Goal: Task Accomplishment & Management: Manage account settings

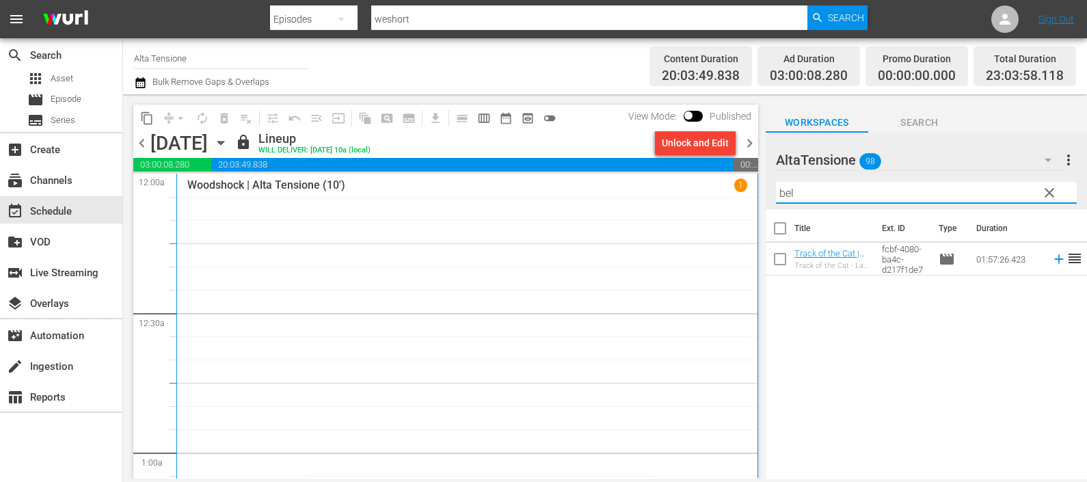
scroll to position [341, 0]
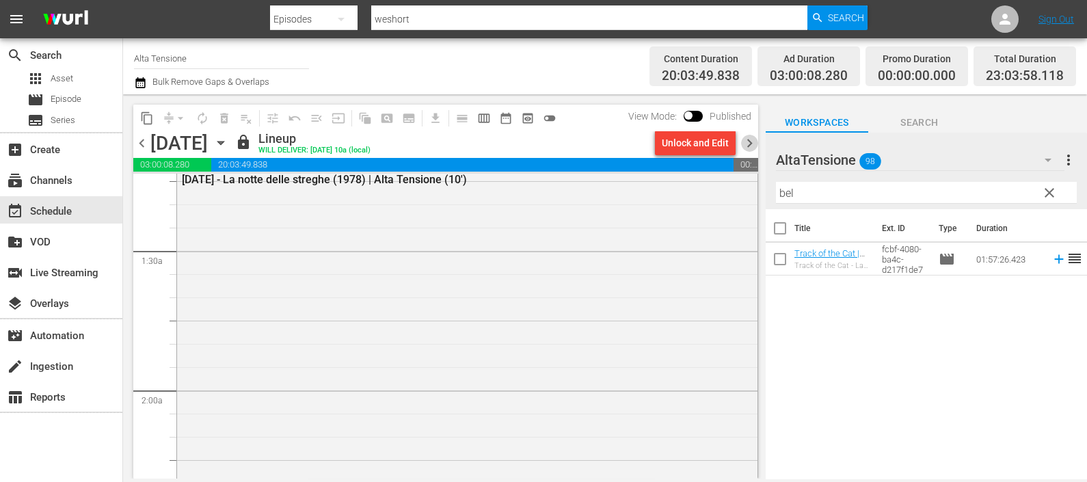
click at [752, 143] on span "chevron_right" at bounding box center [749, 143] width 17 height 17
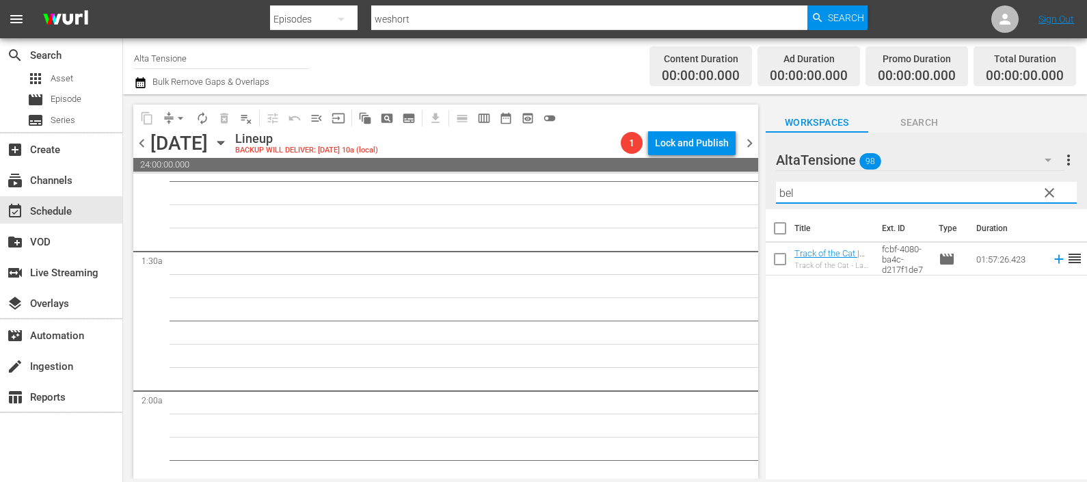
drag, startPoint x: 836, startPoint y: 196, endPoint x: 748, endPoint y: 206, distance: 88.7
click at [748, 206] on div "content_copy compress arrow_drop_down autorenew_outlined delete_forever_outline…" at bounding box center [605, 286] width 964 height 384
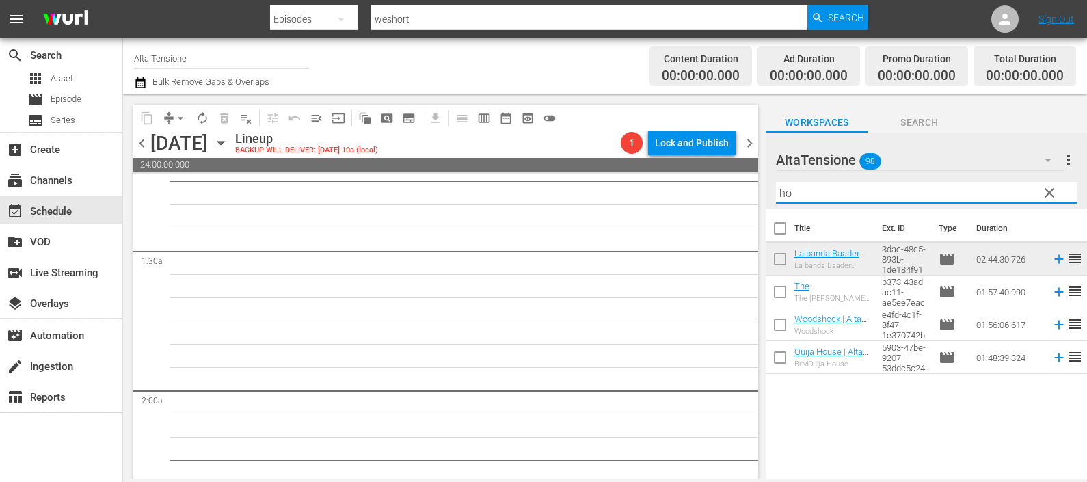
click at [1051, 289] on icon at bounding box center [1058, 291] width 15 height 15
drag, startPoint x: 848, startPoint y: 191, endPoint x: 750, endPoint y: 198, distance: 98.0
click at [750, 198] on div "content_copy compress arrow_drop_down autorenew_outlined delete_forever_outline…" at bounding box center [605, 286] width 964 height 384
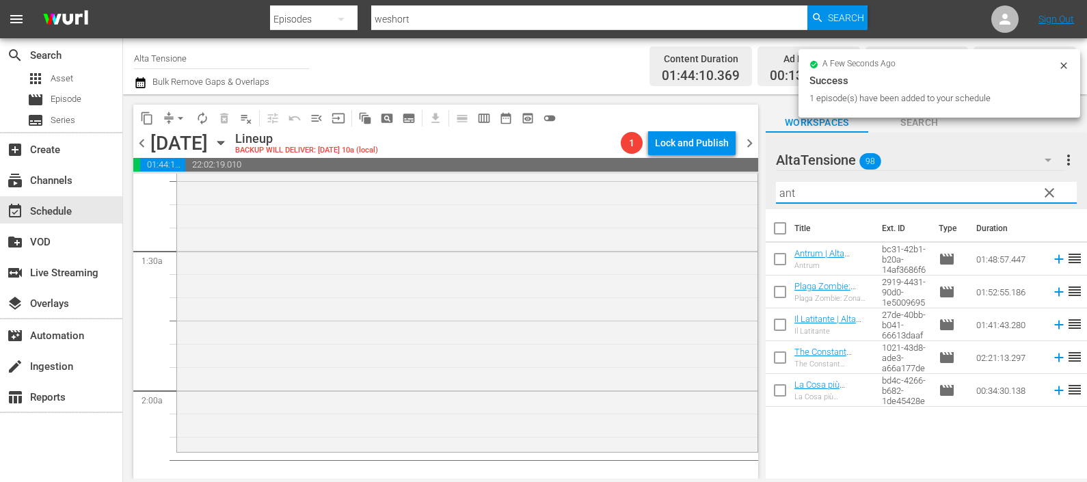
click at [1051, 258] on icon at bounding box center [1058, 259] width 15 height 15
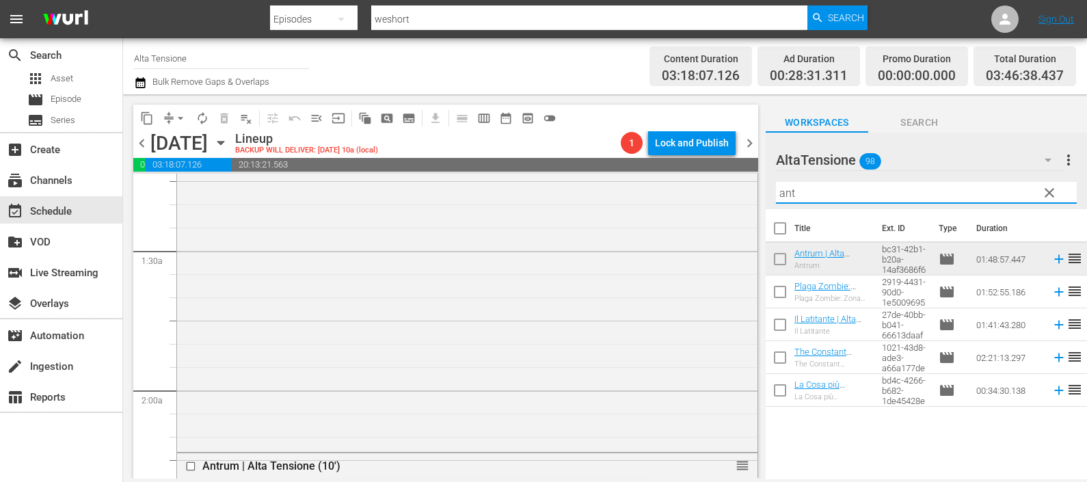
drag, startPoint x: 811, startPoint y: 193, endPoint x: 745, endPoint y: 194, distance: 66.3
click at [745, 194] on div "content_copy compress arrow_drop_down autorenew_outlined delete_forever_outline…" at bounding box center [605, 286] width 964 height 384
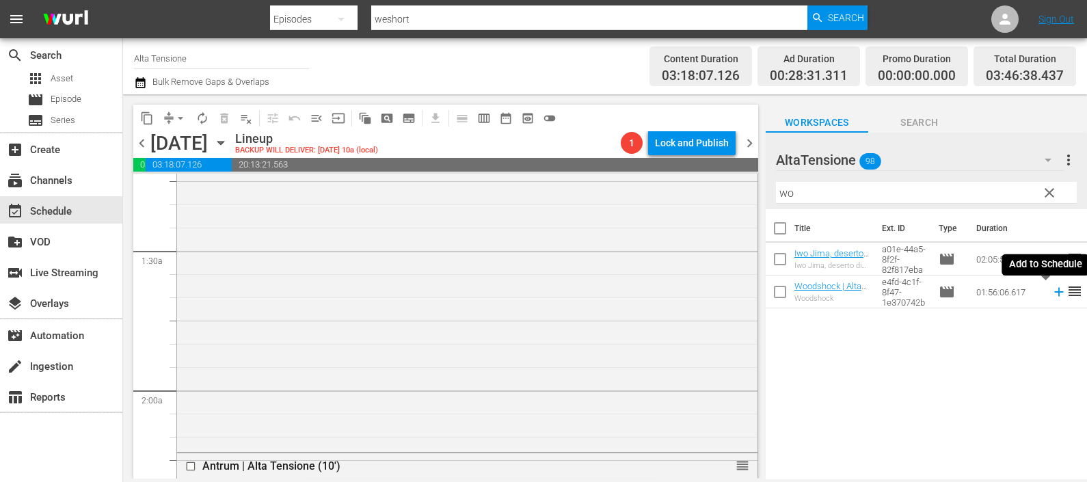
click at [1051, 294] on icon at bounding box center [1058, 291] width 15 height 15
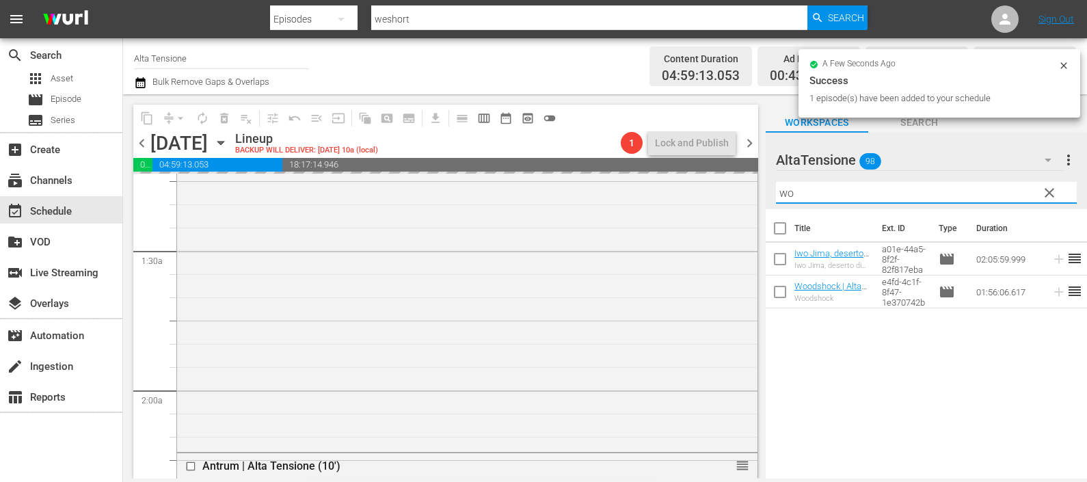
drag, startPoint x: 767, startPoint y: 200, endPoint x: 754, endPoint y: 197, distance: 13.3
click at [754, 198] on div "content_copy compress arrow_drop_down autorenew_outlined delete_forever_outline…" at bounding box center [605, 286] width 964 height 384
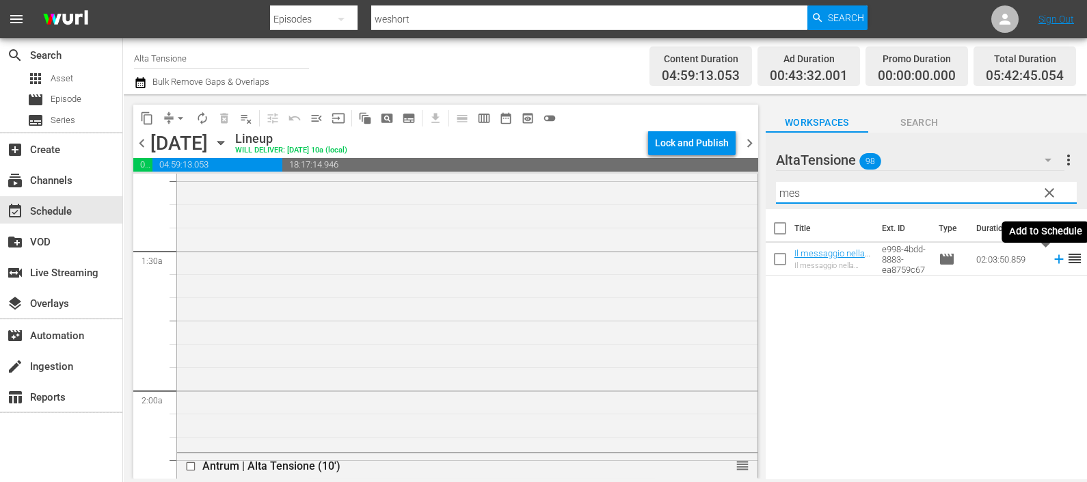
click at [1051, 253] on icon at bounding box center [1058, 259] width 15 height 15
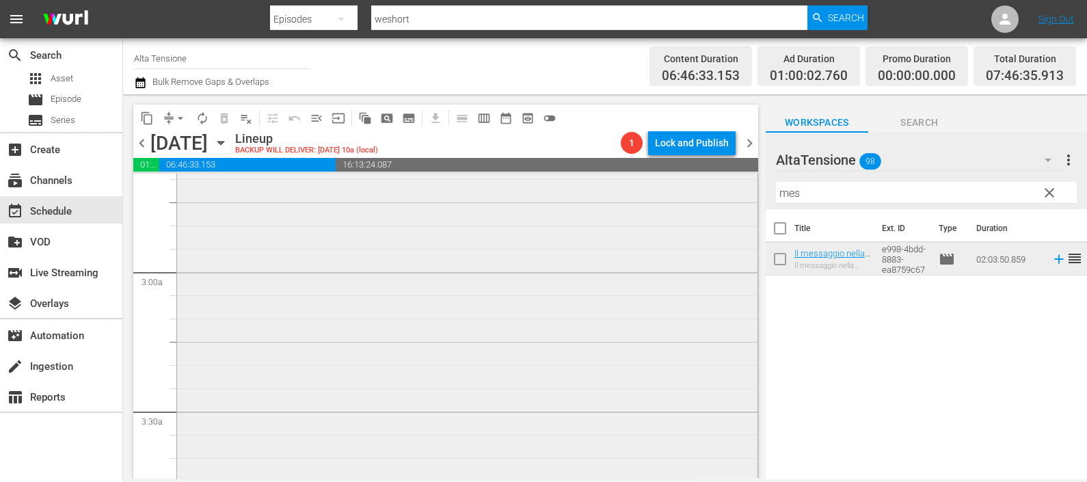
scroll to position [854, 0]
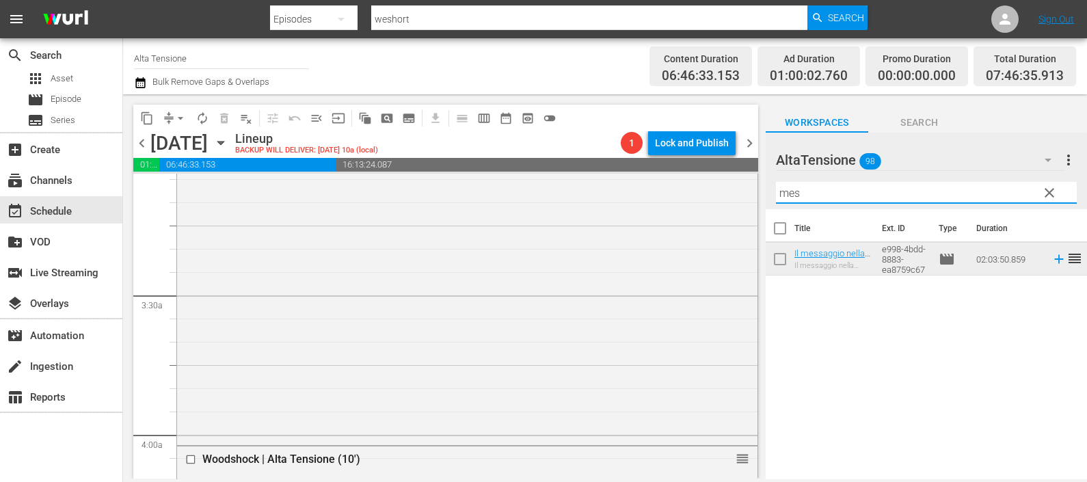
drag, startPoint x: 806, startPoint y: 202, endPoint x: 753, endPoint y: 186, distance: 54.9
click at [755, 189] on div "content_copy compress arrow_drop_down autorenew_outlined delete_forever_outline…" at bounding box center [605, 286] width 964 height 384
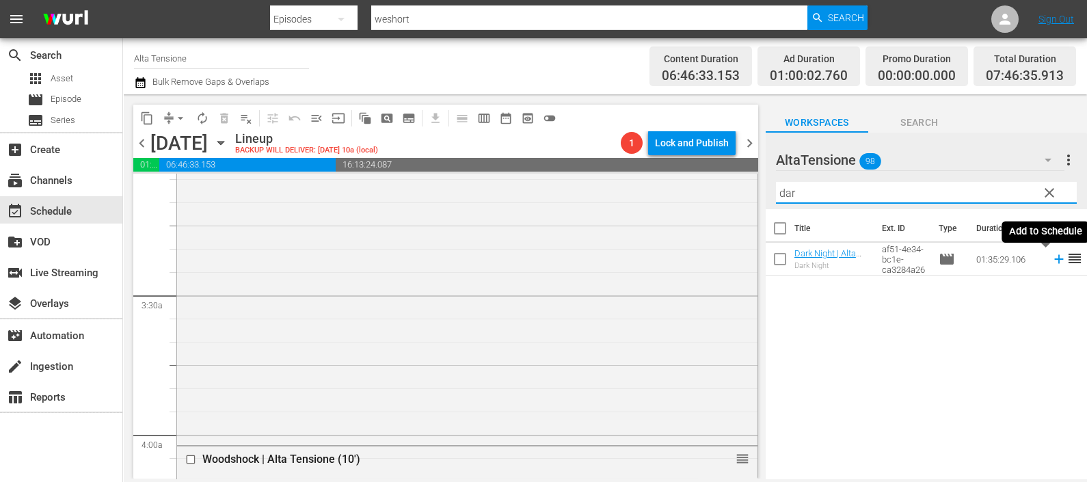
click at [1054, 260] on icon at bounding box center [1058, 259] width 9 height 9
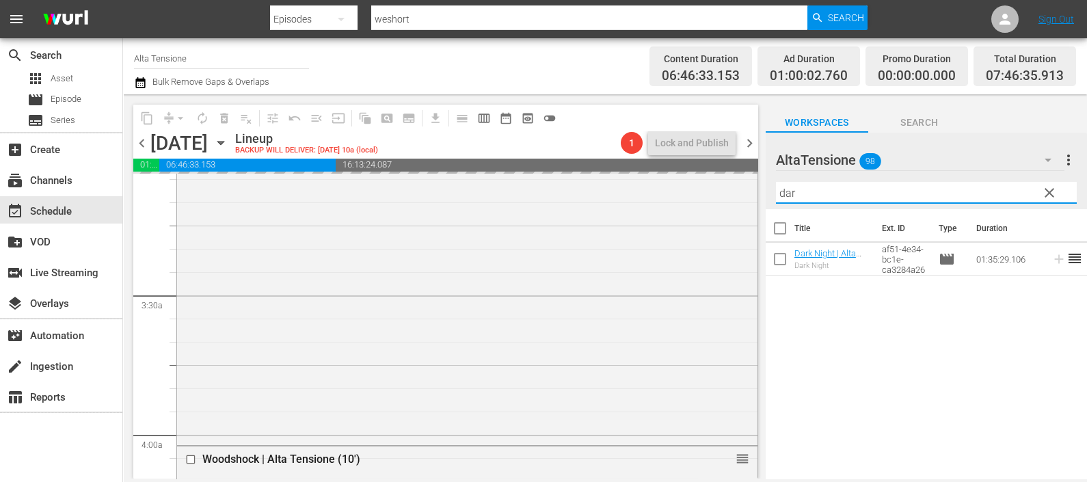
drag, startPoint x: 884, startPoint y: 189, endPoint x: 772, endPoint y: 174, distance: 113.7
click at [772, 174] on div "AltaTensione 98 AltaTensione more_vert clear Filter by Title dar" at bounding box center [925, 171] width 321 height 77
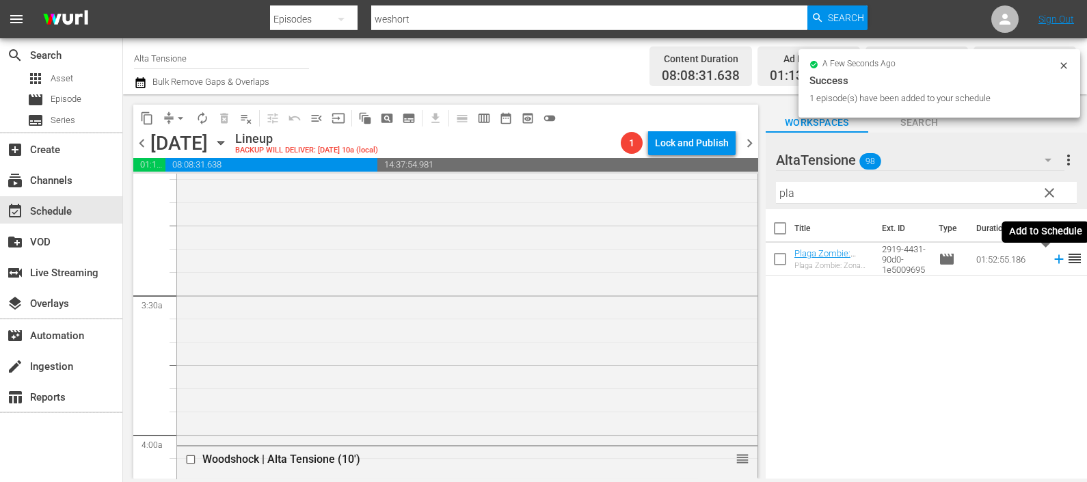
click at [1051, 254] on icon at bounding box center [1058, 259] width 15 height 15
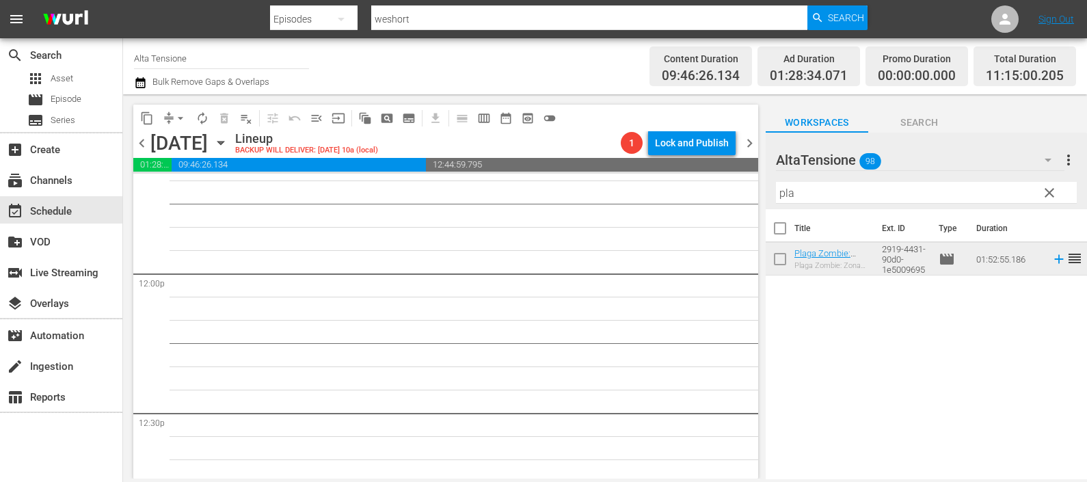
scroll to position [3588, 0]
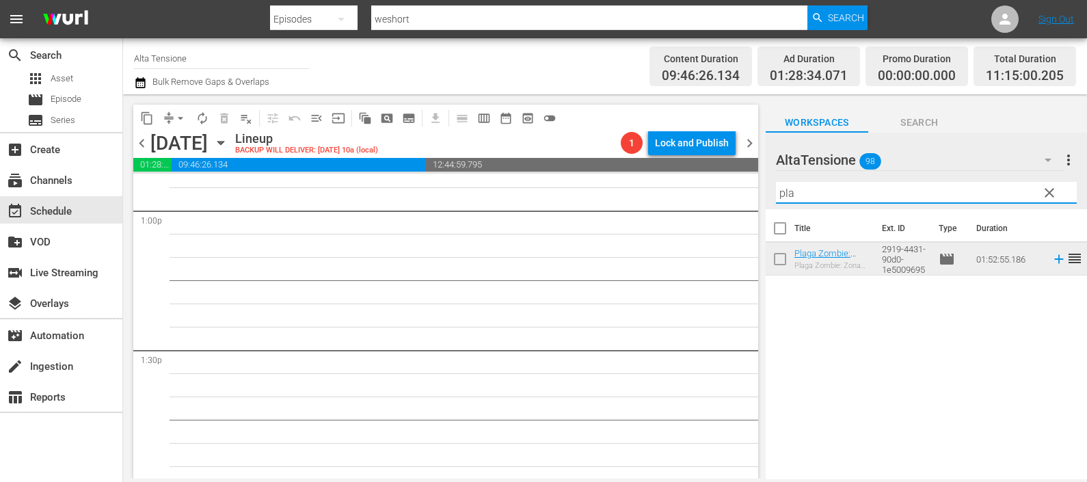
drag, startPoint x: 822, startPoint y: 185, endPoint x: 718, endPoint y: 183, distance: 103.9
click at [718, 183] on div "content_copy compress arrow_drop_down autorenew_outlined delete_forever_outline…" at bounding box center [605, 286] width 964 height 384
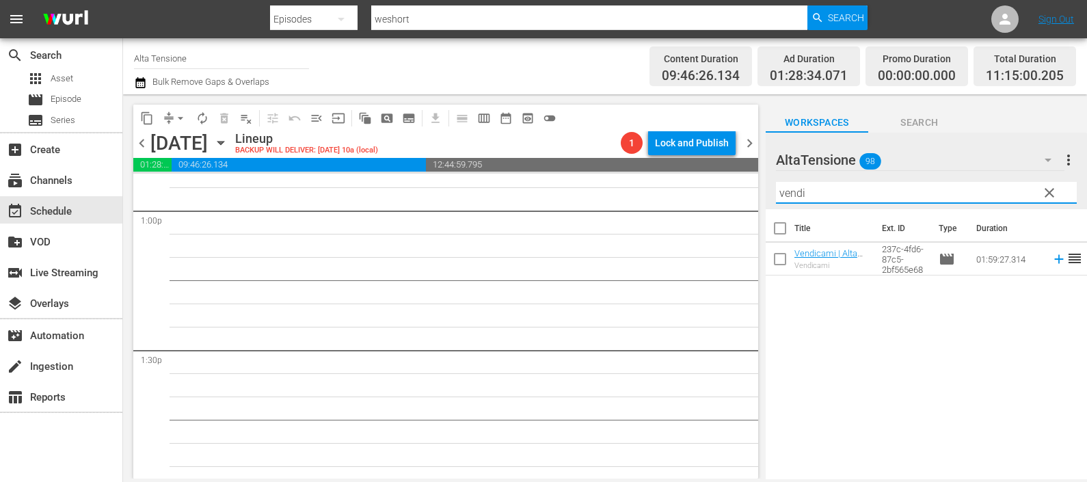
click at [1051, 260] on icon at bounding box center [1058, 259] width 15 height 15
drag, startPoint x: 802, startPoint y: 188, endPoint x: 737, endPoint y: 186, distance: 65.0
click at [737, 185] on div "content_copy compress arrow_drop_down autorenew_outlined delete_forever_outline…" at bounding box center [605, 286] width 964 height 384
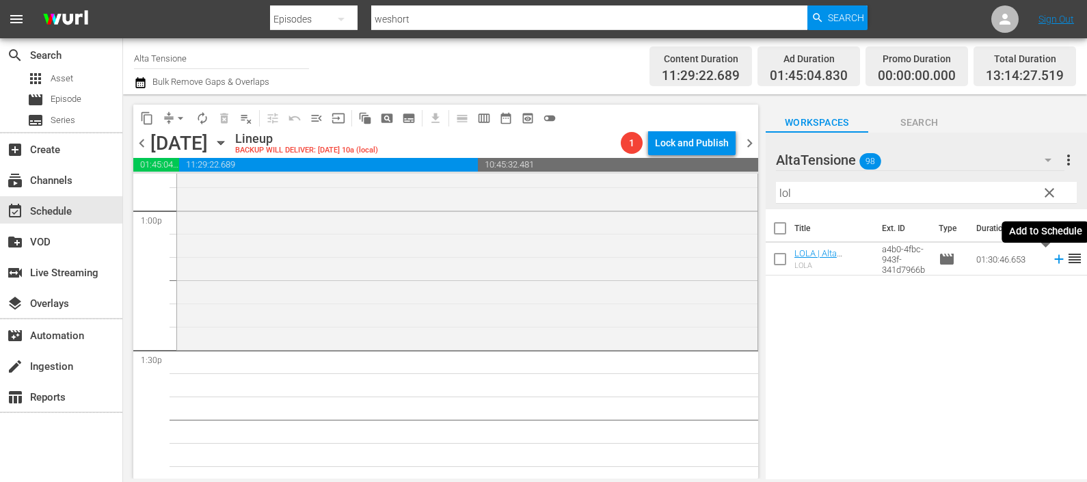
click at [1054, 259] on icon at bounding box center [1058, 259] width 9 height 9
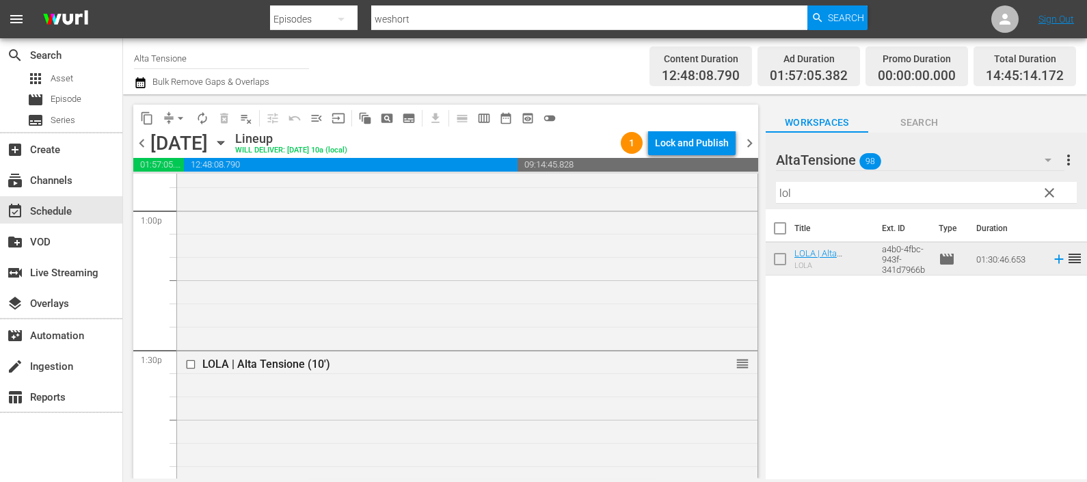
drag, startPoint x: 835, startPoint y: 181, endPoint x: 772, endPoint y: 193, distance: 63.4
click at [772, 194] on div "AltaTensione 98 AltaTensione more_vert clear Filter by Title lol" at bounding box center [925, 171] width 321 height 77
drag, startPoint x: 793, startPoint y: 191, endPoint x: 739, endPoint y: 185, distance: 54.3
click at [739, 185] on div "content_copy compress arrow_drop_down autorenew_outlined delete_forever_outline…" at bounding box center [605, 286] width 964 height 384
drag, startPoint x: 764, startPoint y: 188, endPoint x: 732, endPoint y: 193, distance: 32.6
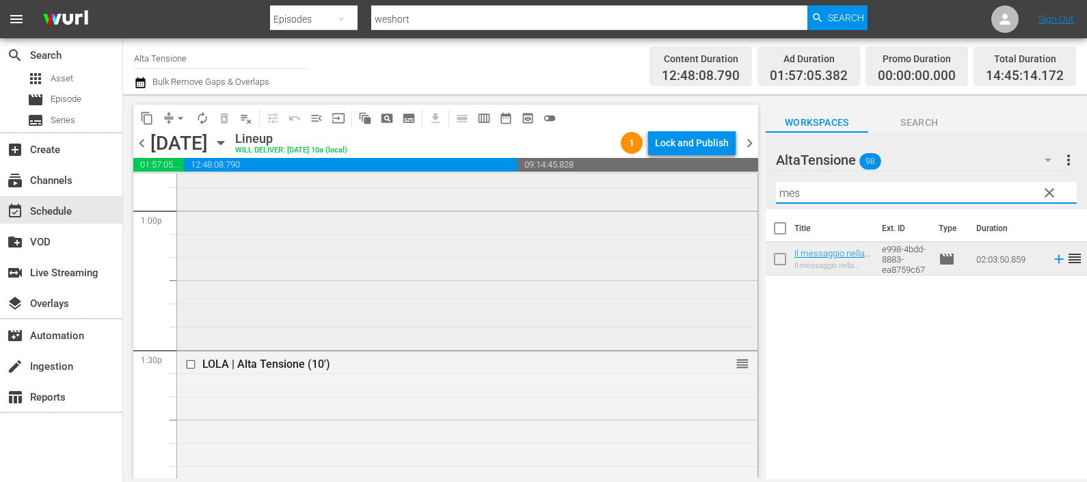
click at [732, 193] on div "content_copy compress arrow_drop_down autorenew_outlined delete_forever_outline…" at bounding box center [605, 286] width 964 height 384
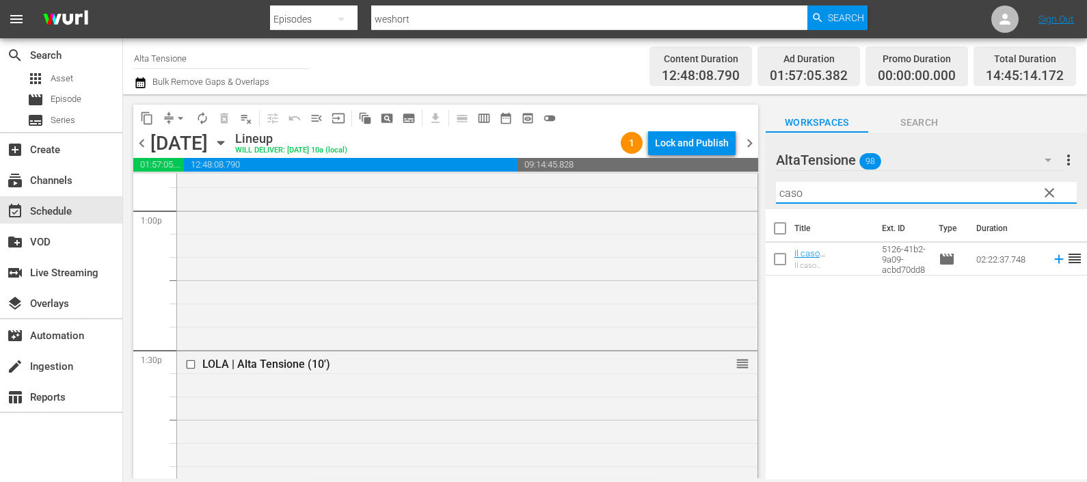
click at [1051, 260] on icon at bounding box center [1058, 259] width 15 height 15
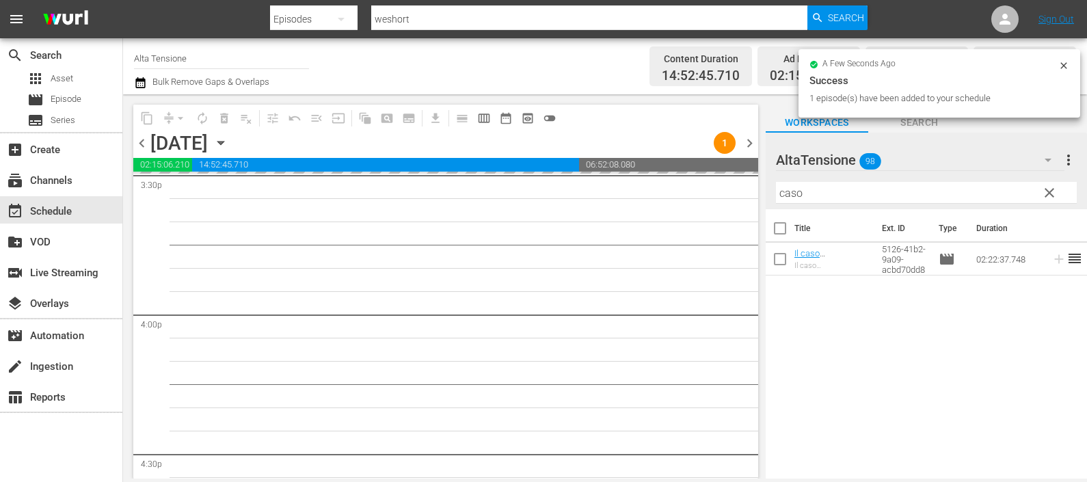
scroll to position [4613, 0]
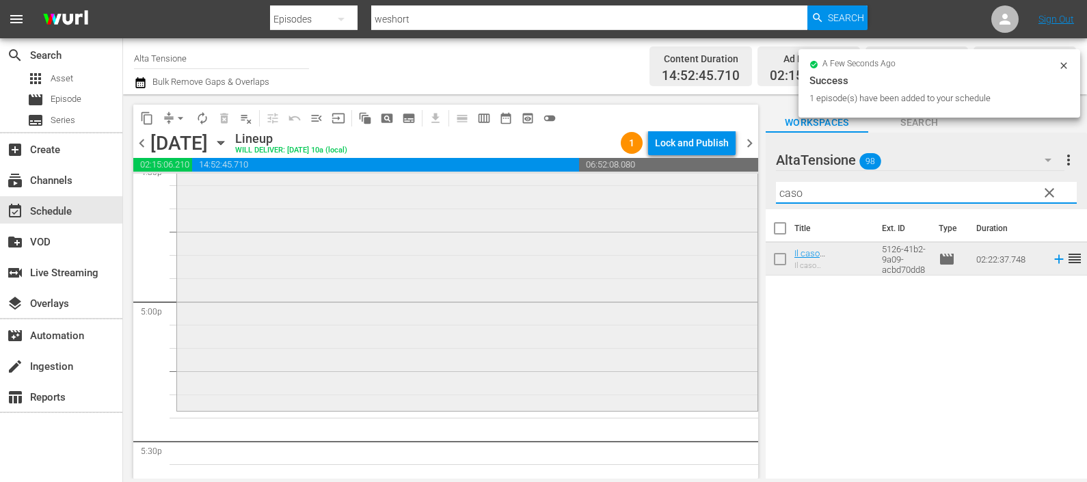
drag, startPoint x: 774, startPoint y: 185, endPoint x: 724, endPoint y: 190, distance: 50.2
click at [724, 189] on div "content_copy compress arrow_drop_down autorenew_outlined delete_forever_outline…" at bounding box center [605, 286] width 964 height 384
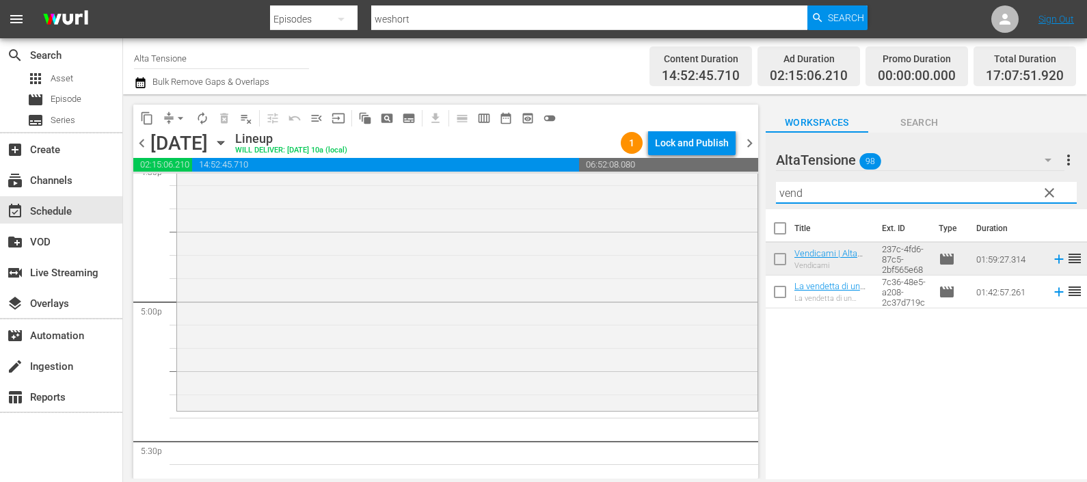
drag, startPoint x: 822, startPoint y: 188, endPoint x: 750, endPoint y: 191, distance: 71.8
click at [750, 191] on div "content_copy compress arrow_drop_down autorenew_outlined delete_forever_outline…" at bounding box center [605, 286] width 964 height 384
click at [1051, 291] on icon at bounding box center [1058, 291] width 15 height 15
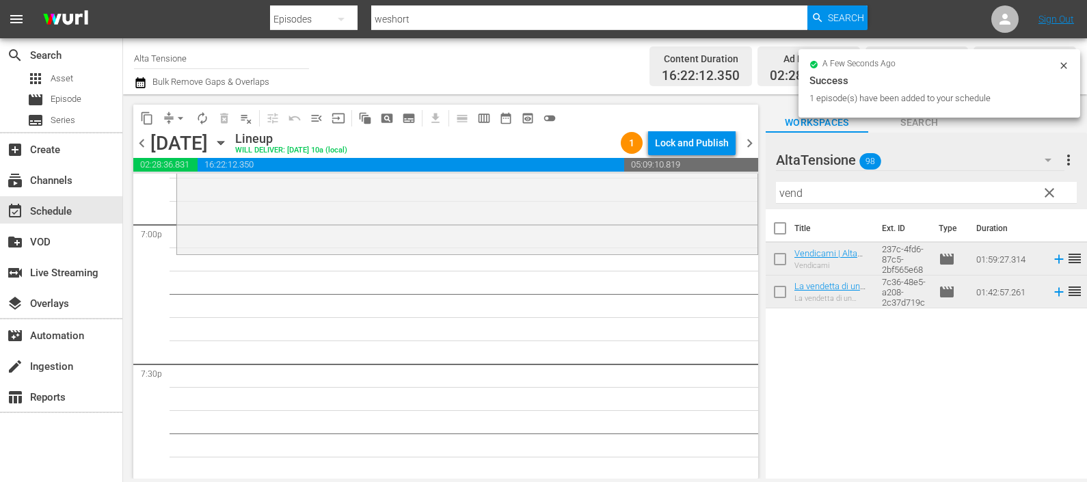
scroll to position [5296, 0]
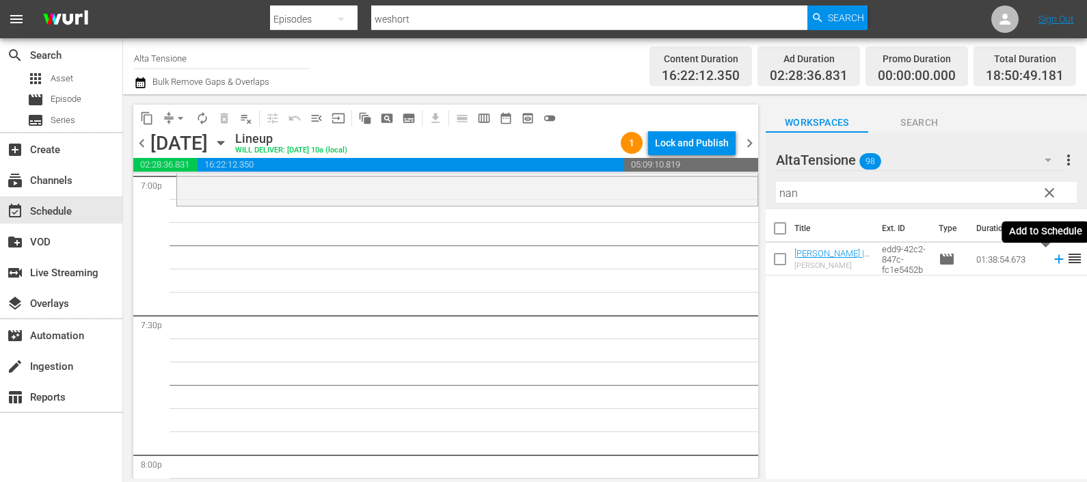
click at [1051, 264] on icon at bounding box center [1058, 259] width 15 height 15
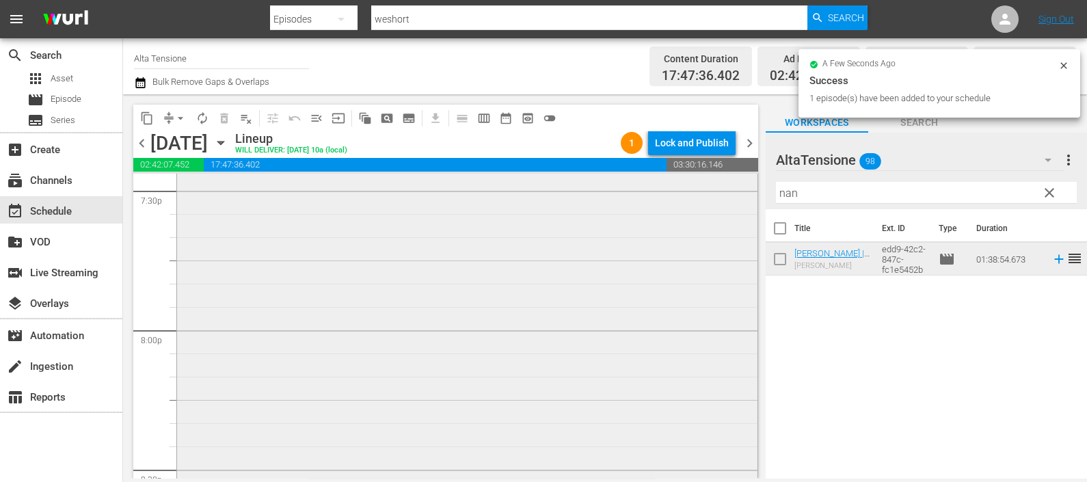
scroll to position [5724, 0]
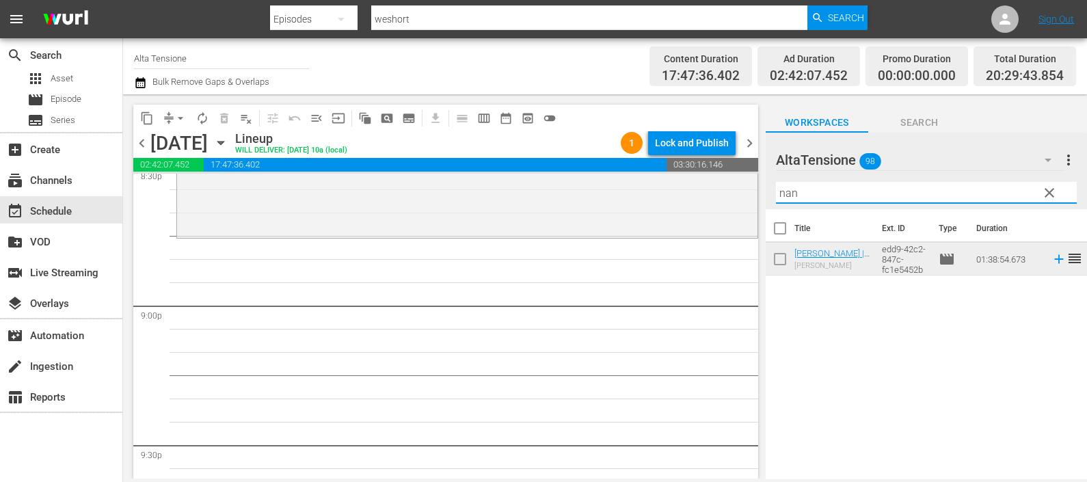
drag, startPoint x: 804, startPoint y: 198, endPoint x: 745, endPoint y: 182, distance: 61.5
click at [745, 182] on div "content_copy compress arrow_drop_down autorenew_outlined delete_forever_outline…" at bounding box center [605, 286] width 964 height 384
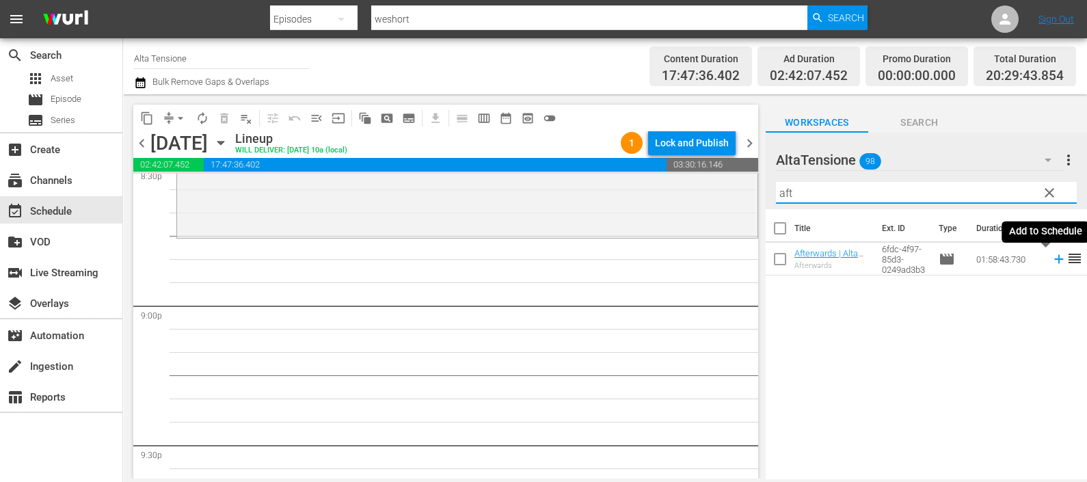
drag, startPoint x: 1046, startPoint y: 260, endPoint x: 1007, endPoint y: 247, distance: 40.2
click at [1054, 260] on icon at bounding box center [1058, 259] width 9 height 9
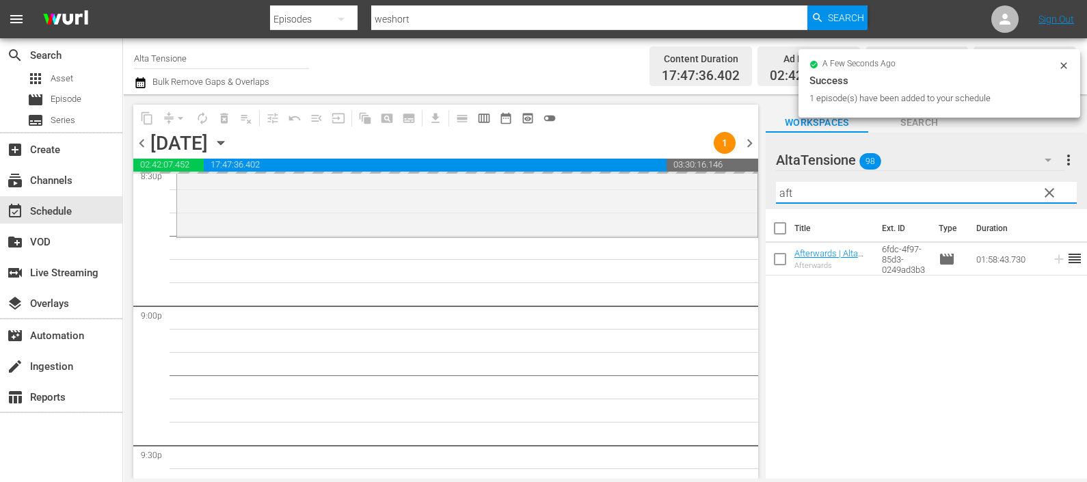
click at [753, 193] on div "content_copy compress arrow_drop_down autorenew_outlined delete_forever_outline…" at bounding box center [605, 286] width 964 height 384
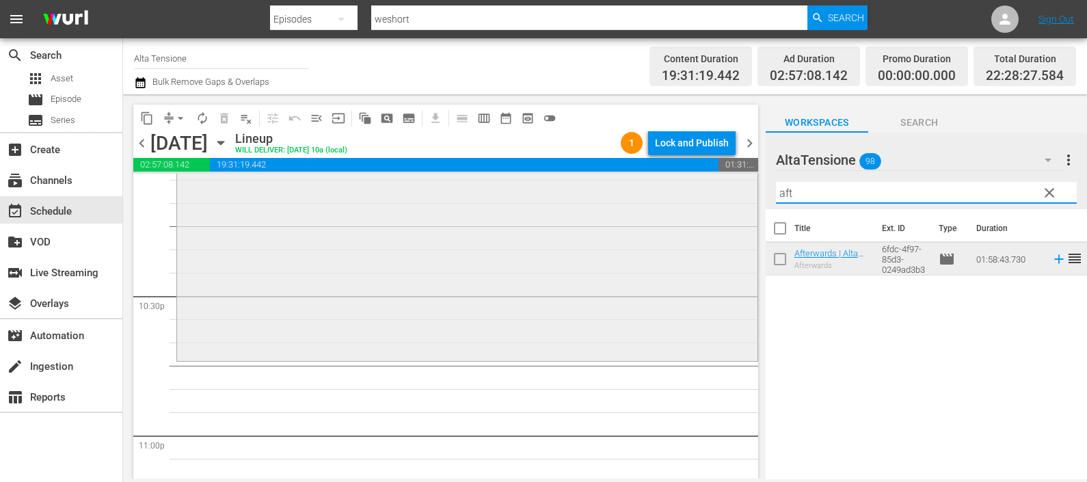
scroll to position [6151, 0]
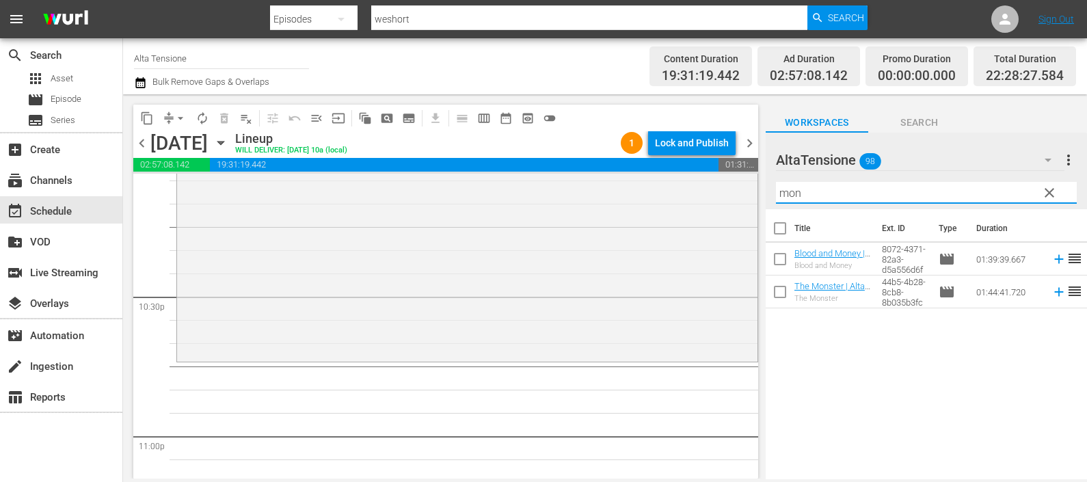
type input "mon"
click at [1051, 290] on icon at bounding box center [1058, 291] width 15 height 15
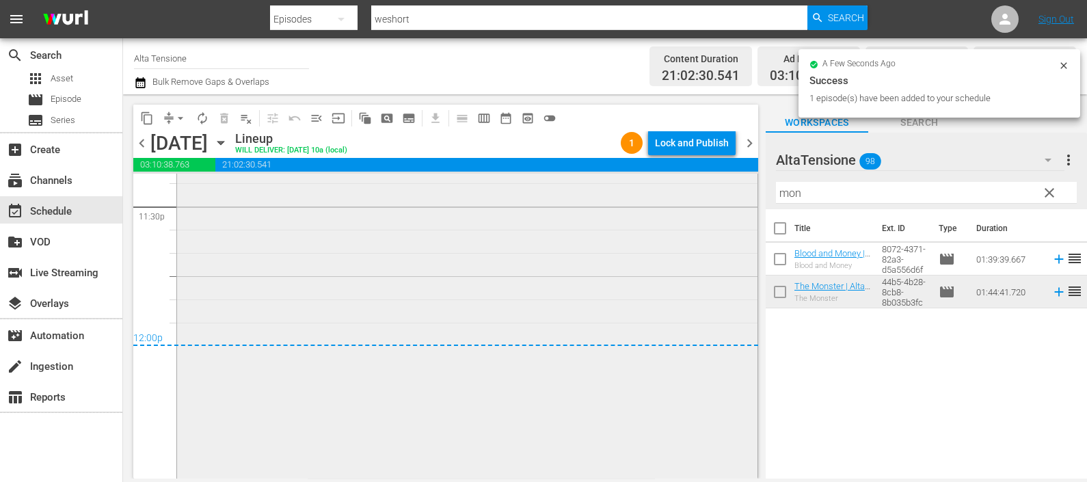
scroll to position [6521, 0]
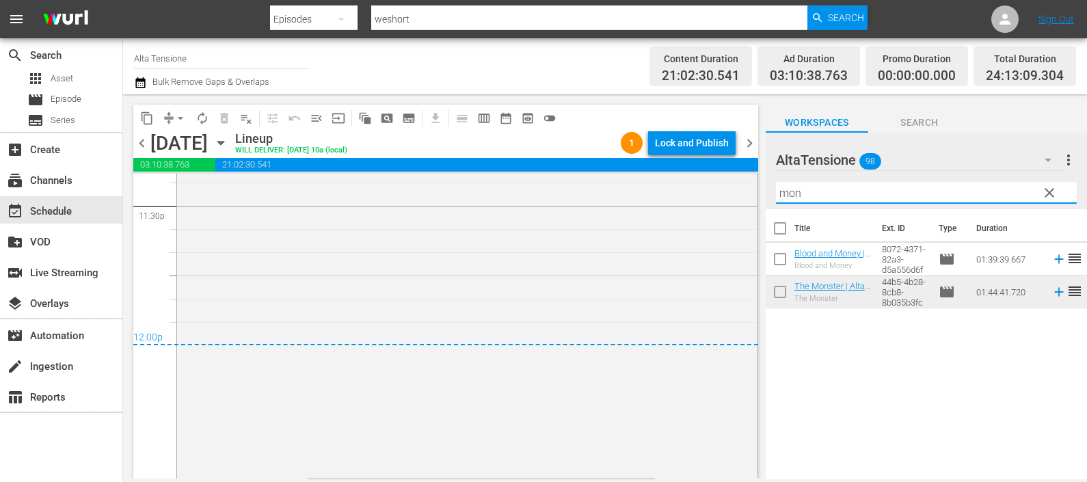
drag, startPoint x: 839, startPoint y: 191, endPoint x: 747, endPoint y: 206, distance: 93.4
click at [747, 205] on div "content_copy compress arrow_drop_down autorenew_outlined delete_forever_outline…" at bounding box center [605, 286] width 964 height 384
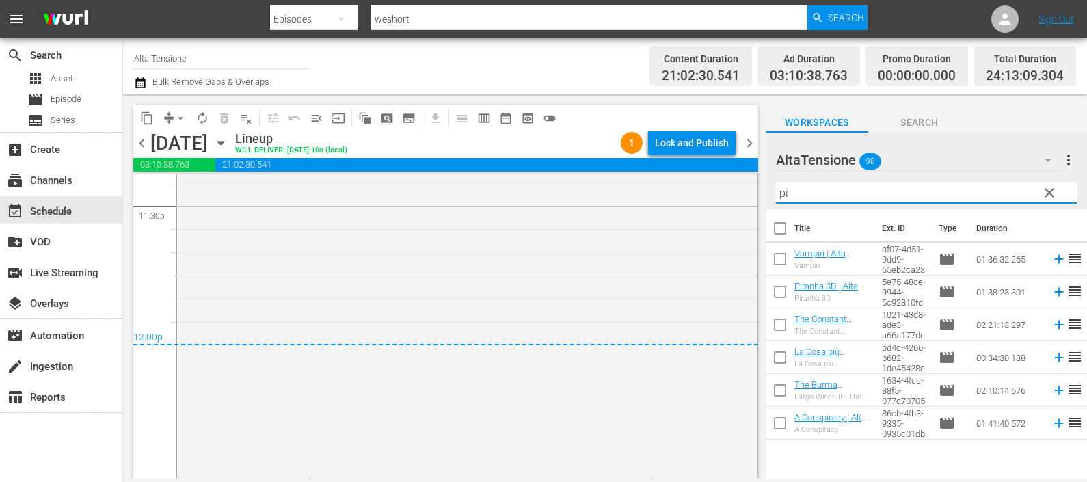
type input "pir"
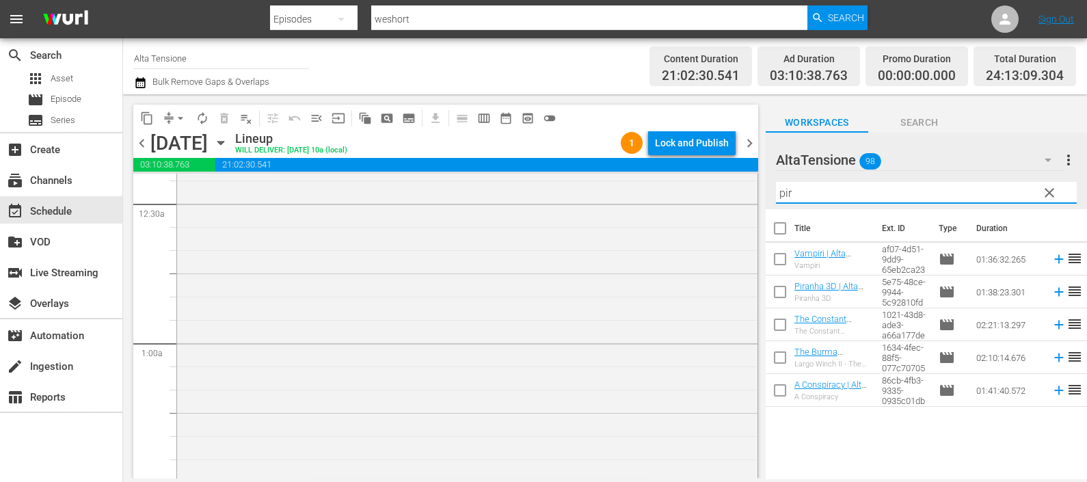
scroll to position [0, 0]
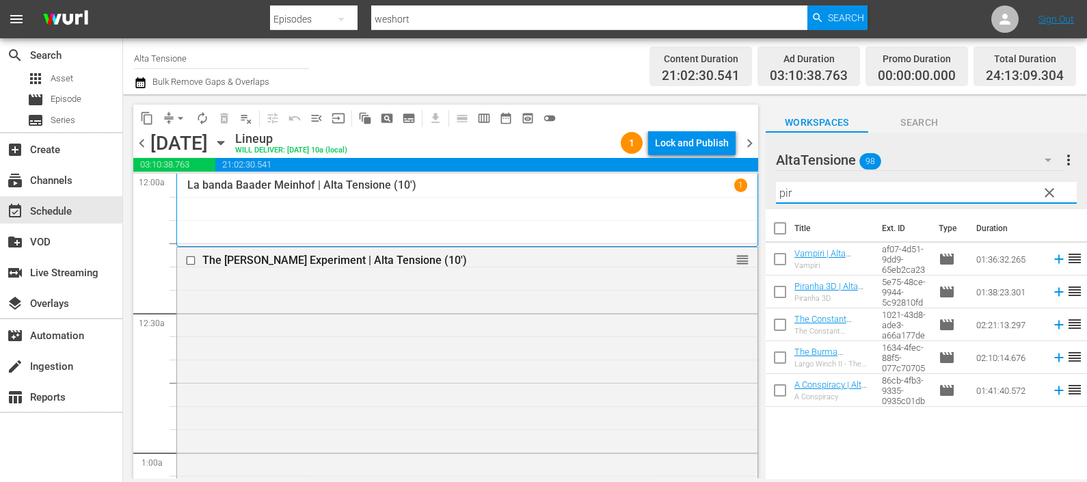
drag, startPoint x: 815, startPoint y: 180, endPoint x: 734, endPoint y: 182, distance: 80.7
click at [734, 182] on div "content_copy compress arrow_drop_down autorenew_outlined delete_forever_outline…" at bounding box center [605, 286] width 964 height 384
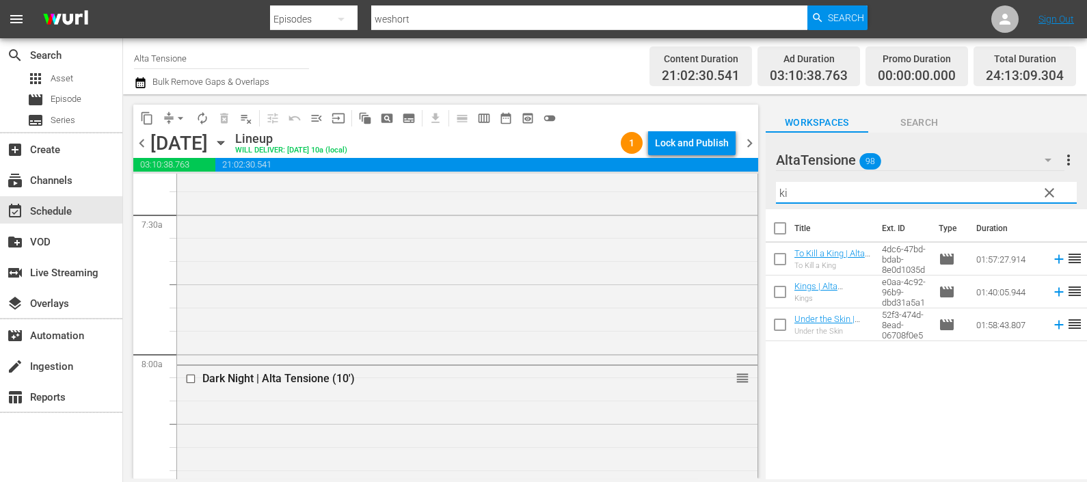
type input "k"
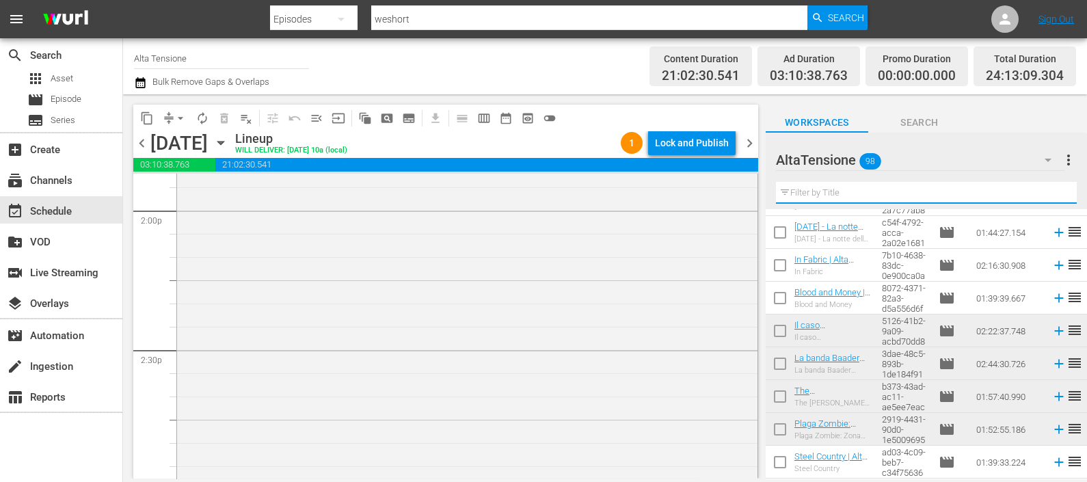
scroll to position [4101, 0]
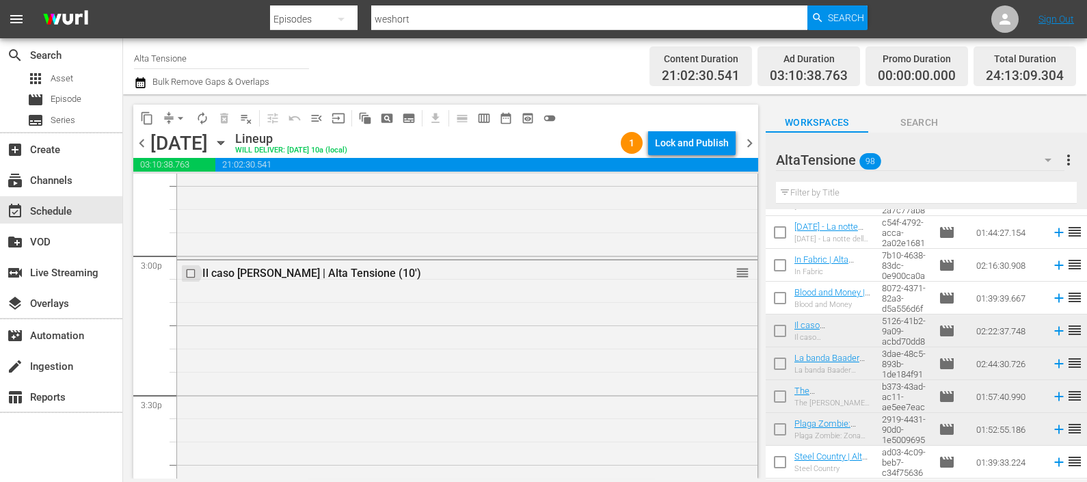
drag, startPoint x: 189, startPoint y: 273, endPoint x: 149, endPoint y: 161, distance: 119.8
click at [189, 274] on input "checkbox" at bounding box center [192, 274] width 14 height 12
click at [226, 120] on span "delete_forever_outlined" at bounding box center [224, 118] width 14 height 14
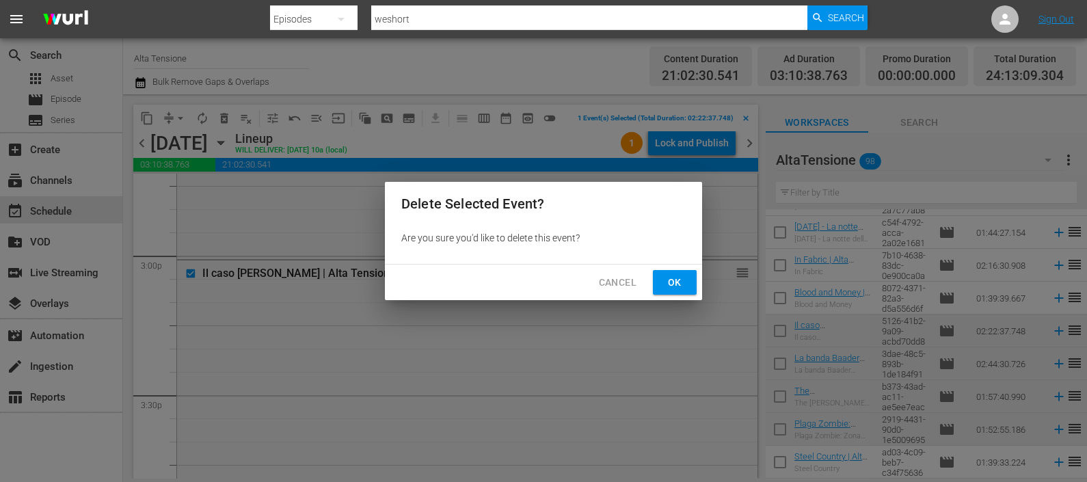
click at [656, 284] on button "Ok" at bounding box center [675, 282] width 44 height 25
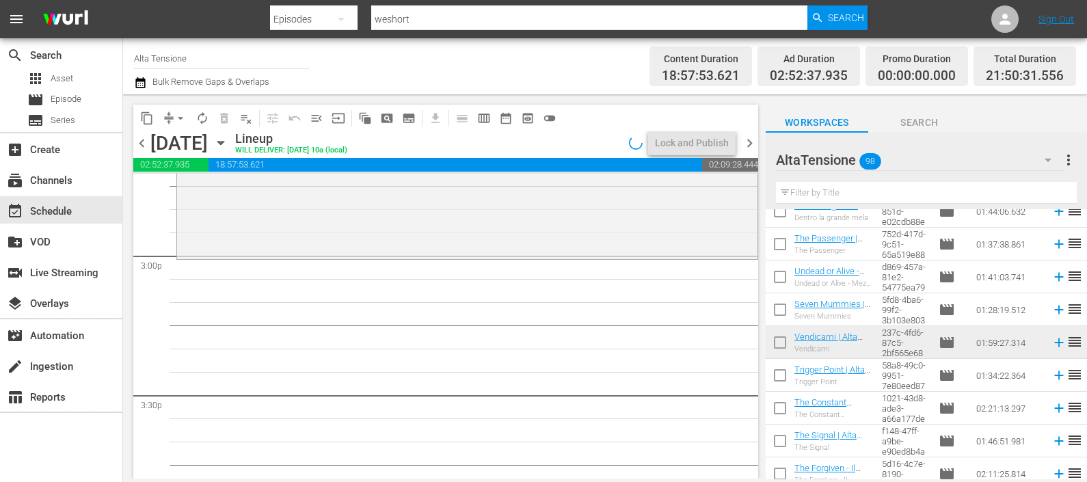
scroll to position [854, 0]
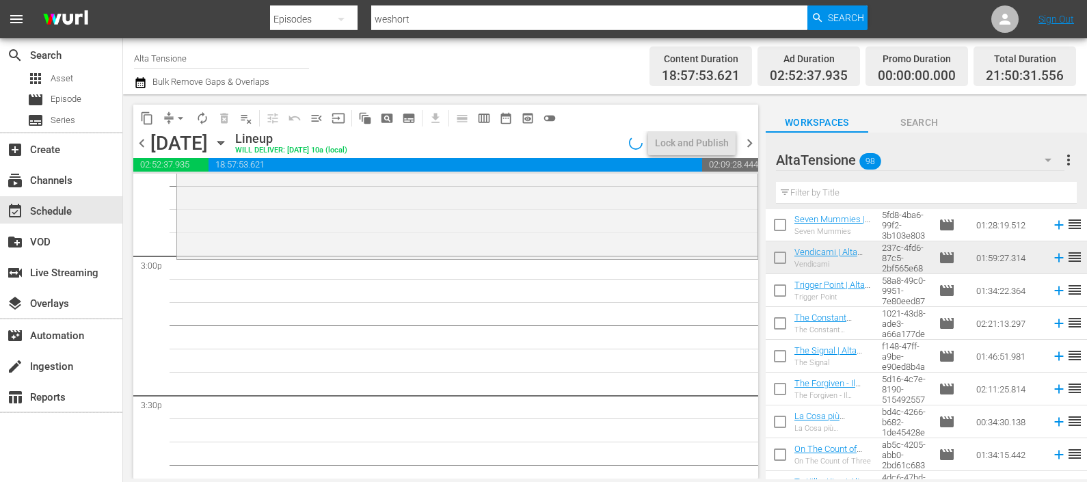
click at [830, 194] on input "text" at bounding box center [926, 193] width 301 height 22
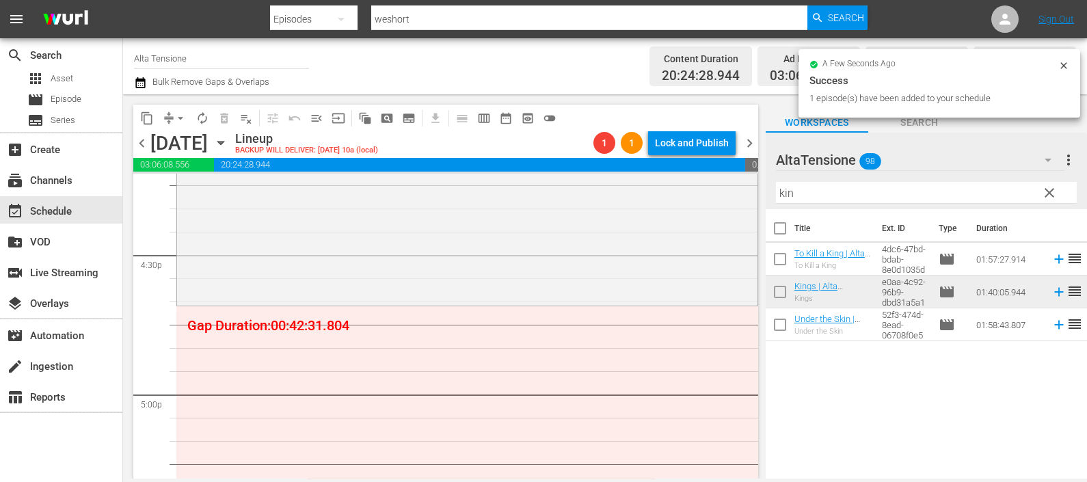
scroll to position [4613, 0]
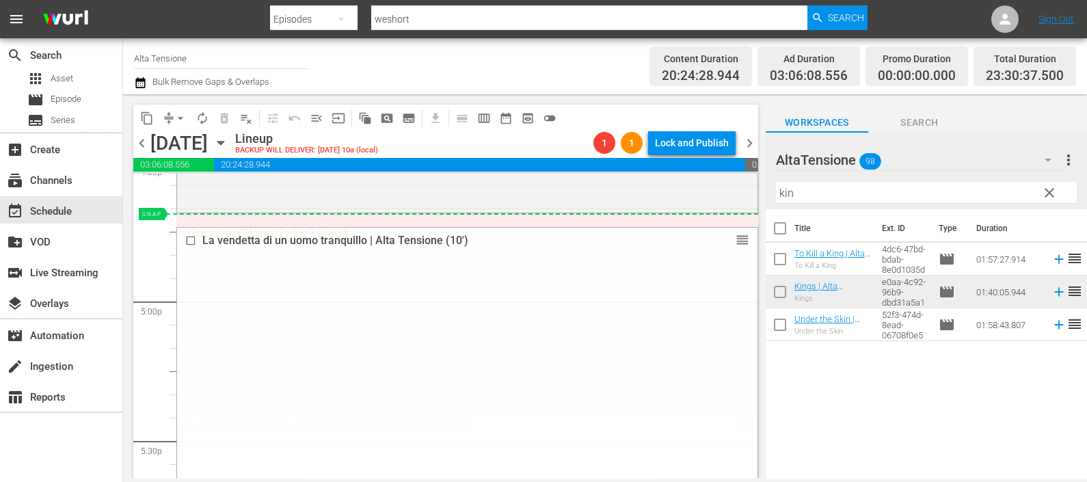
drag, startPoint x: 724, startPoint y: 420, endPoint x: 692, endPoint y: 214, distance: 208.9
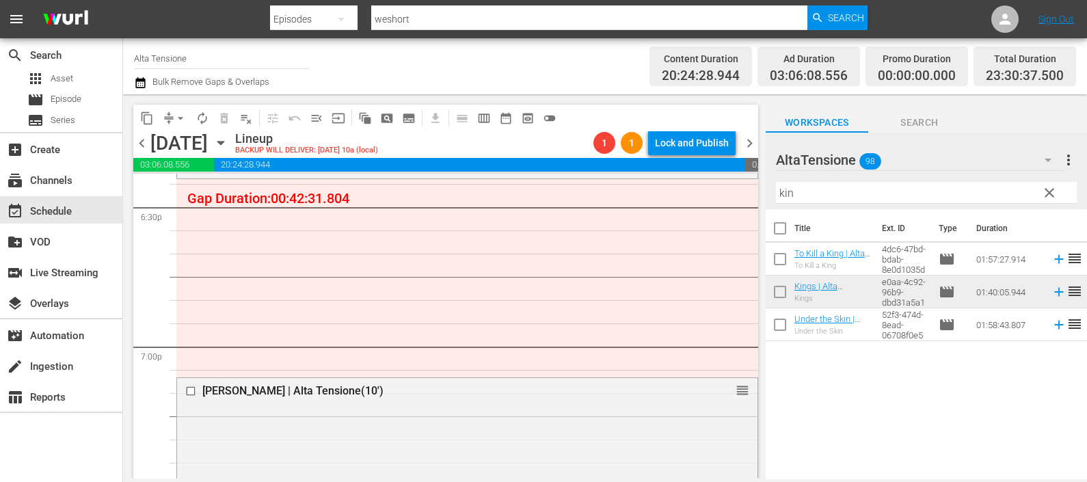
scroll to position [5040, 0]
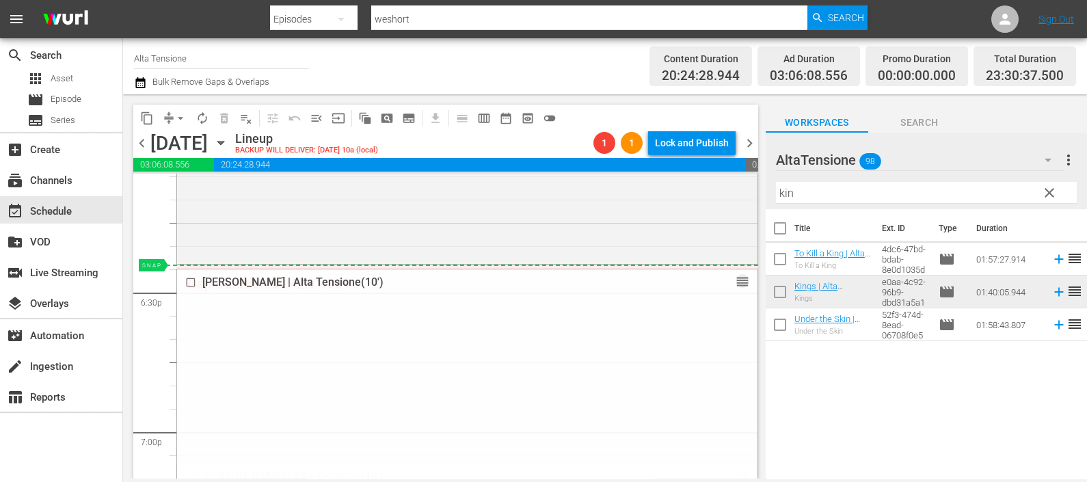
drag, startPoint x: 728, startPoint y: 471, endPoint x: 711, endPoint y: 263, distance: 208.5
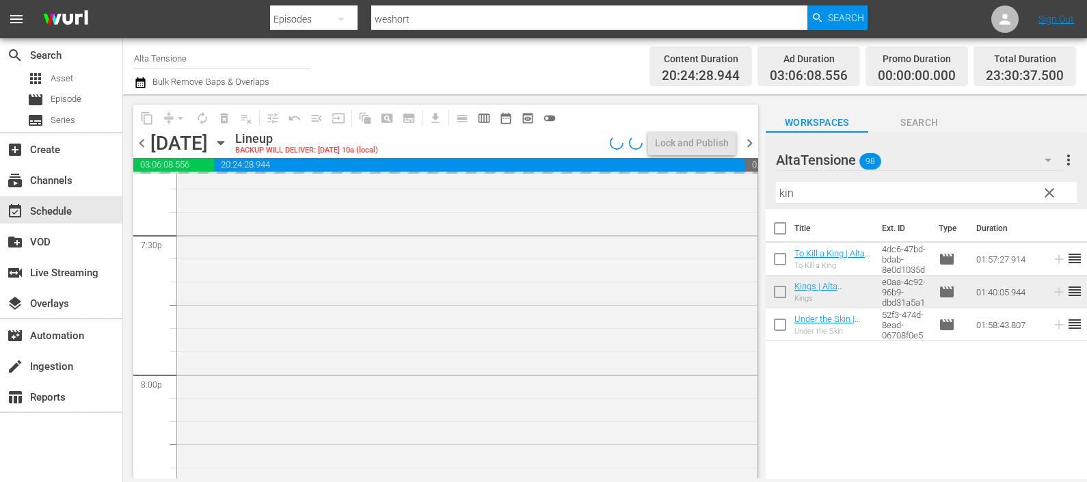
scroll to position [5553, 0]
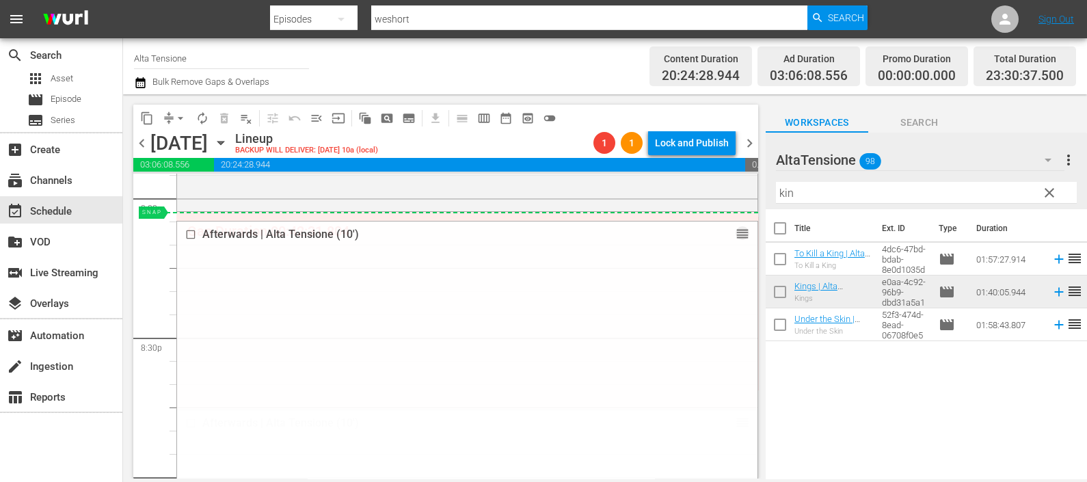
drag, startPoint x: 729, startPoint y: 423, endPoint x: 695, endPoint y: 215, distance: 210.5
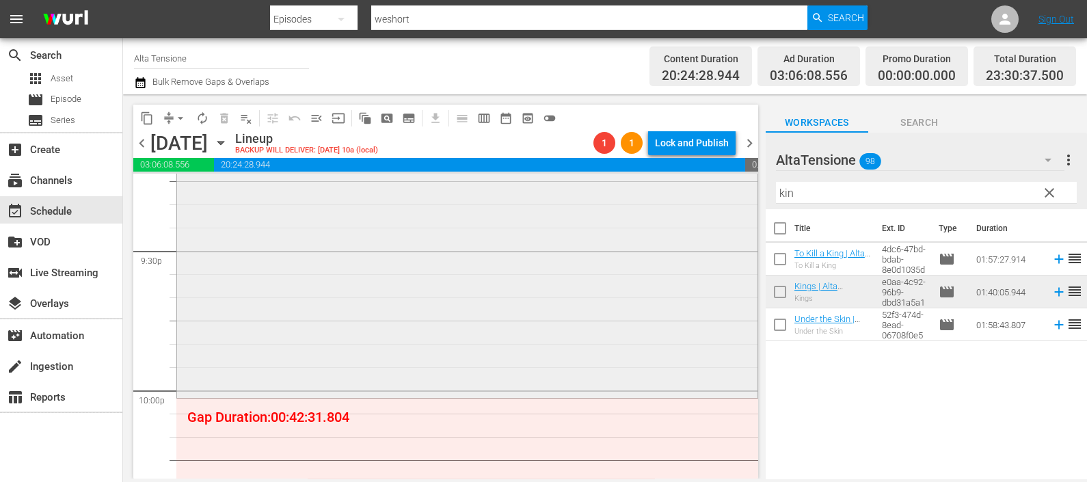
scroll to position [6066, 0]
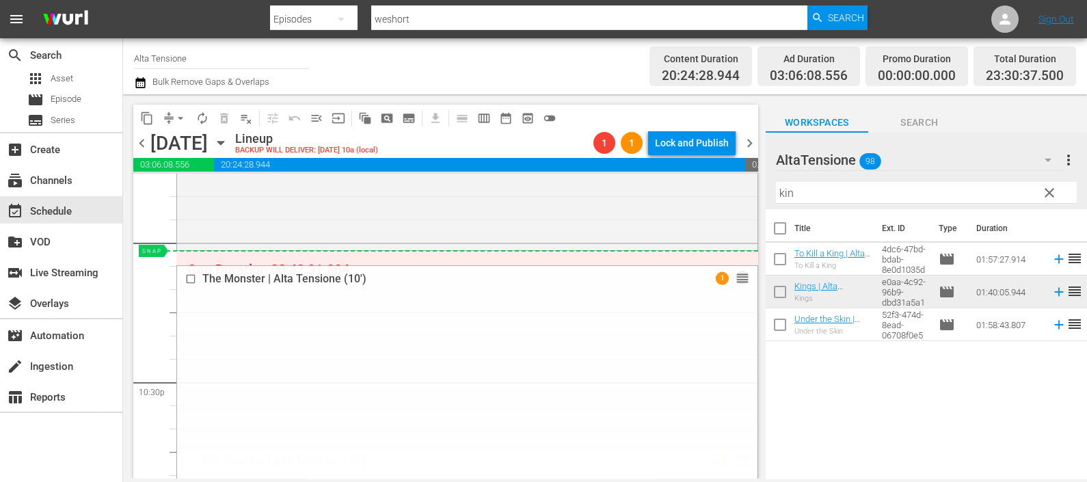
drag, startPoint x: 722, startPoint y: 459, endPoint x: 694, endPoint y: 250, distance: 210.3
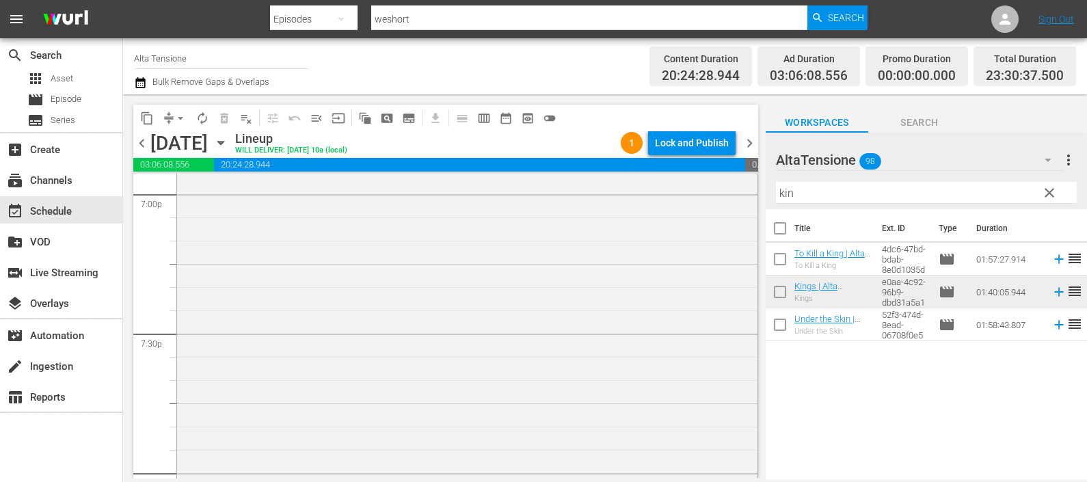
scroll to position [5277, 0]
drag, startPoint x: 811, startPoint y: 191, endPoint x: 725, endPoint y: 176, distance: 87.5
click at [727, 185] on div "content_copy compress arrow_drop_down autorenew_outlined delete_forever_outline…" at bounding box center [605, 286] width 964 height 384
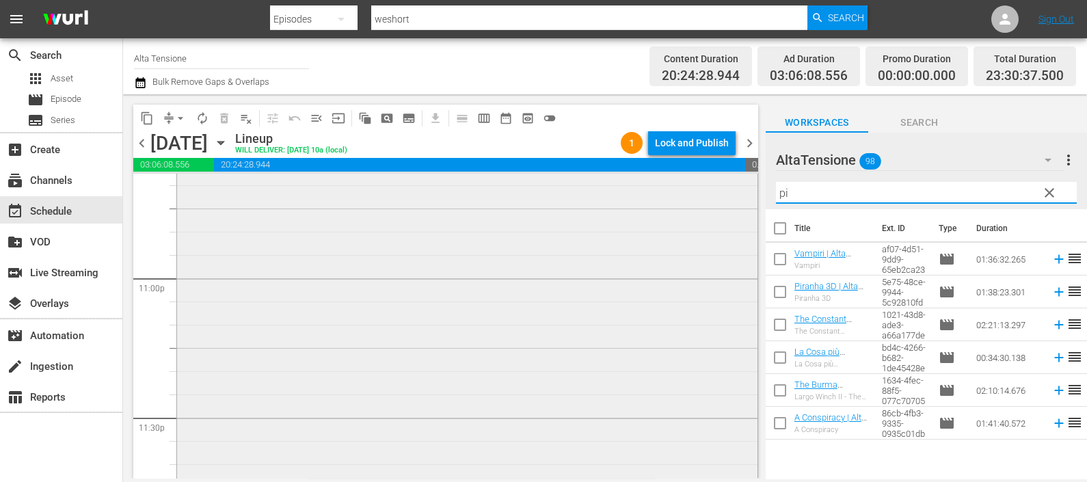
scroll to position [6387, 0]
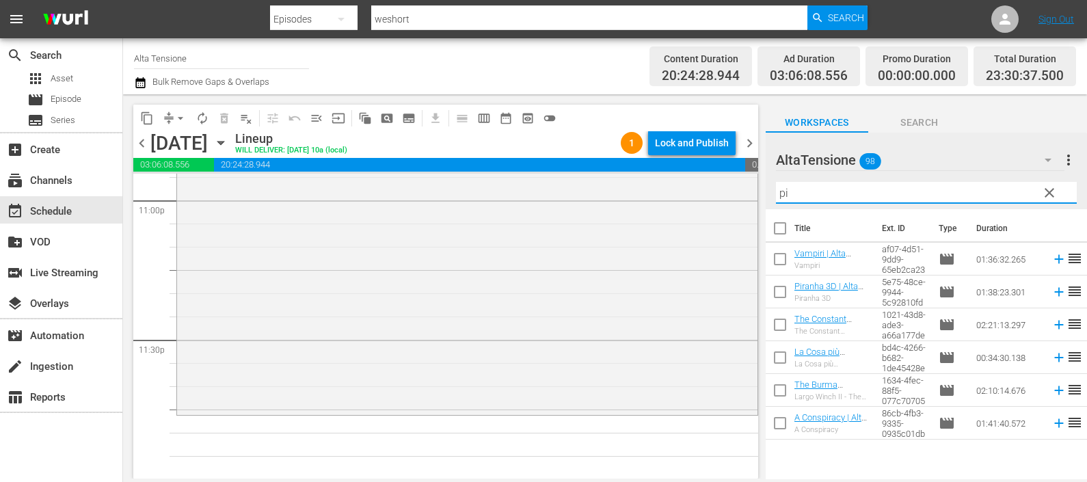
type input "pi"
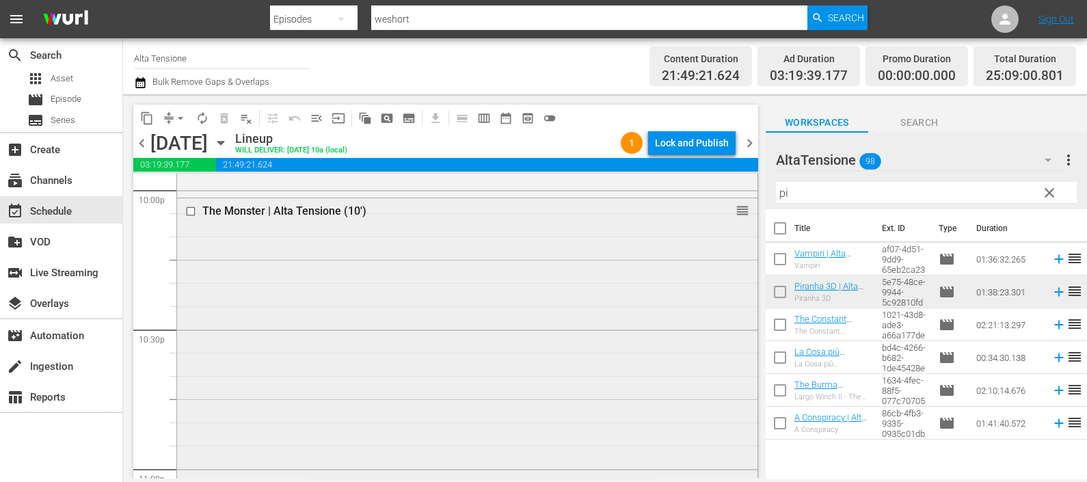
scroll to position [5960, 0]
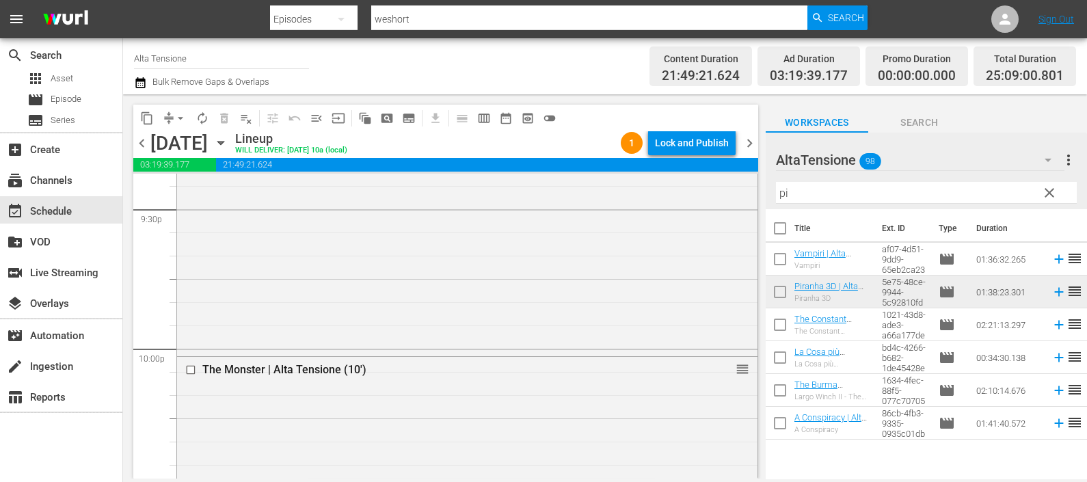
click at [133, 79] on div "Channel Title Alta Tensione Bulk Remove Gaps & Overlaps Content Duration 21:49:…" at bounding box center [605, 66] width 964 height 56
click at [141, 81] on icon "button" at bounding box center [140, 82] width 10 height 11
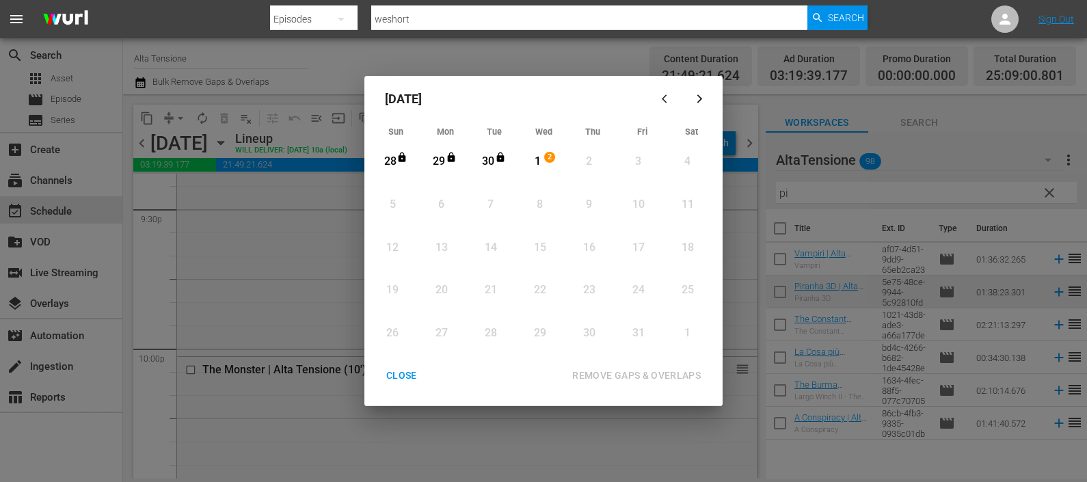
click at [540, 163] on div "1" at bounding box center [537, 162] width 17 height 16
drag, startPoint x: 621, startPoint y: 374, endPoint x: 547, endPoint y: 366, distance: 74.9
click at [621, 374] on div "REMOVE GAPS & OVERLAPS" at bounding box center [636, 375] width 150 height 17
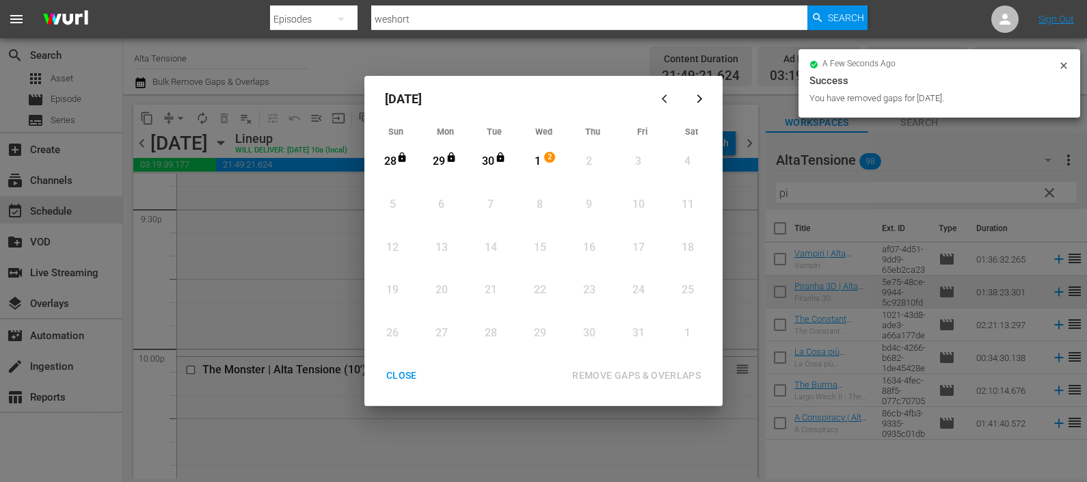
click at [405, 375] on div "CLOSE" at bounding box center [401, 375] width 53 height 17
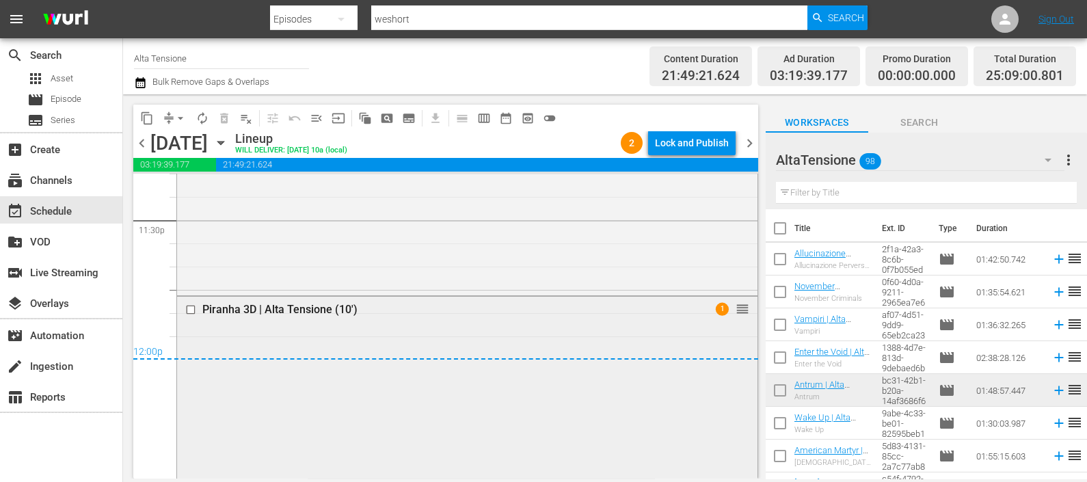
scroll to position [6781, 0]
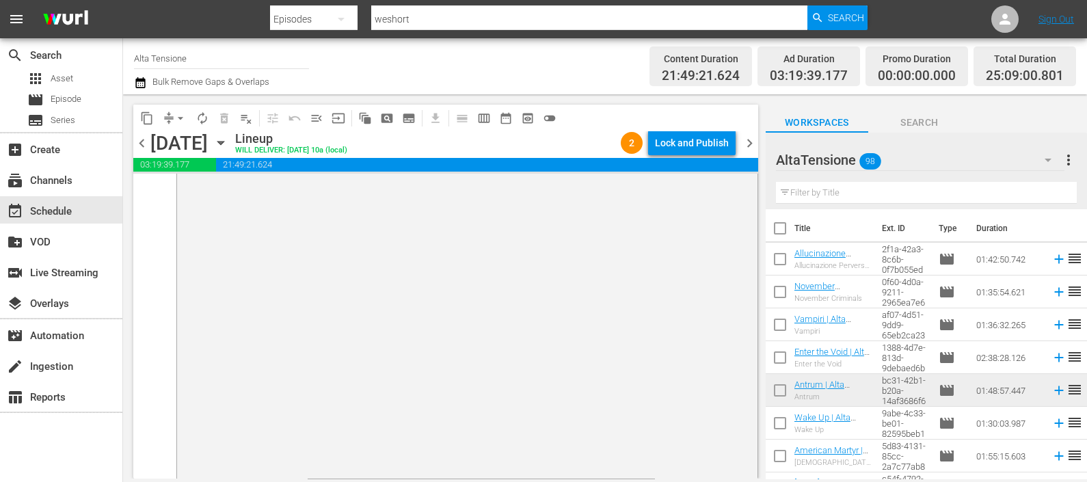
click at [514, 340] on div "Piranha 3D | Alta Tensione (10') 1 reorder" at bounding box center [467, 249] width 580 height 453
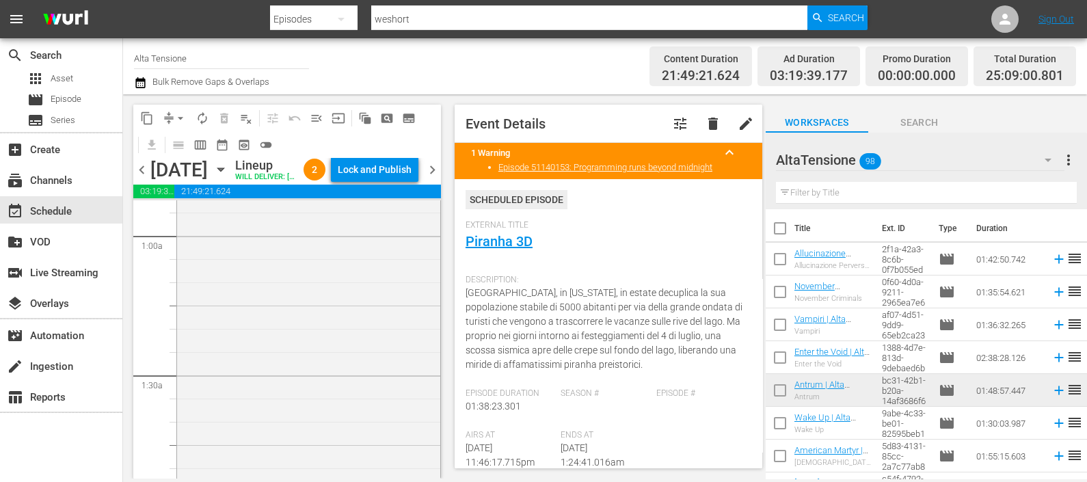
scroll to position [117, 0]
click at [387, 168] on div "Lock and Publish" at bounding box center [375, 169] width 74 height 25
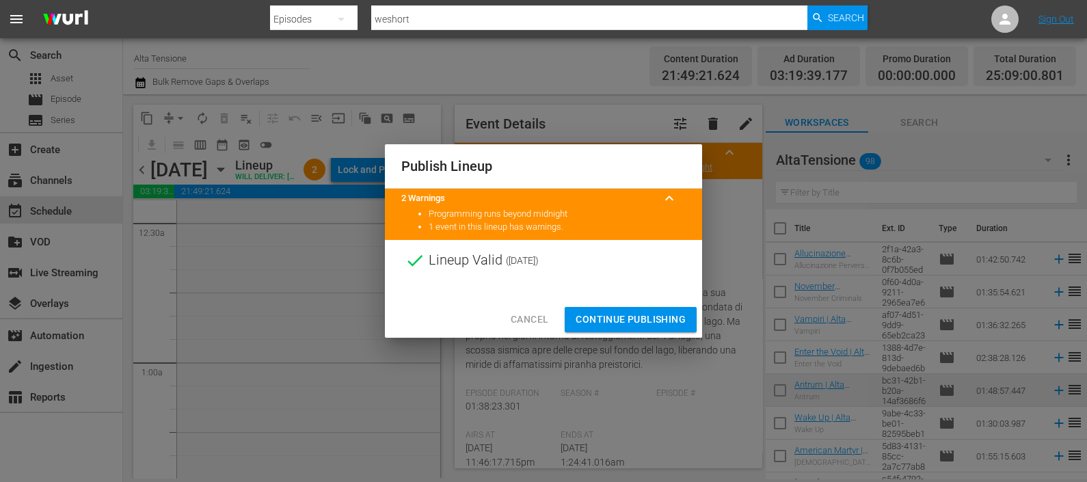
drag, startPoint x: 617, startPoint y: 312, endPoint x: 591, endPoint y: 281, distance: 41.2
click at [617, 313] on span "Continue Publishing" at bounding box center [630, 319] width 110 height 17
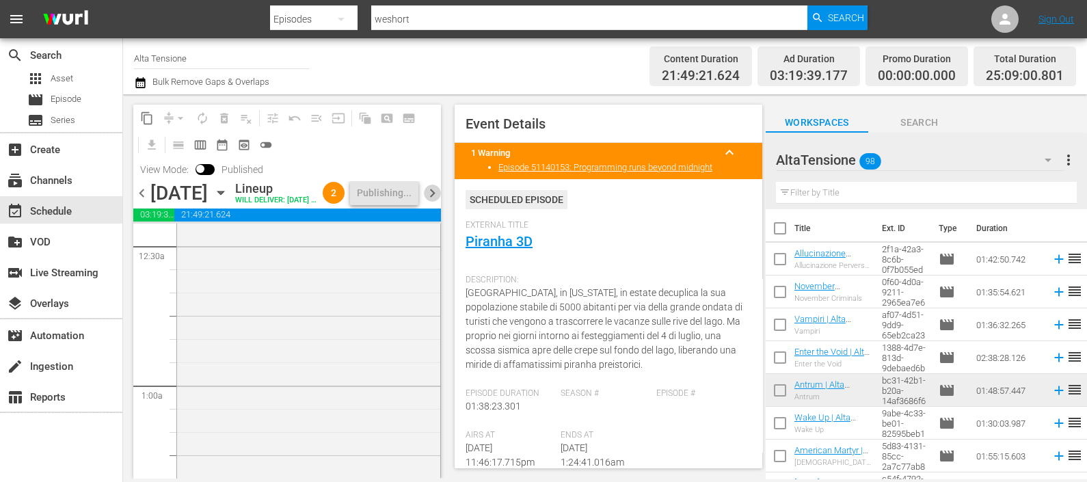
drag, startPoint x: 430, startPoint y: 202, endPoint x: 824, endPoint y: 366, distance: 426.5
click at [429, 202] on span "chevron_right" at bounding box center [432, 193] width 17 height 17
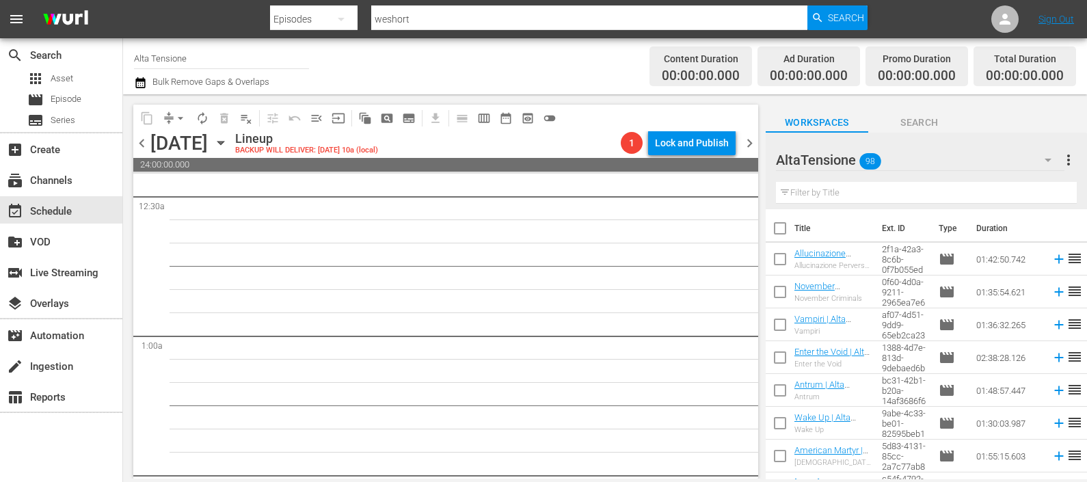
click at [843, 192] on input "text" at bounding box center [926, 193] width 301 height 22
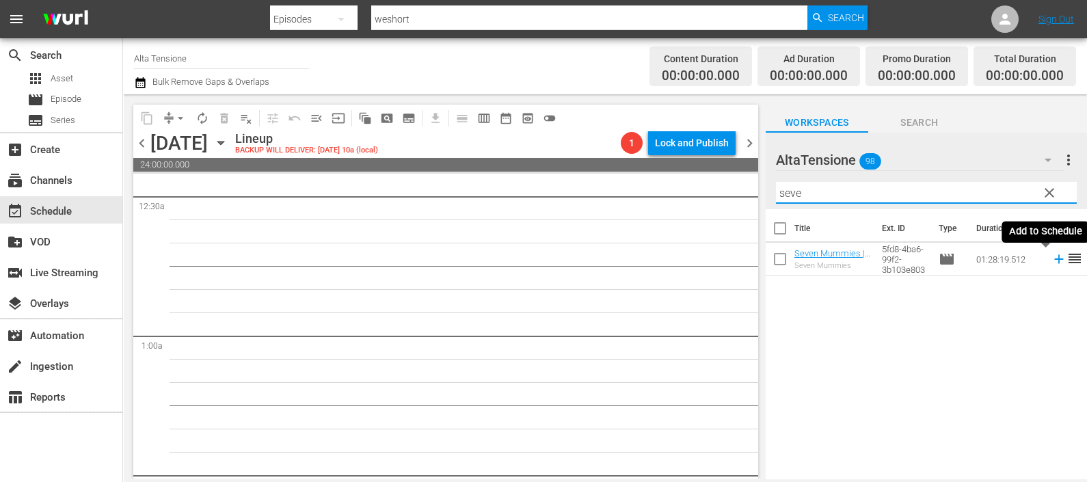
click at [1051, 256] on icon at bounding box center [1058, 259] width 15 height 15
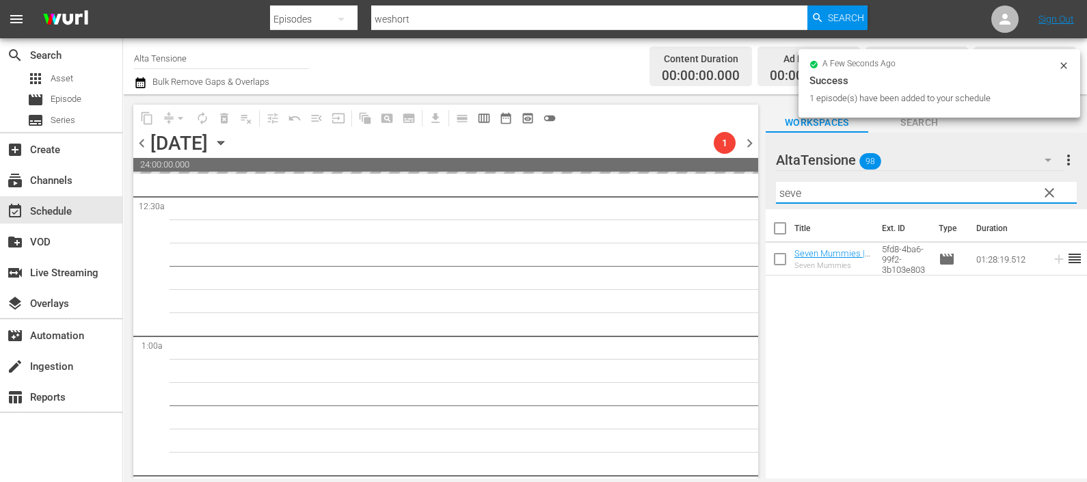
drag, startPoint x: 764, startPoint y: 191, endPoint x: 759, endPoint y: 173, distance: 18.6
click at [763, 190] on div "content_copy compress arrow_drop_down autorenew_outlined delete_forever_outline…" at bounding box center [605, 286] width 964 height 384
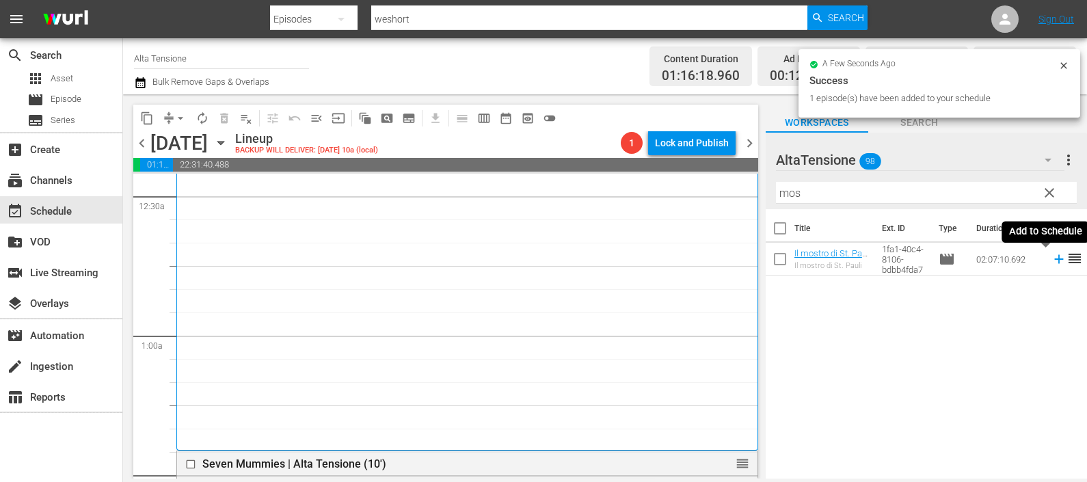
click at [1051, 256] on icon at bounding box center [1058, 259] width 15 height 15
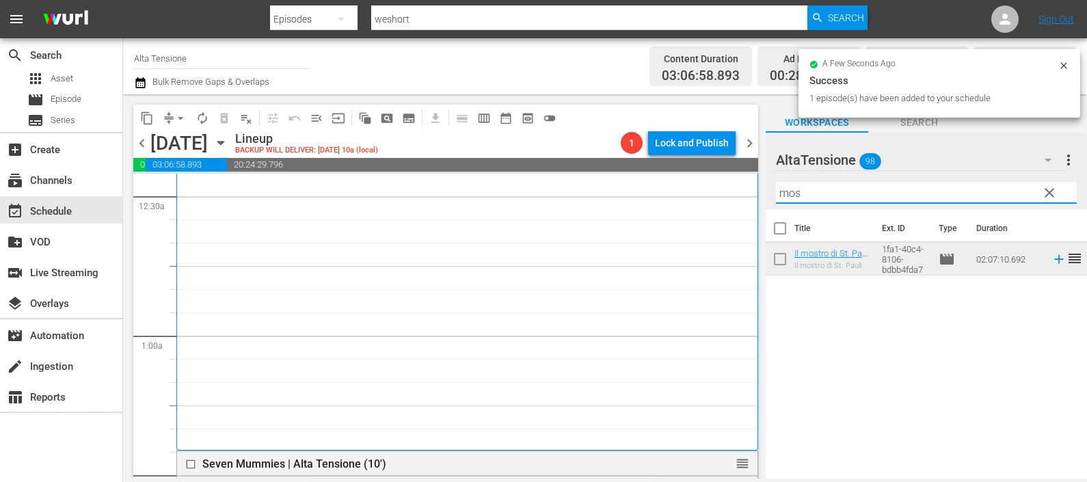
drag, startPoint x: 841, startPoint y: 189, endPoint x: 731, endPoint y: 187, distance: 110.1
click at [731, 188] on div "content_copy compress arrow_drop_down autorenew_outlined delete_forever_outline…" at bounding box center [605, 286] width 964 height 384
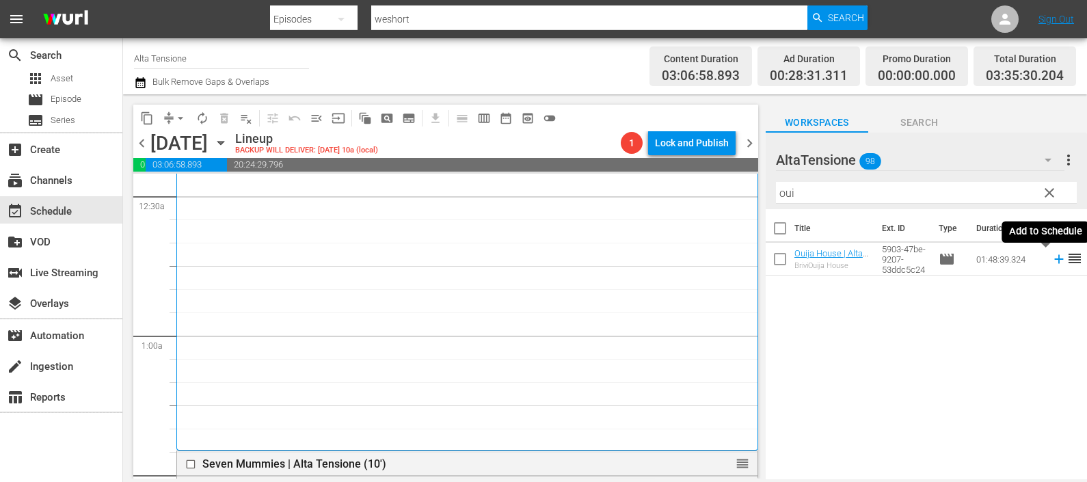
drag, startPoint x: 1042, startPoint y: 257, endPoint x: 1025, endPoint y: 249, distance: 18.7
click at [1051, 256] on icon at bounding box center [1058, 259] width 15 height 15
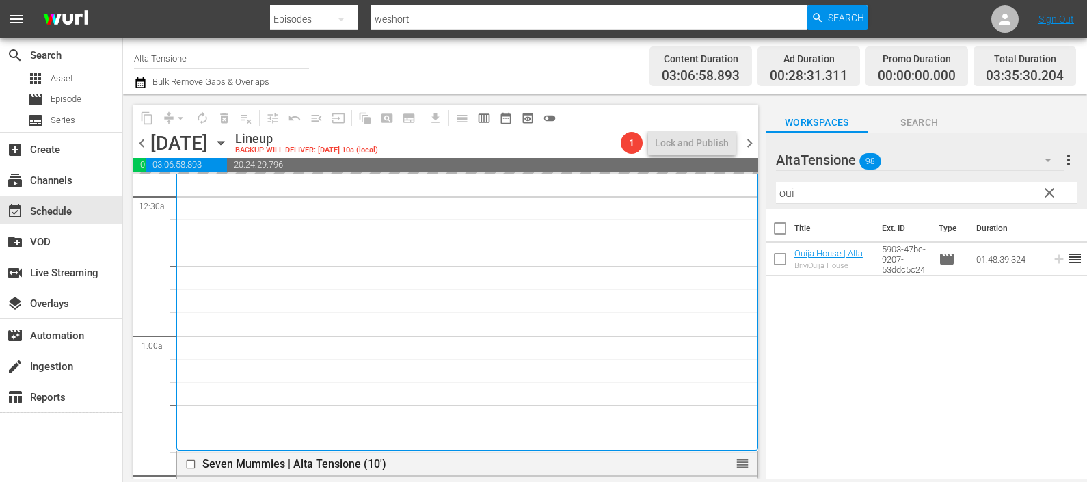
drag, startPoint x: 878, startPoint y: 190, endPoint x: 764, endPoint y: 195, distance: 113.6
click at [765, 195] on div "AltaTensione 98 AltaTensione more_vert clear Filter by Title oui" at bounding box center [925, 171] width 321 height 77
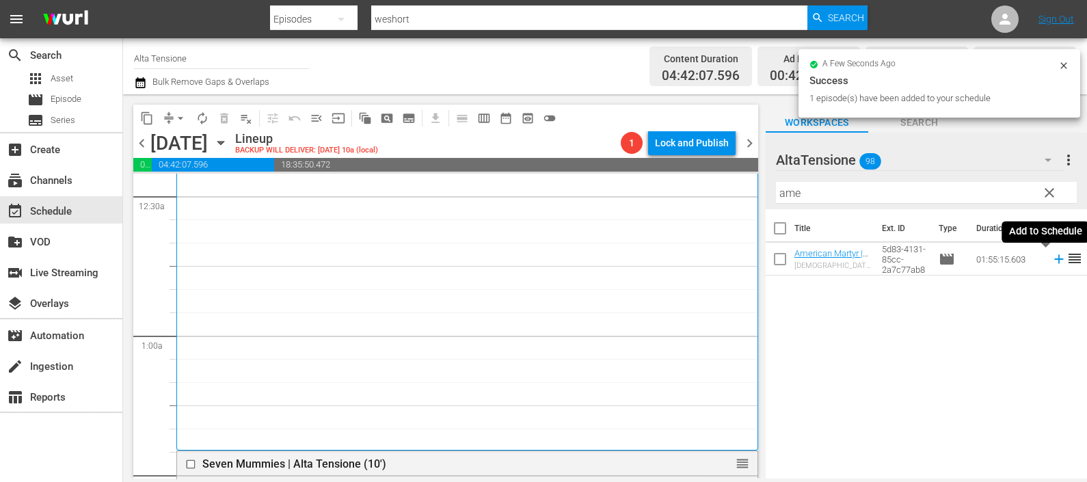
click at [1051, 255] on icon at bounding box center [1058, 259] width 15 height 15
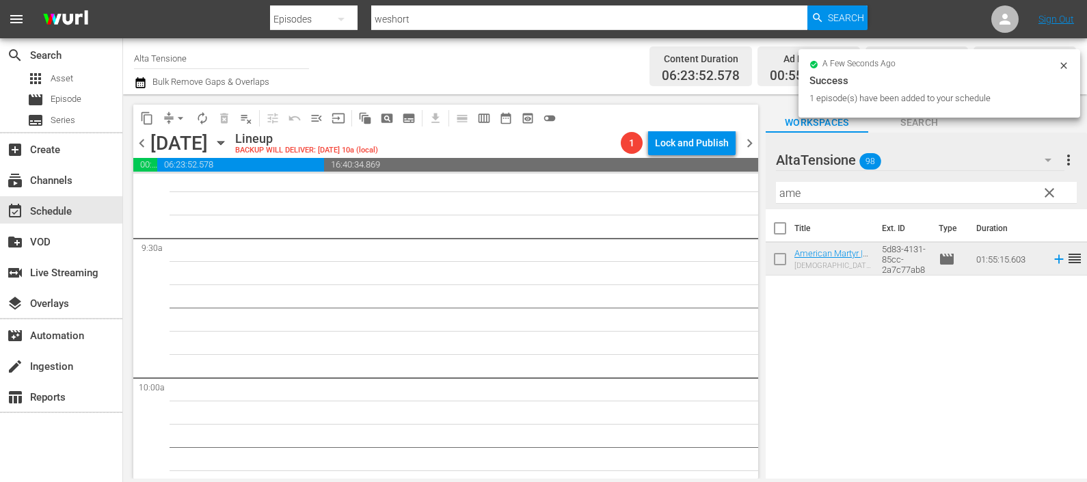
scroll to position [2765, 0]
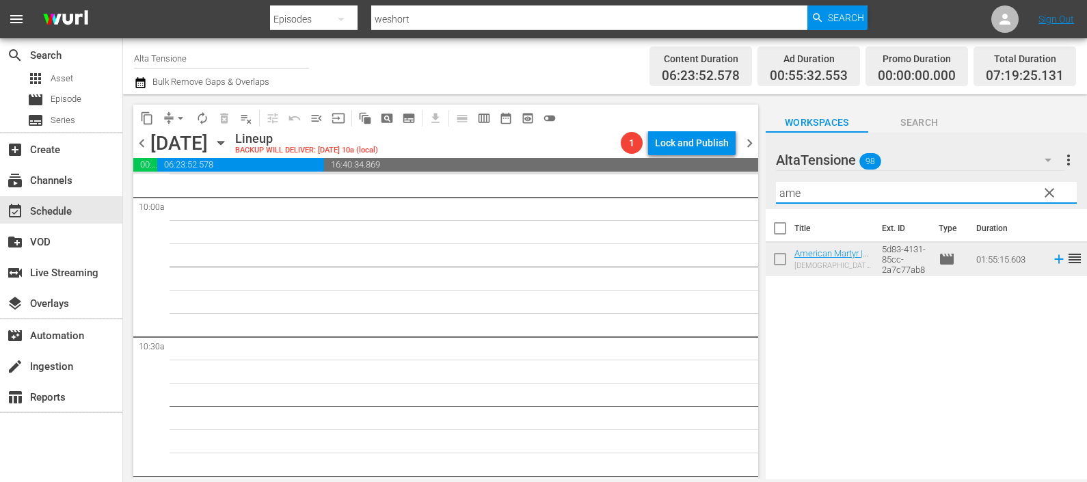
drag, startPoint x: 817, startPoint y: 196, endPoint x: 710, endPoint y: 182, distance: 108.3
click at [711, 183] on div "content_copy compress arrow_drop_down autorenew_outlined delete_forever_outline…" at bounding box center [605, 286] width 964 height 384
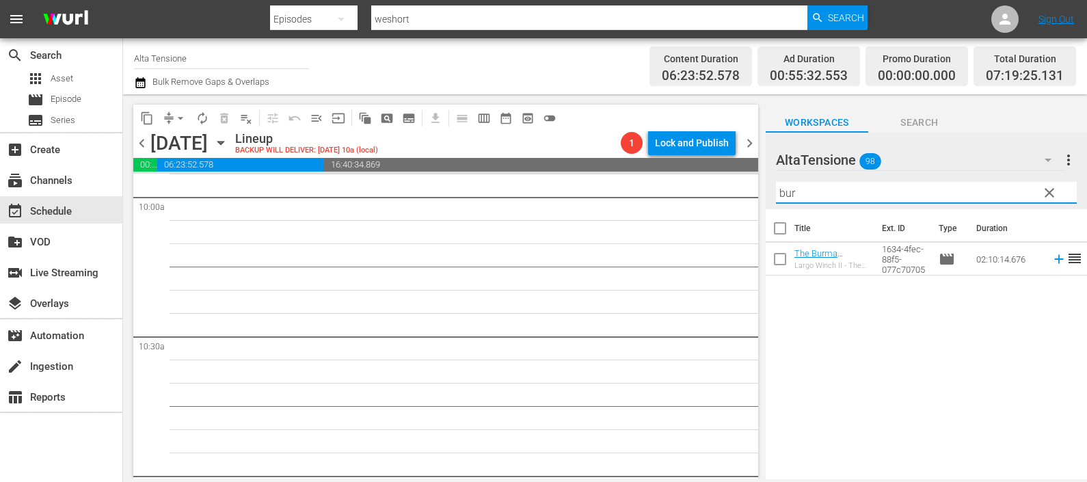
drag, startPoint x: 845, startPoint y: 191, endPoint x: 772, endPoint y: 200, distance: 72.9
click at [751, 201] on div "content_copy compress arrow_drop_down autorenew_outlined delete_forever_outline…" at bounding box center [605, 286] width 964 height 384
click at [1051, 260] on icon at bounding box center [1058, 259] width 15 height 15
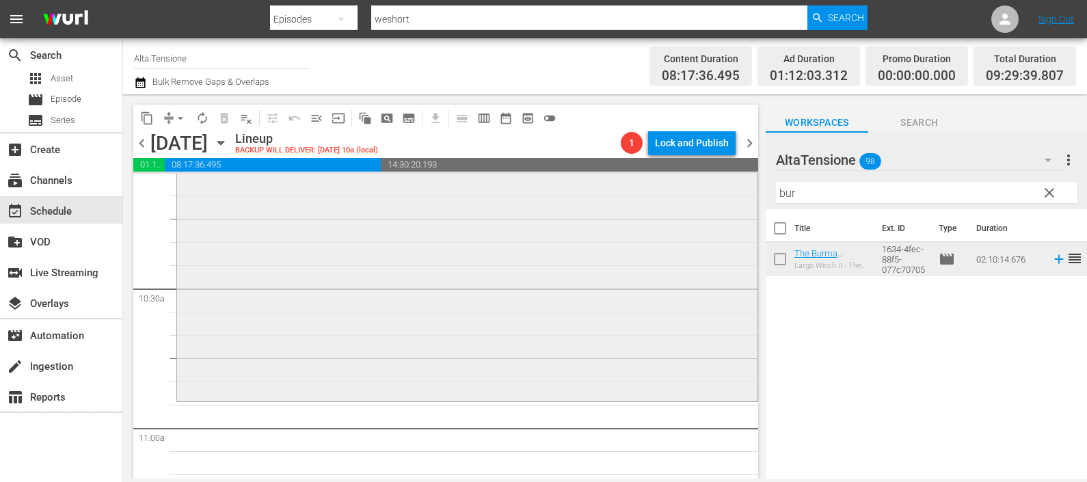
scroll to position [2851, 0]
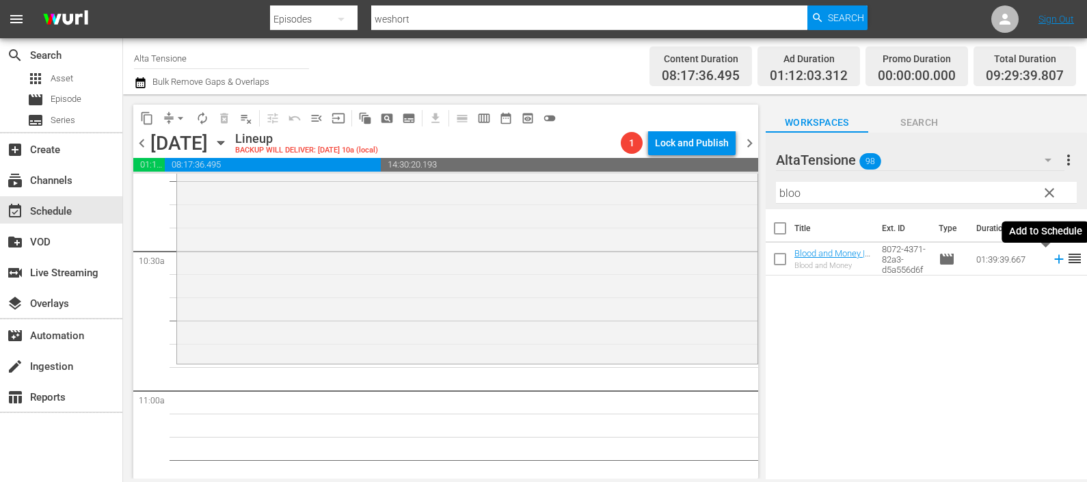
click at [1051, 258] on icon at bounding box center [1058, 259] width 15 height 15
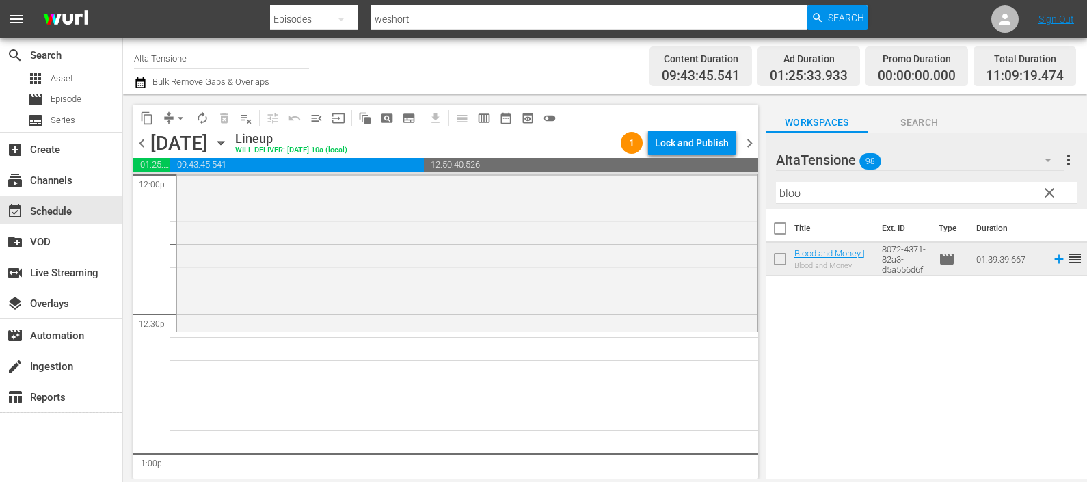
scroll to position [3449, 0]
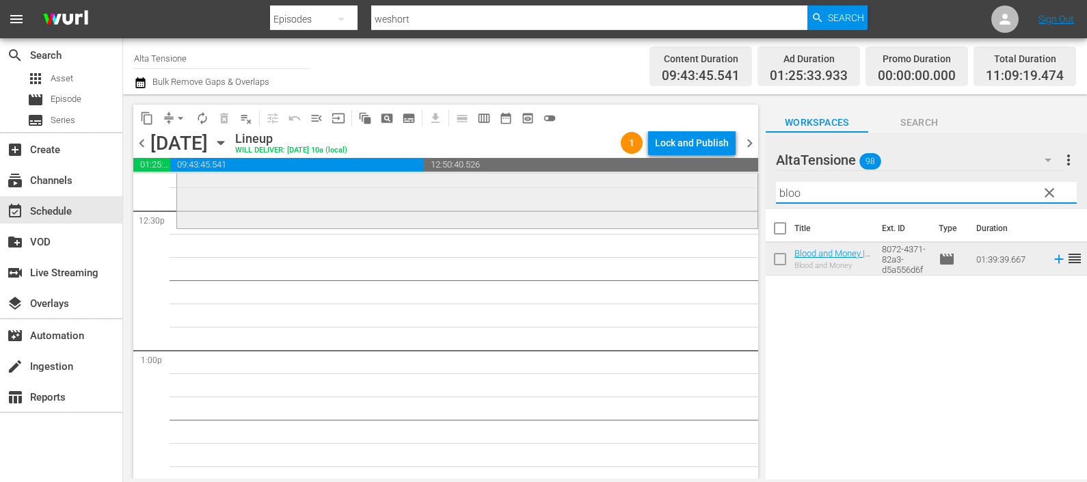
drag, startPoint x: 803, startPoint y: 194, endPoint x: 744, endPoint y: 182, distance: 60.7
click at [744, 182] on div "content_copy compress arrow_drop_down autorenew_outlined delete_forever_outline…" at bounding box center [605, 286] width 964 height 384
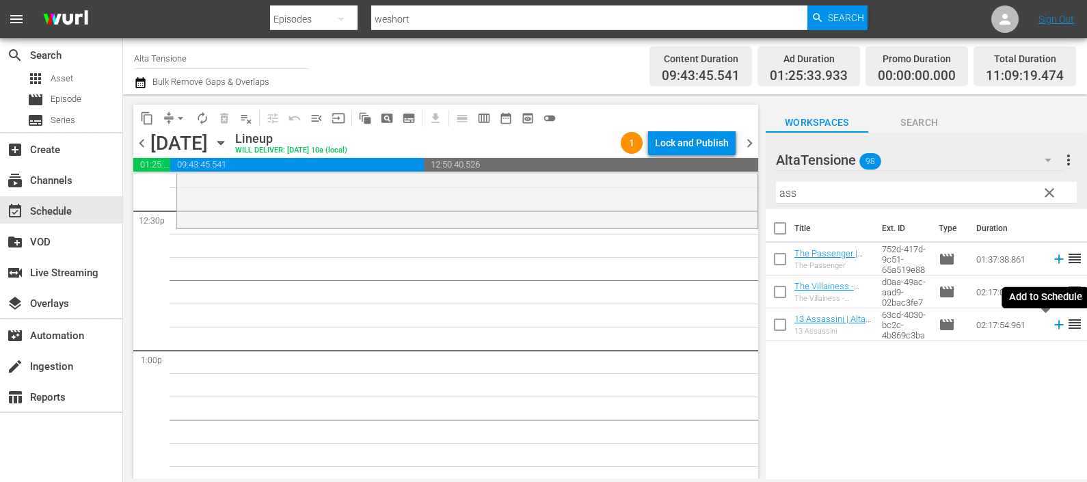
click at [1054, 325] on icon at bounding box center [1058, 325] width 9 height 9
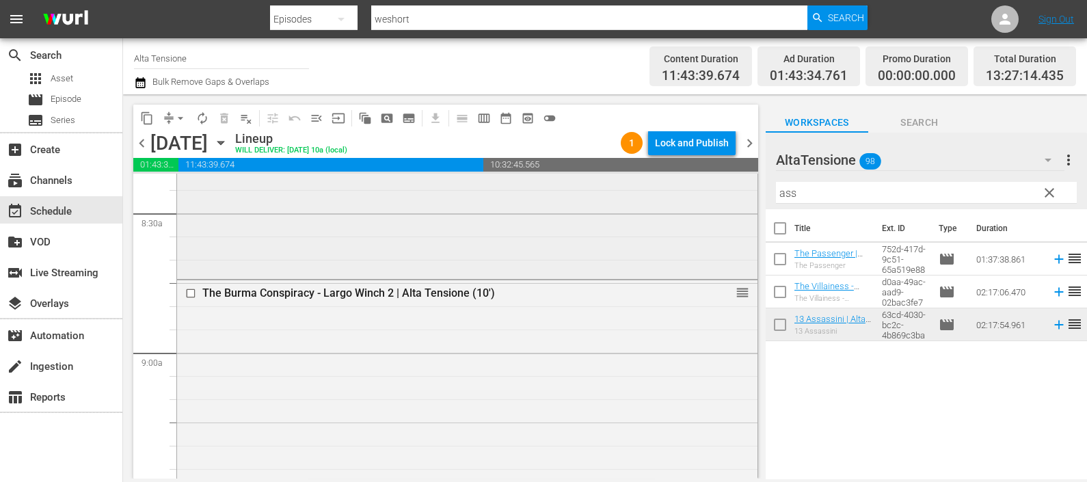
scroll to position [2253, 0]
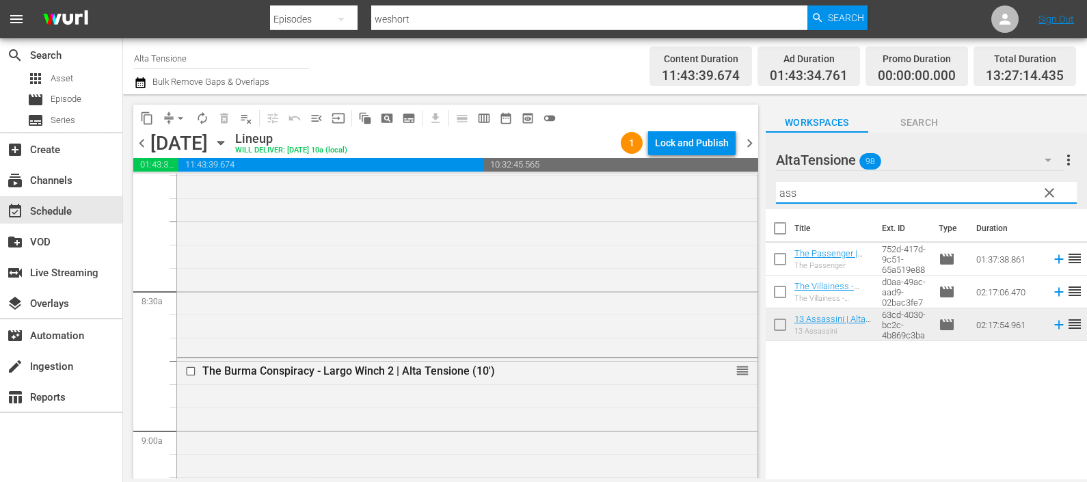
drag, startPoint x: 834, startPoint y: 200, endPoint x: 764, endPoint y: 191, distance: 70.2
click at [765, 191] on div "AltaTensione 98 AltaTensione more_vert clear Filter by Title ass" at bounding box center [925, 171] width 321 height 77
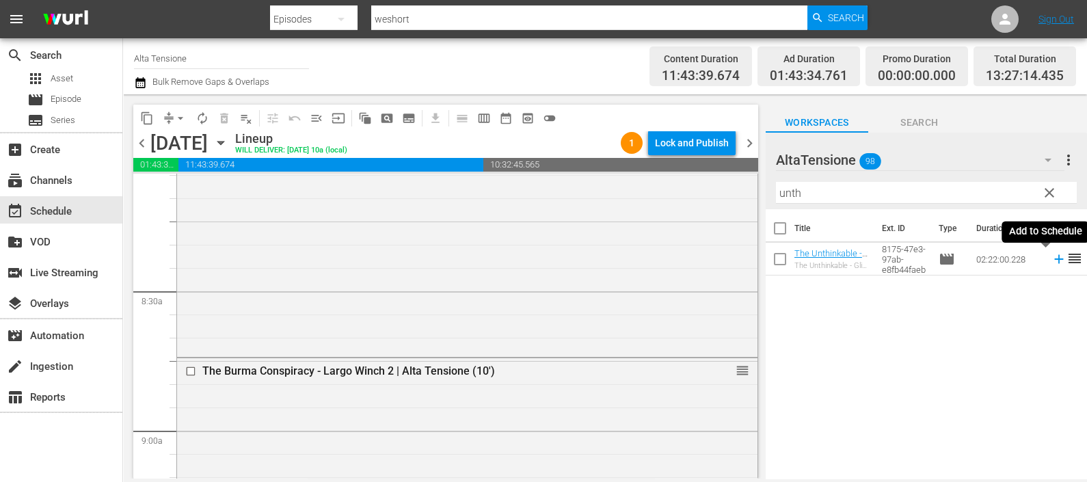
click at [1051, 264] on icon at bounding box center [1058, 259] width 15 height 15
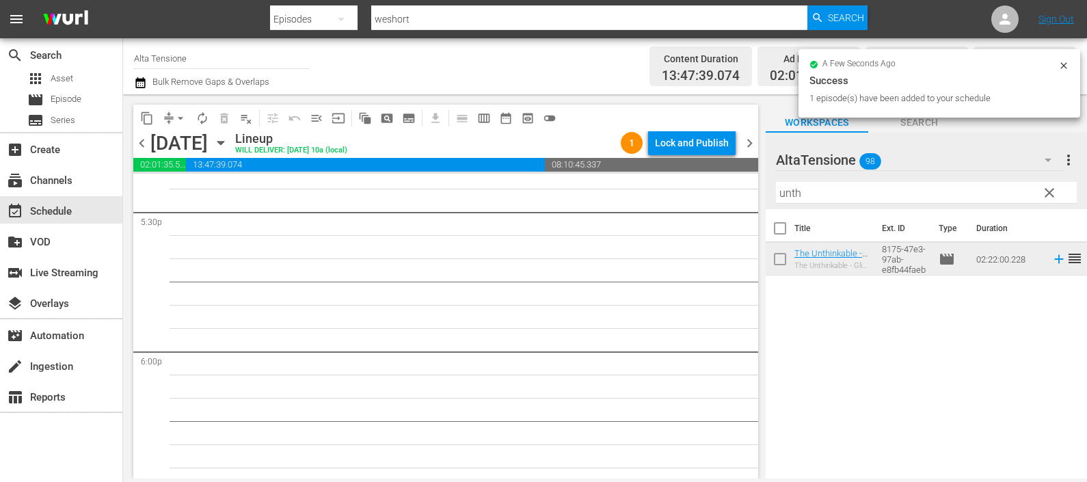
scroll to position [4901, 0]
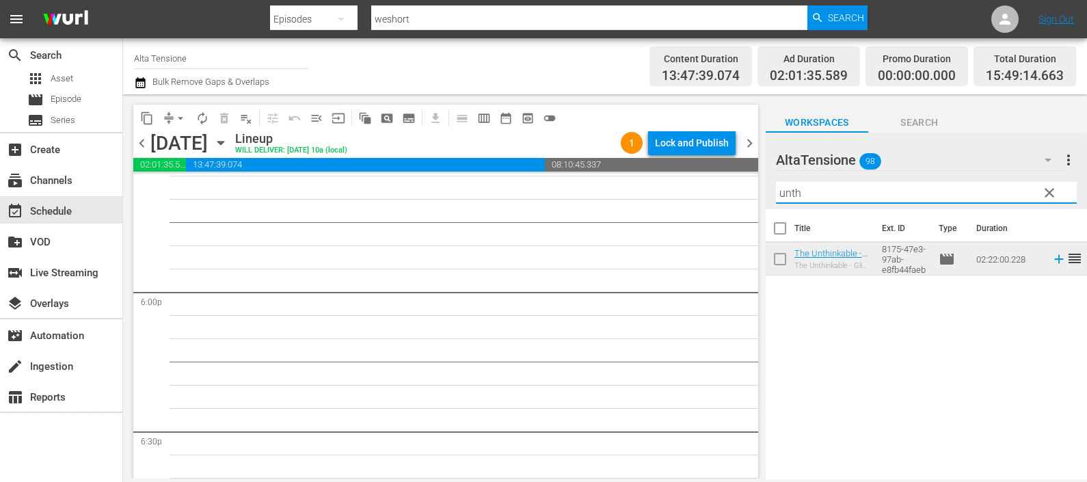
drag, startPoint x: 832, startPoint y: 189, endPoint x: 703, endPoint y: 193, distance: 128.5
click at [703, 193] on div "content_copy compress arrow_drop_down autorenew_outlined delete_forever_outline…" at bounding box center [605, 286] width 964 height 384
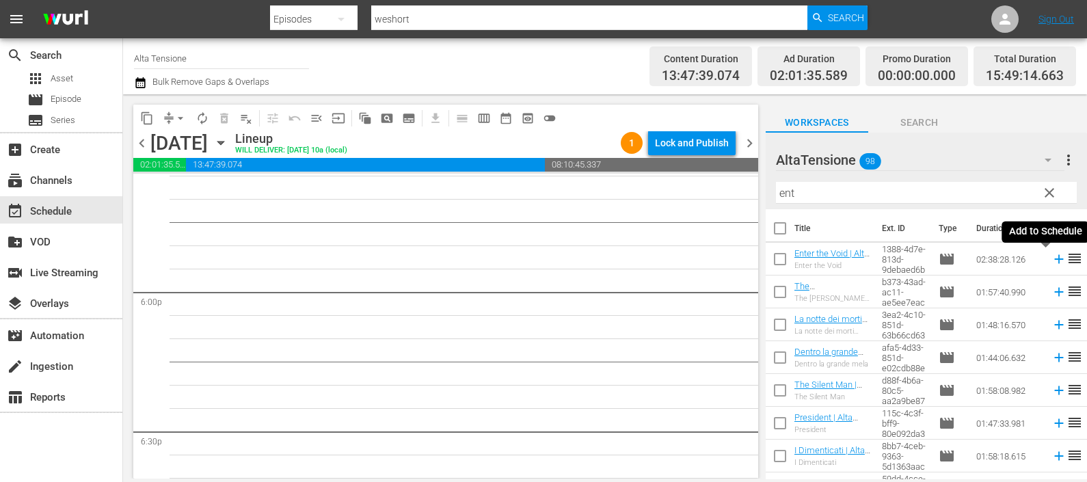
click at [1051, 256] on icon at bounding box center [1058, 259] width 15 height 15
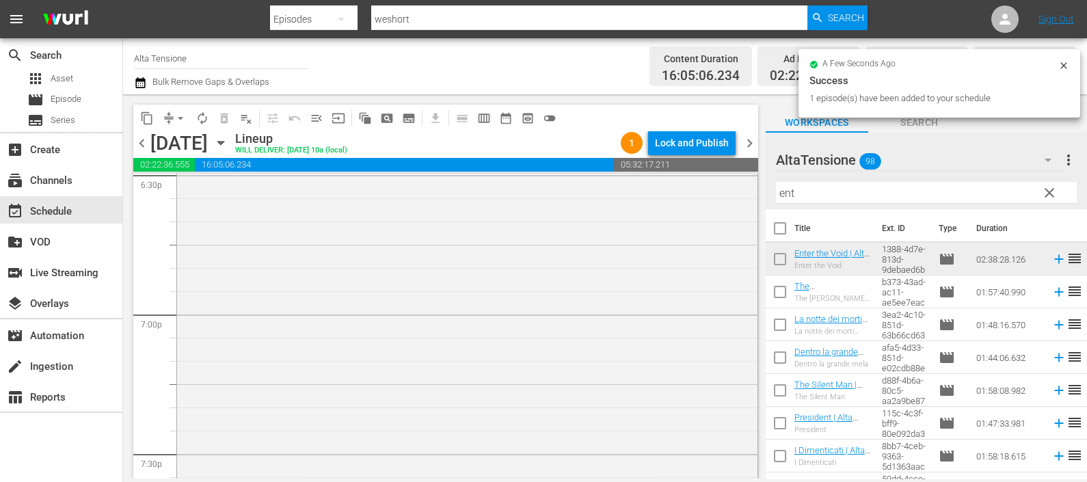
scroll to position [5328, 0]
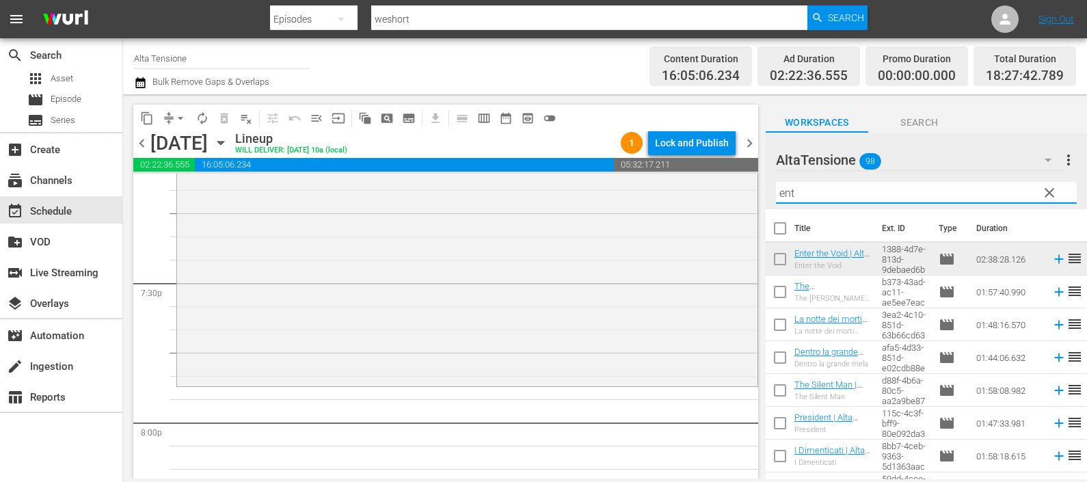
drag, startPoint x: 793, startPoint y: 202, endPoint x: 775, endPoint y: 189, distance: 22.0
click at [776, 205] on div "Filter by Title ent" at bounding box center [926, 192] width 301 height 33
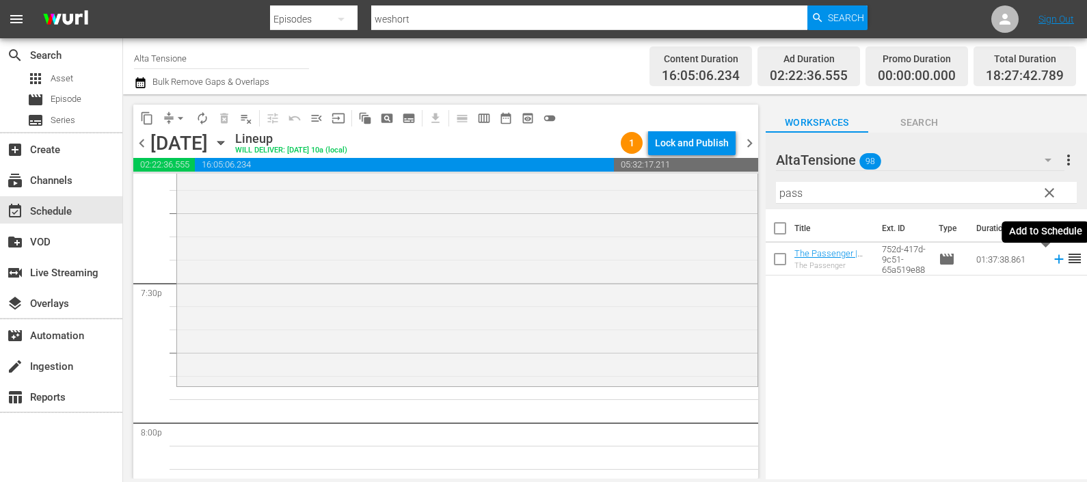
click at [1054, 262] on icon at bounding box center [1058, 259] width 9 height 9
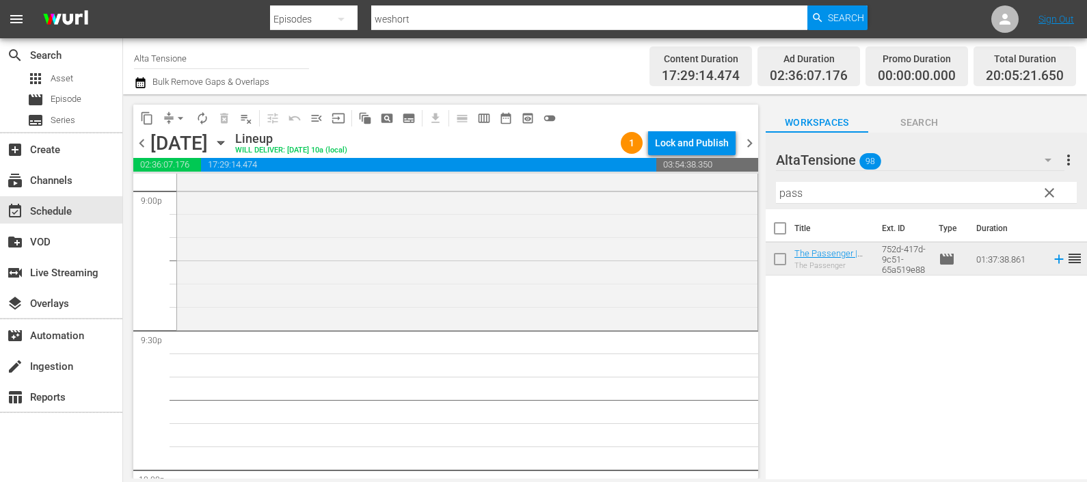
scroll to position [5756, 0]
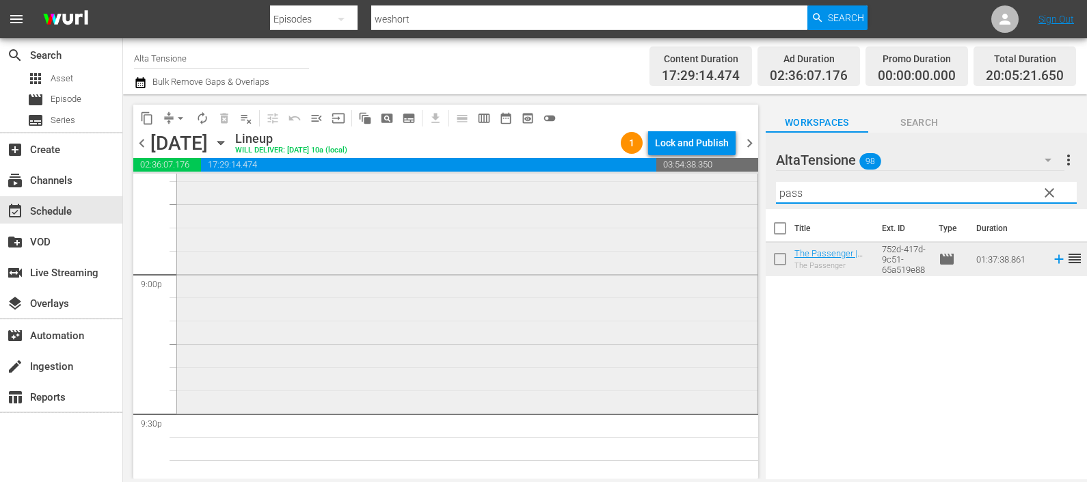
drag, startPoint x: 759, startPoint y: 180, endPoint x: 709, endPoint y: 174, distance: 49.5
click at [709, 174] on div "content_copy compress arrow_drop_down autorenew_outlined delete_forever_outline…" at bounding box center [605, 286] width 964 height 384
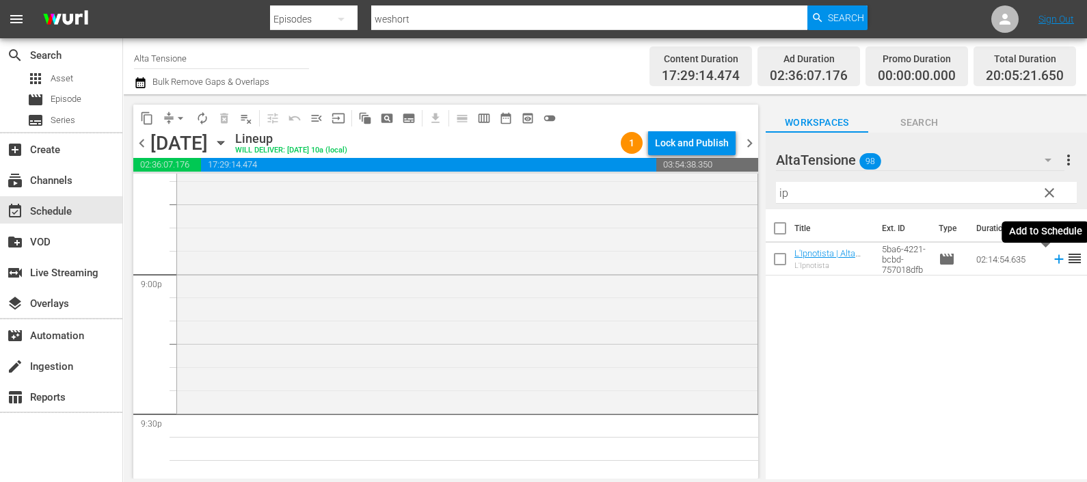
click at [1054, 260] on icon at bounding box center [1058, 259] width 9 height 9
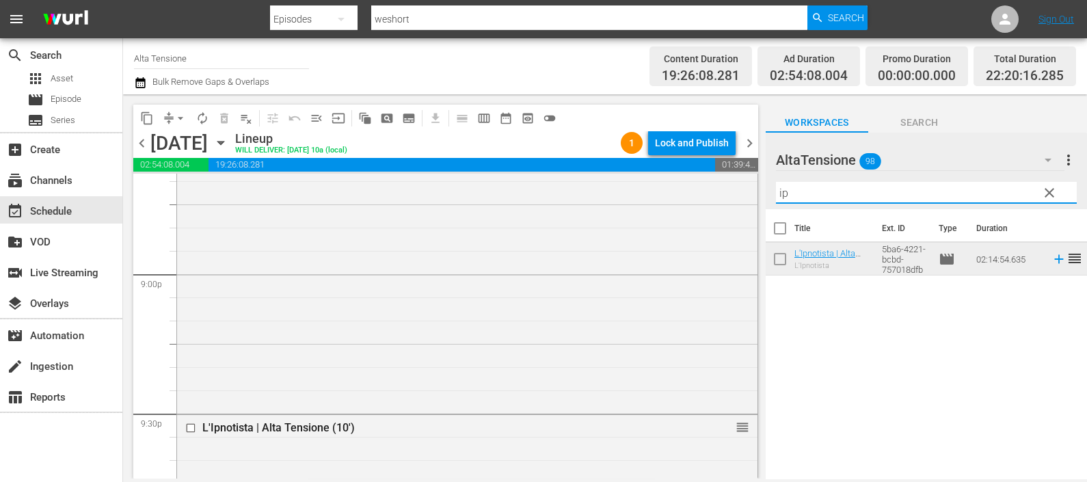
drag, startPoint x: 838, startPoint y: 195, endPoint x: 756, endPoint y: 188, distance: 82.3
click at [756, 188] on div "content_copy compress arrow_drop_down autorenew_outlined delete_forever_outline…" at bounding box center [605, 286] width 964 height 384
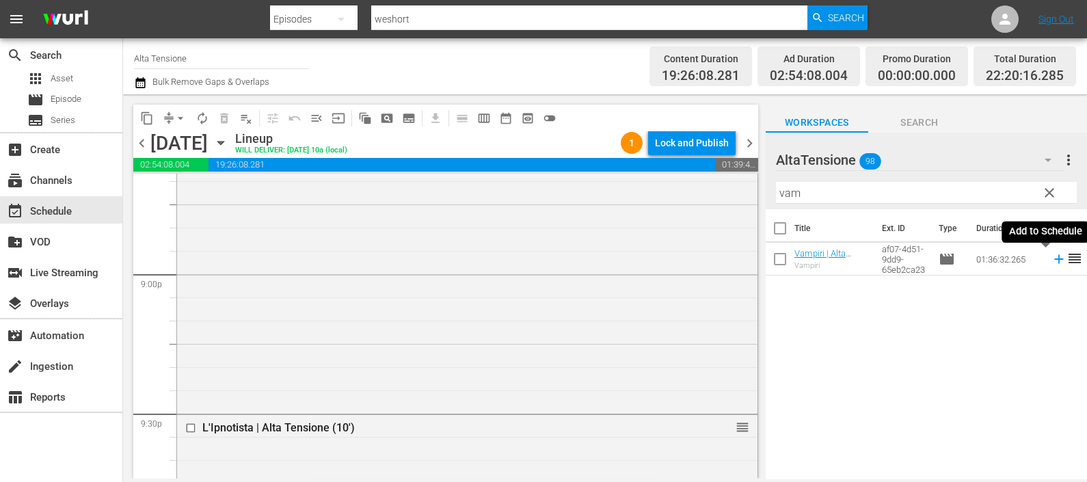
drag, startPoint x: 1046, startPoint y: 258, endPoint x: 1010, endPoint y: 262, distance: 35.7
click at [1051, 258] on icon at bounding box center [1058, 259] width 15 height 15
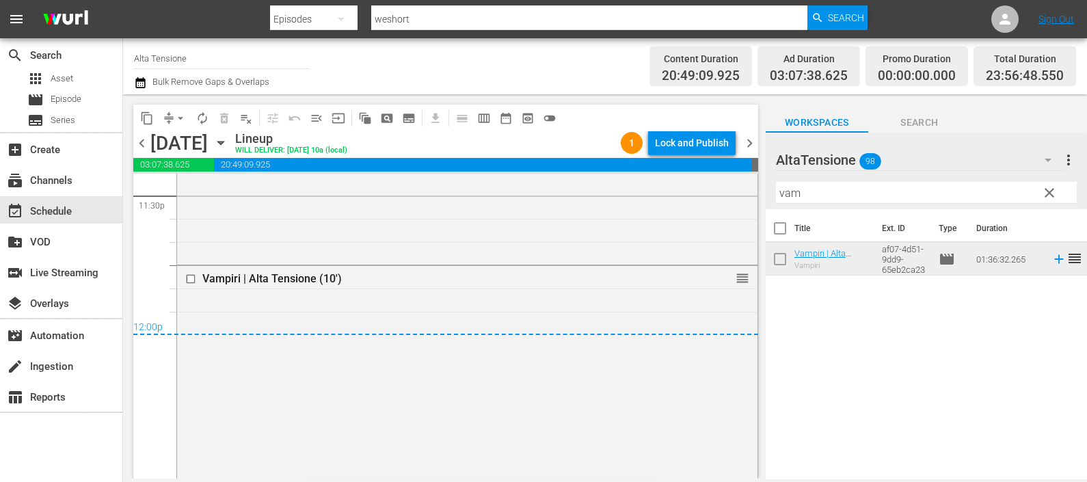
scroll to position [6339, 0]
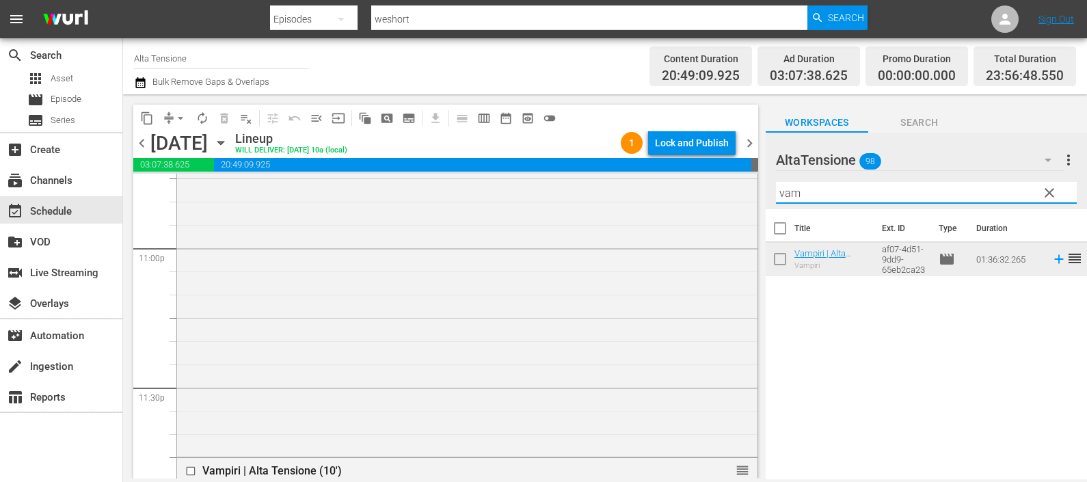
drag, startPoint x: 825, startPoint y: 197, endPoint x: 690, endPoint y: 173, distance: 136.8
click at [686, 174] on div "content_copy compress arrow_drop_down autorenew_outlined delete_forever_outline…" at bounding box center [605, 286] width 964 height 384
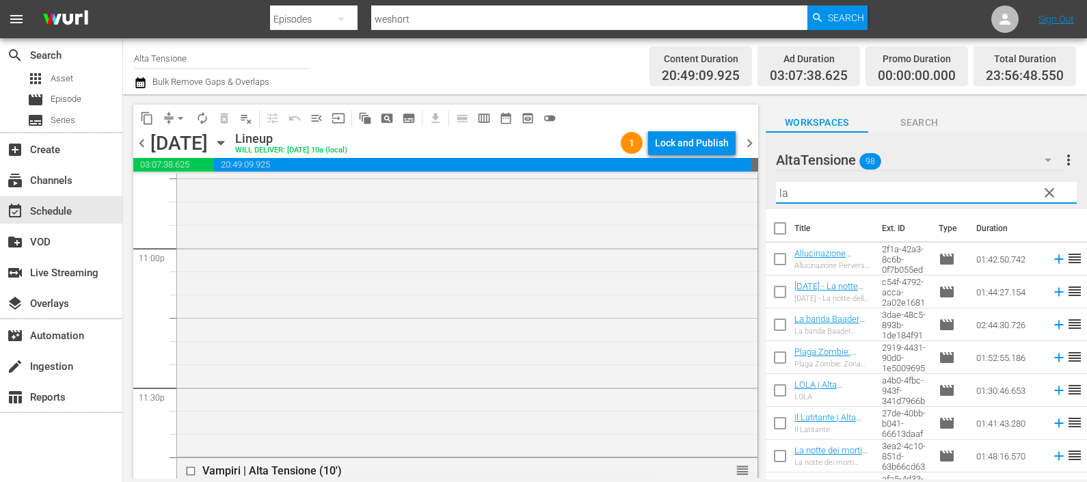
type input "l"
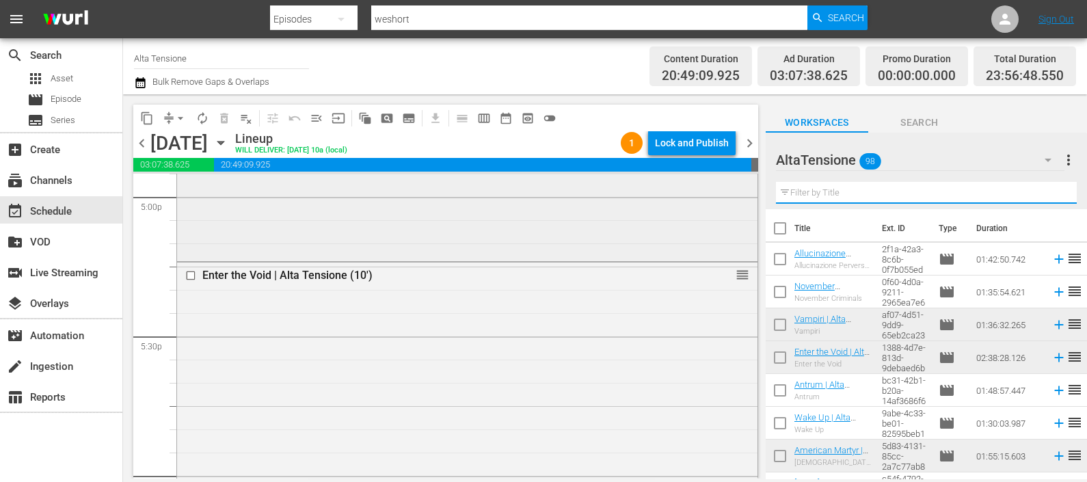
scroll to position [4630, 0]
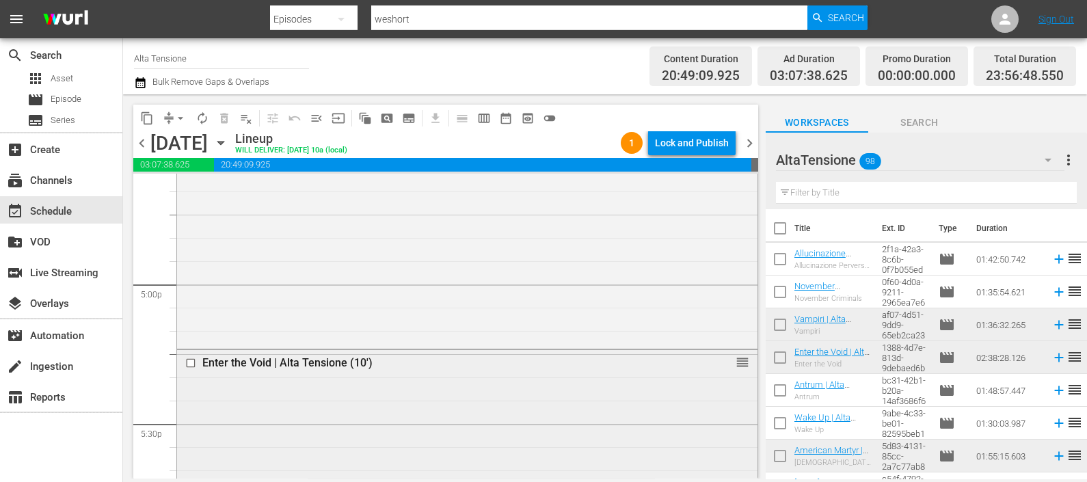
click at [191, 359] on input "checkbox" at bounding box center [192, 363] width 14 height 12
click at [229, 109] on button "delete_forever_outlined" at bounding box center [224, 118] width 22 height 22
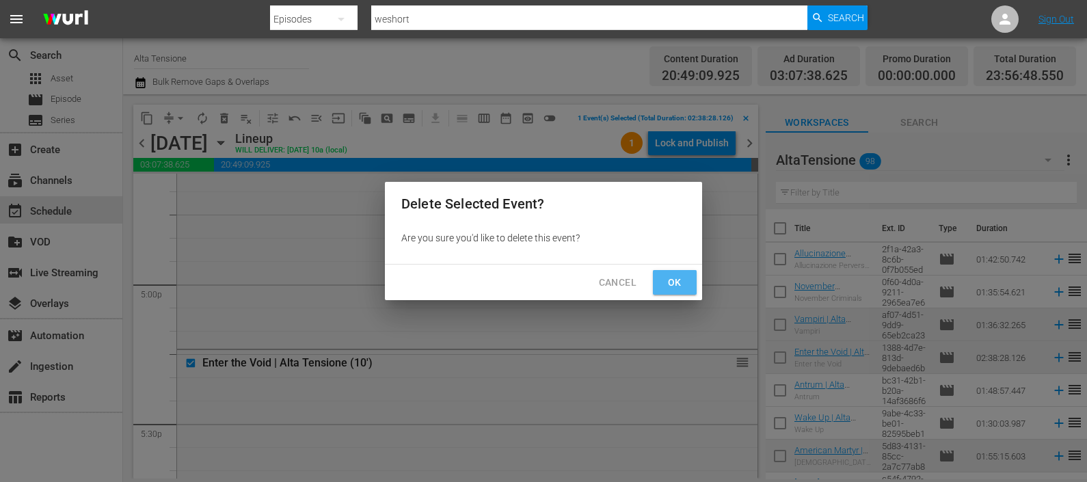
click at [661, 270] on button "Ok" at bounding box center [675, 282] width 44 height 25
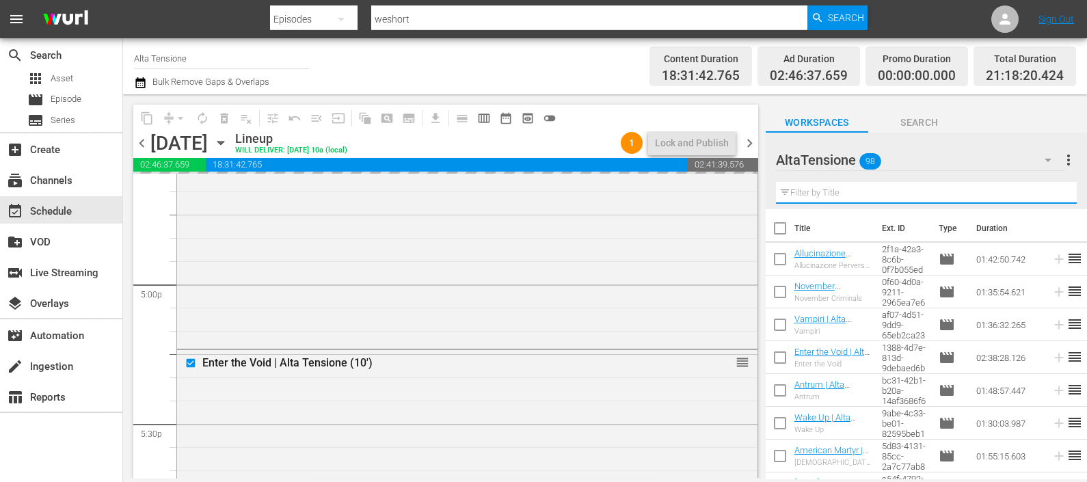
click at [837, 192] on input "text" at bounding box center [926, 193] width 301 height 22
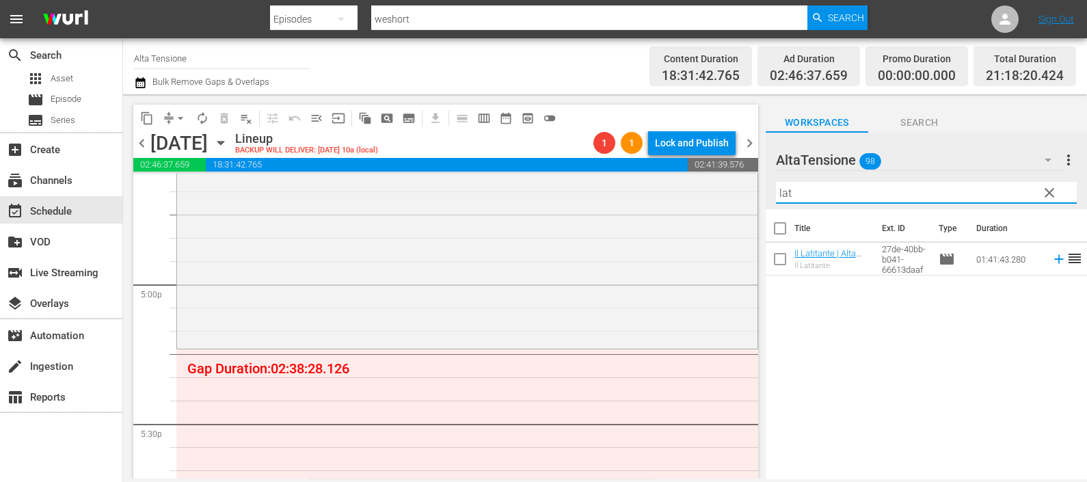
type input "lat"
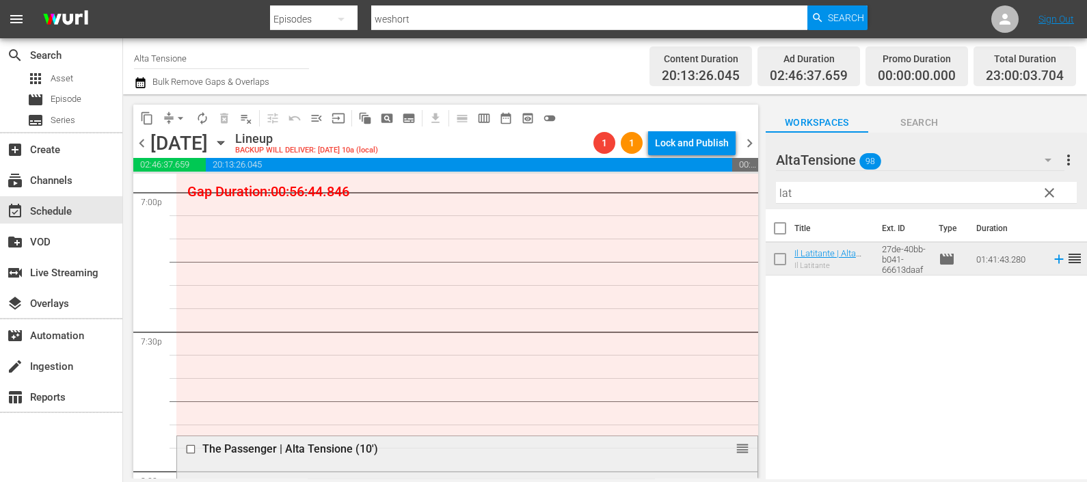
scroll to position [5313, 0]
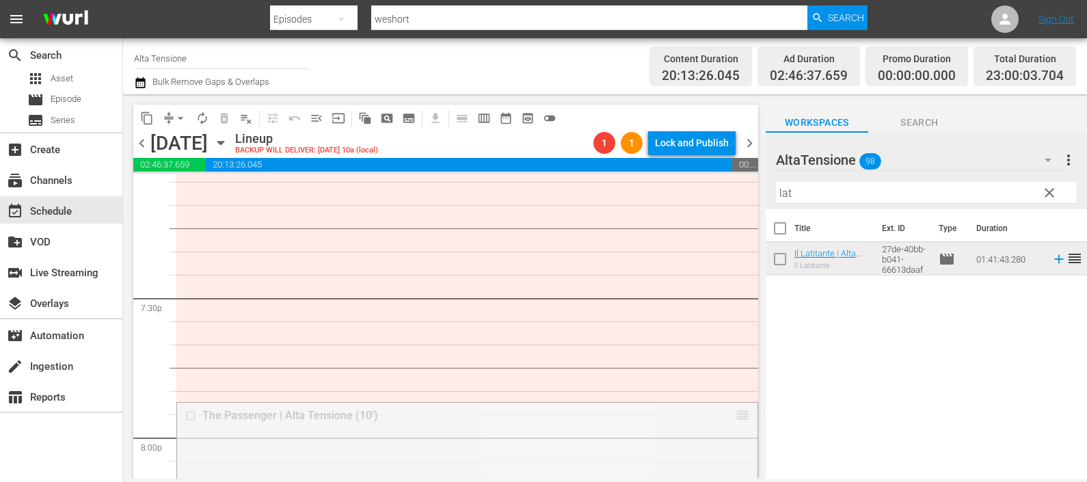
drag, startPoint x: 731, startPoint y: 410, endPoint x: 709, endPoint y: 195, distance: 215.8
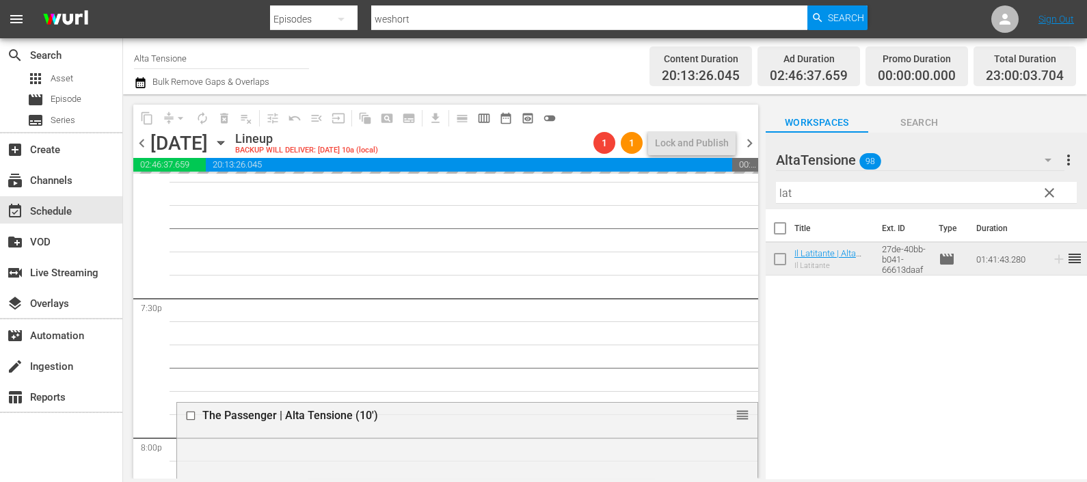
scroll to position [5228, 0]
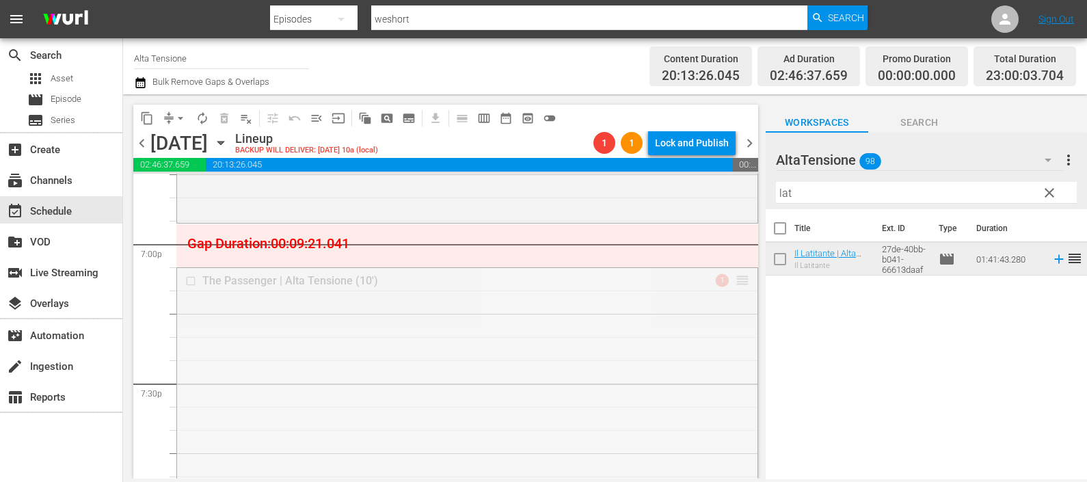
drag, startPoint x: 734, startPoint y: 277, endPoint x: 734, endPoint y: 229, distance: 47.8
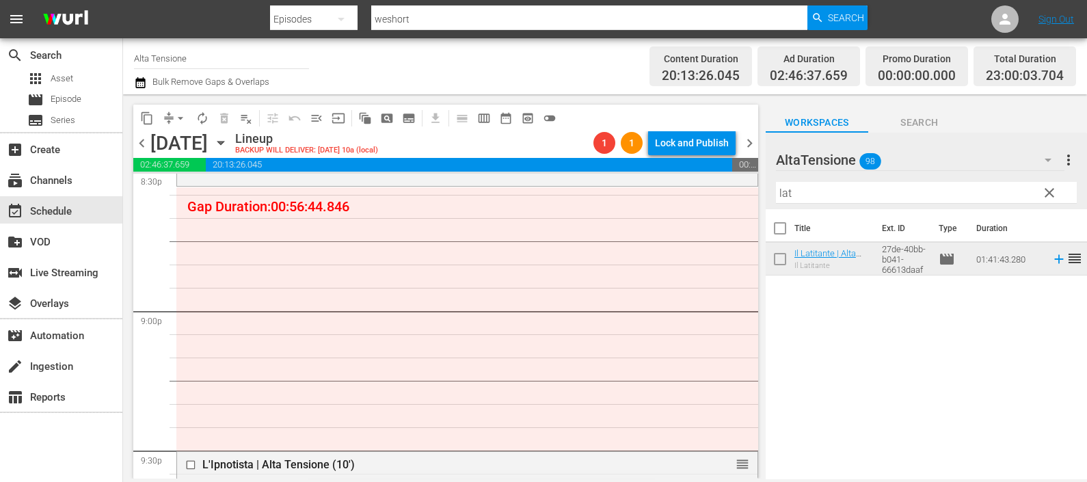
scroll to position [5741, 0]
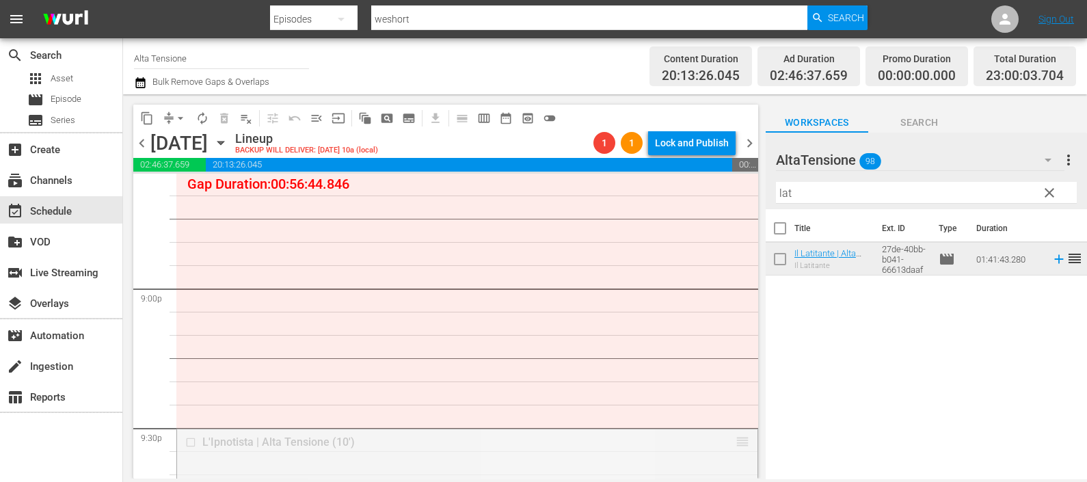
drag, startPoint x: 729, startPoint y: 438, endPoint x: 694, endPoint y: 208, distance: 232.2
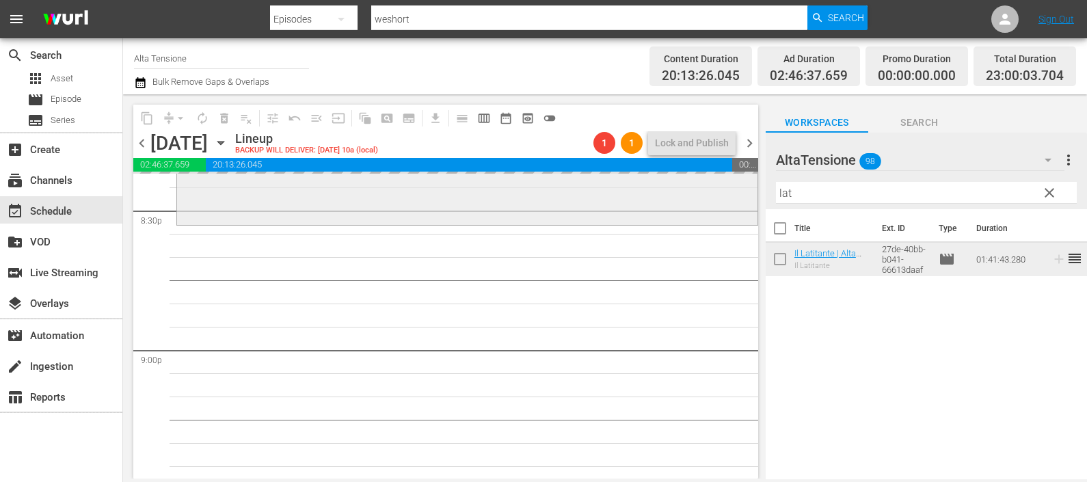
scroll to position [5656, 0]
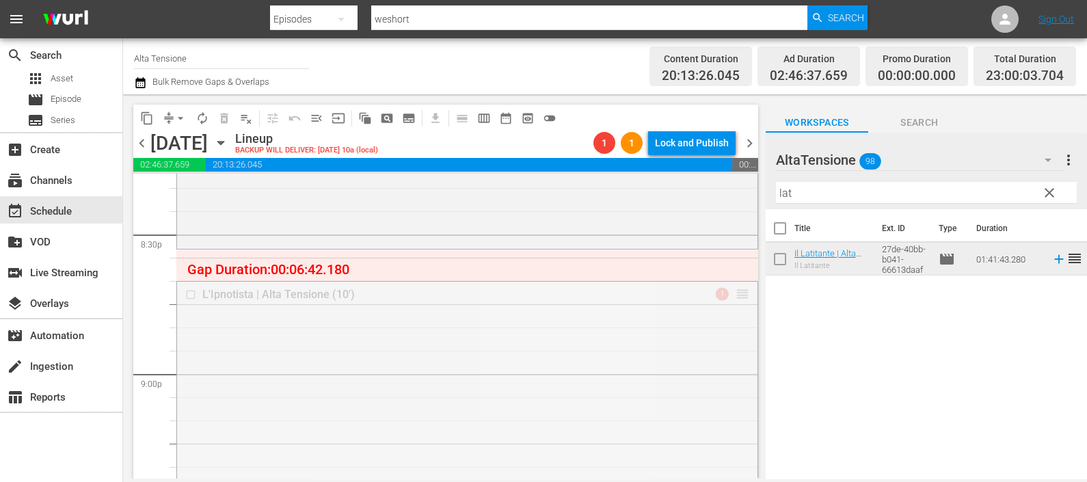
drag, startPoint x: 730, startPoint y: 296, endPoint x: 730, endPoint y: 254, distance: 42.4
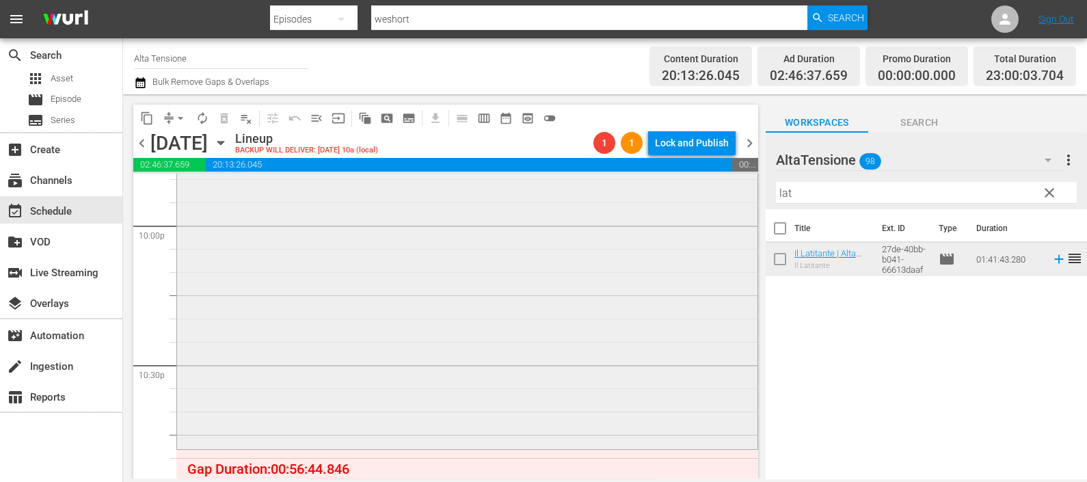
scroll to position [6339, 0]
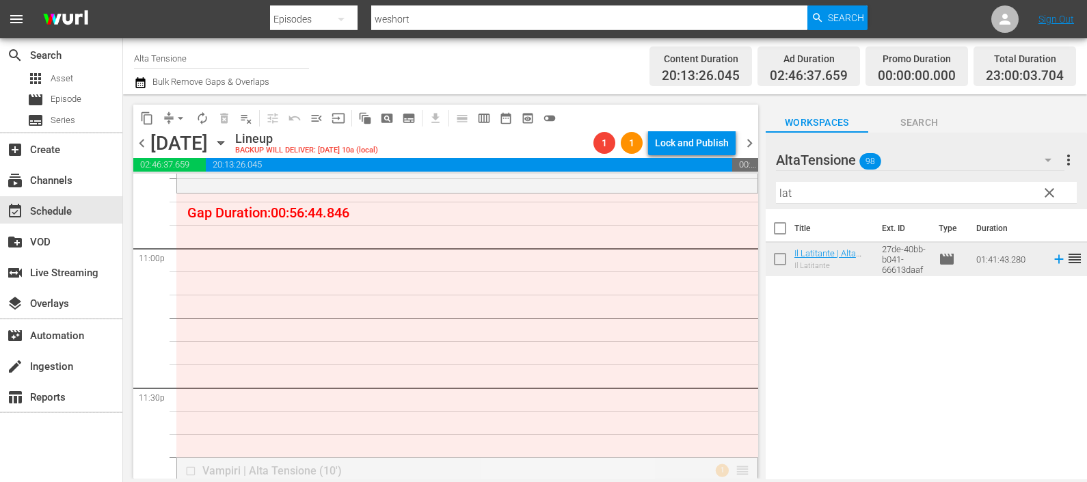
drag, startPoint x: 731, startPoint y: 470, endPoint x: 679, endPoint y: 200, distance: 274.9
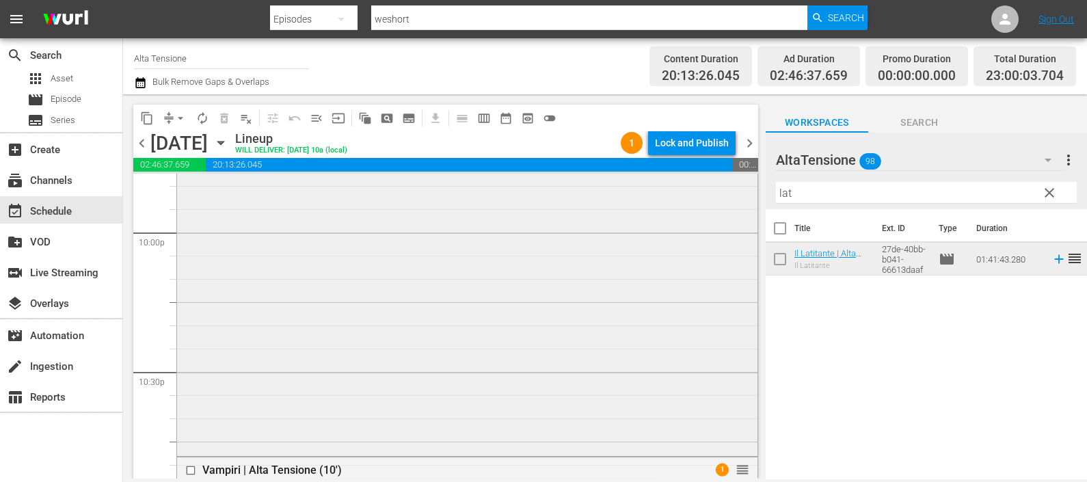
scroll to position [6247, 0]
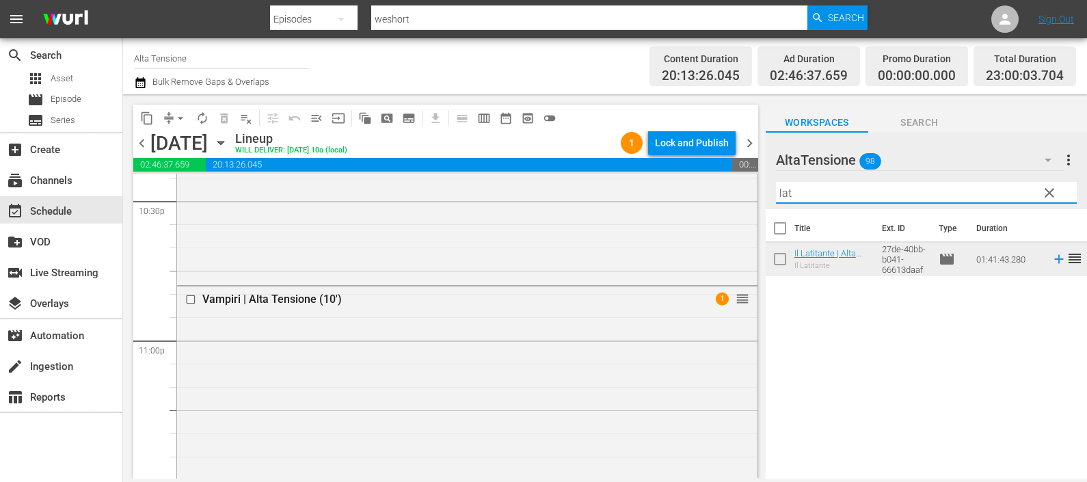
drag, startPoint x: 802, startPoint y: 195, endPoint x: 773, endPoint y: 193, distance: 28.7
click at [776, 195] on input "lat" at bounding box center [926, 193] width 301 height 22
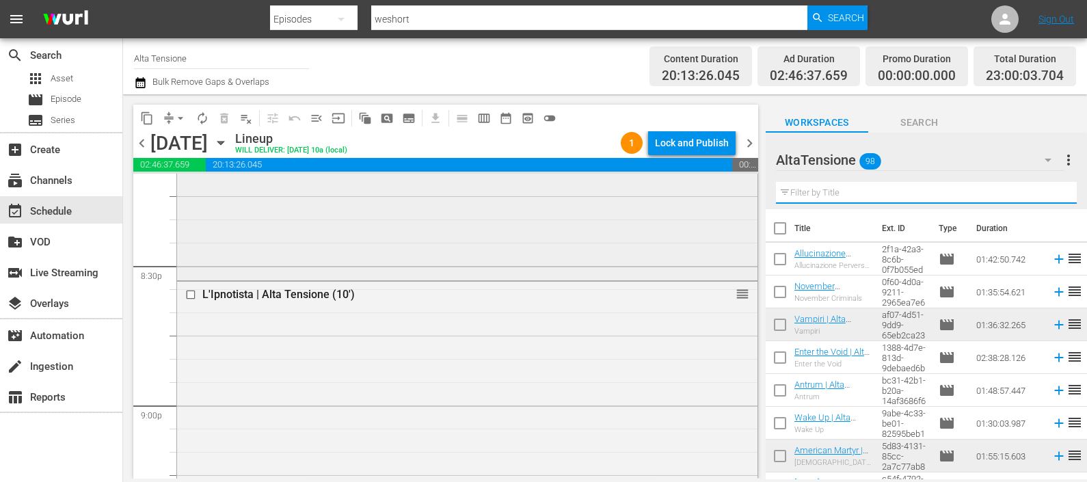
scroll to position [5563, 0]
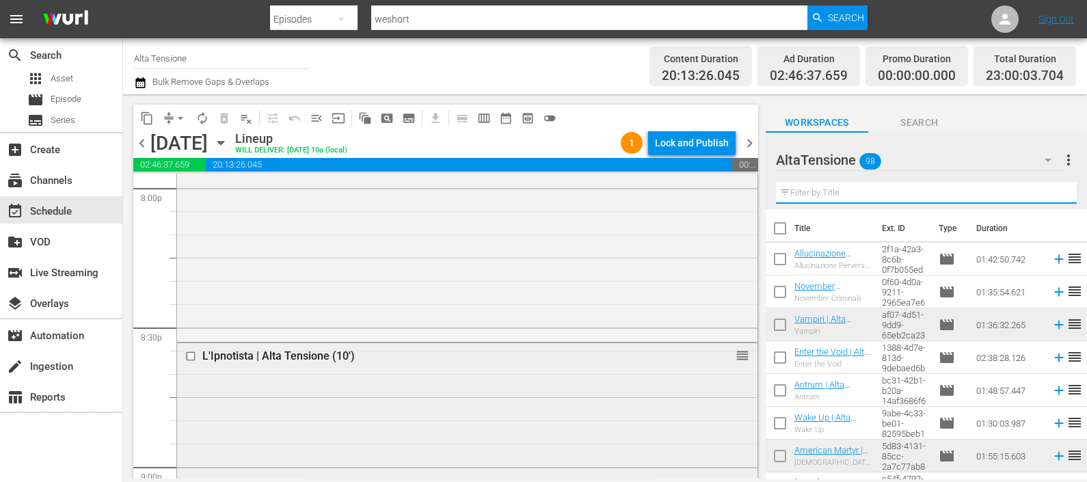
click at [195, 351] on input "checkbox" at bounding box center [192, 357] width 14 height 12
click at [228, 122] on span "delete_forever_outlined" at bounding box center [224, 118] width 14 height 14
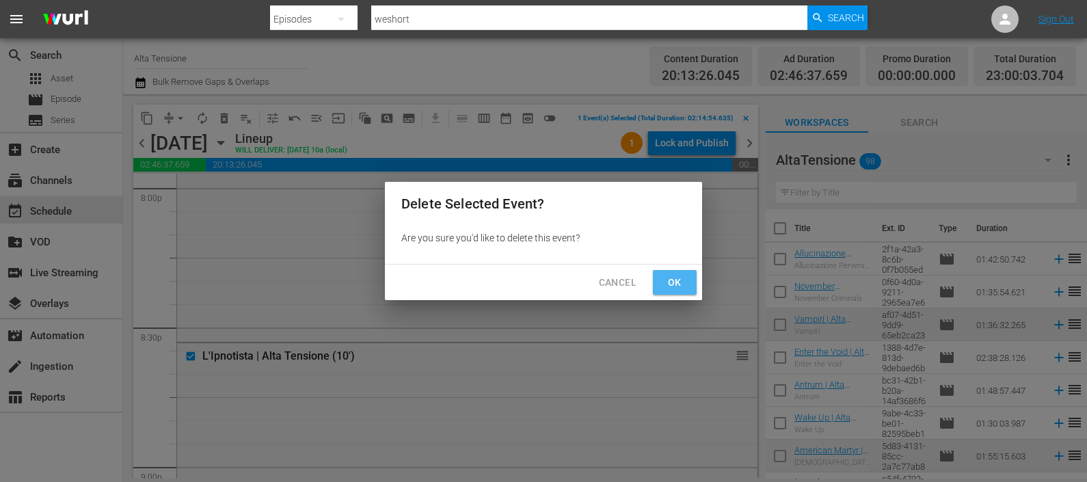
drag, startPoint x: 680, startPoint y: 282, endPoint x: 735, endPoint y: 243, distance: 67.1
click at [680, 281] on span "Ok" at bounding box center [675, 282] width 22 height 17
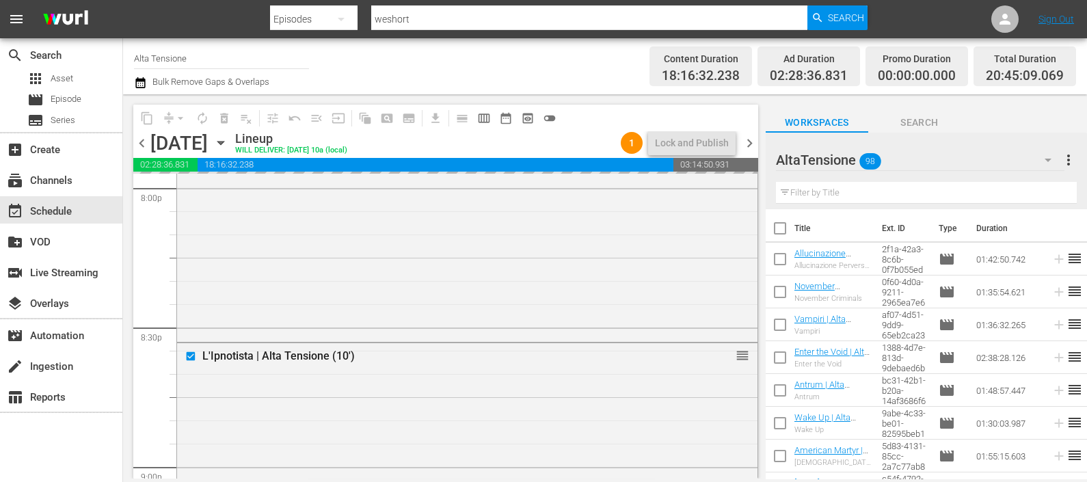
click at [847, 195] on input "text" at bounding box center [926, 193] width 301 height 22
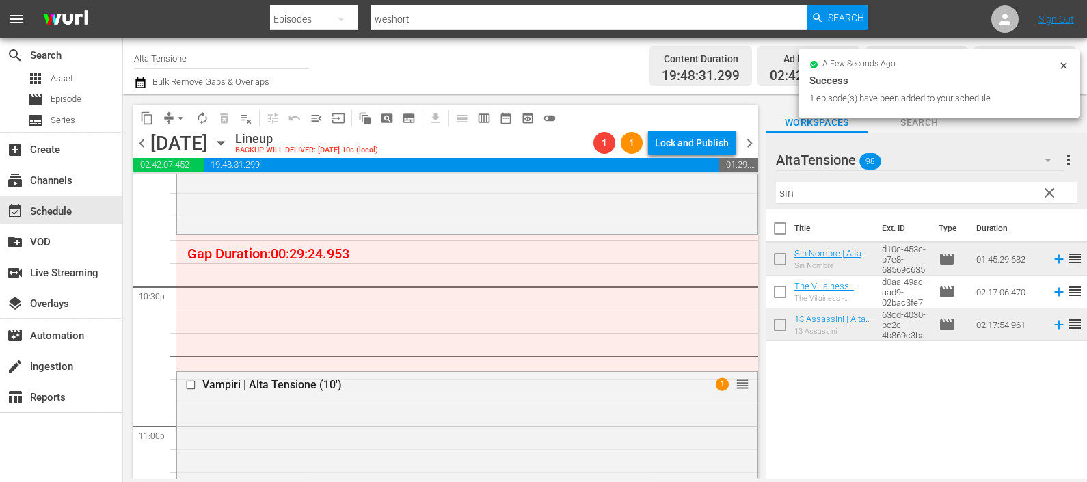
scroll to position [6076, 0]
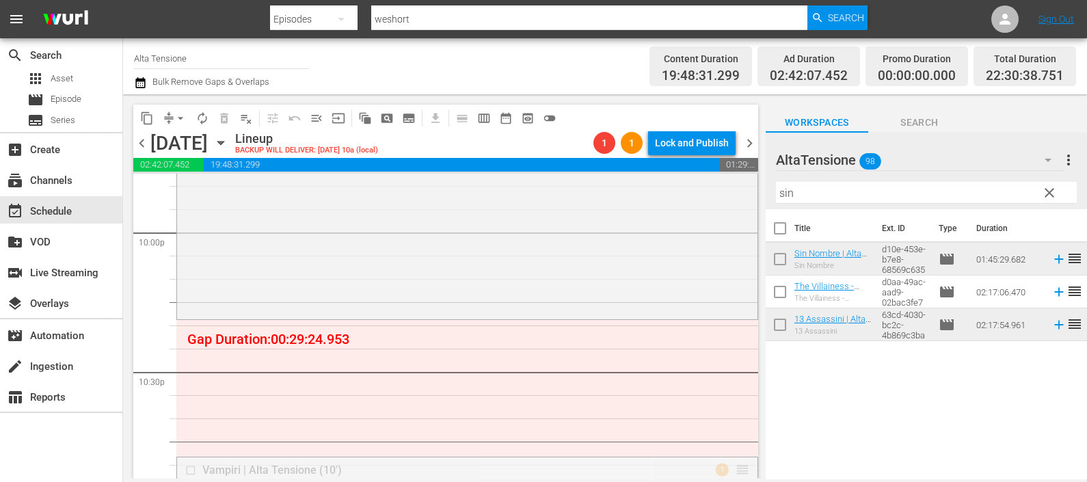
drag, startPoint x: 726, startPoint y: 468, endPoint x: 706, endPoint y: 321, distance: 148.3
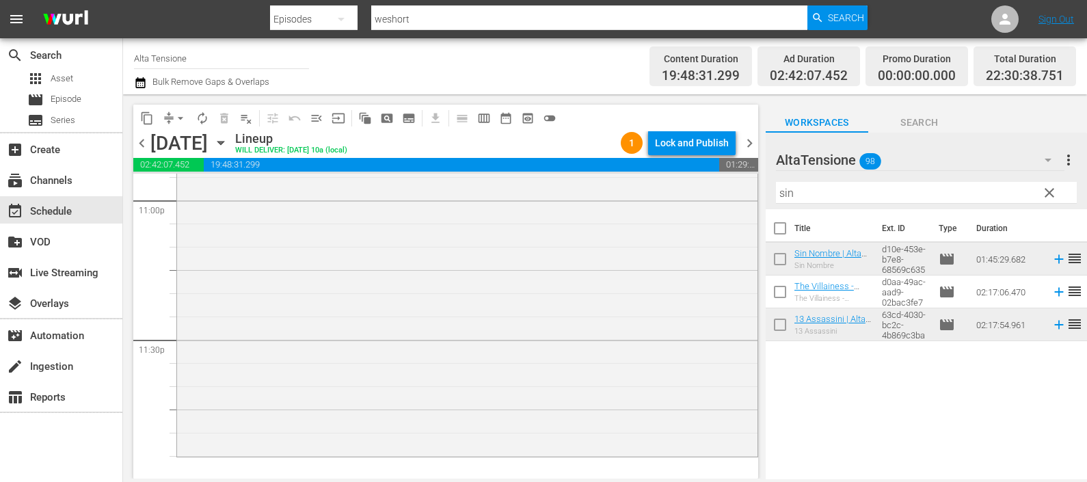
scroll to position [6302, 0]
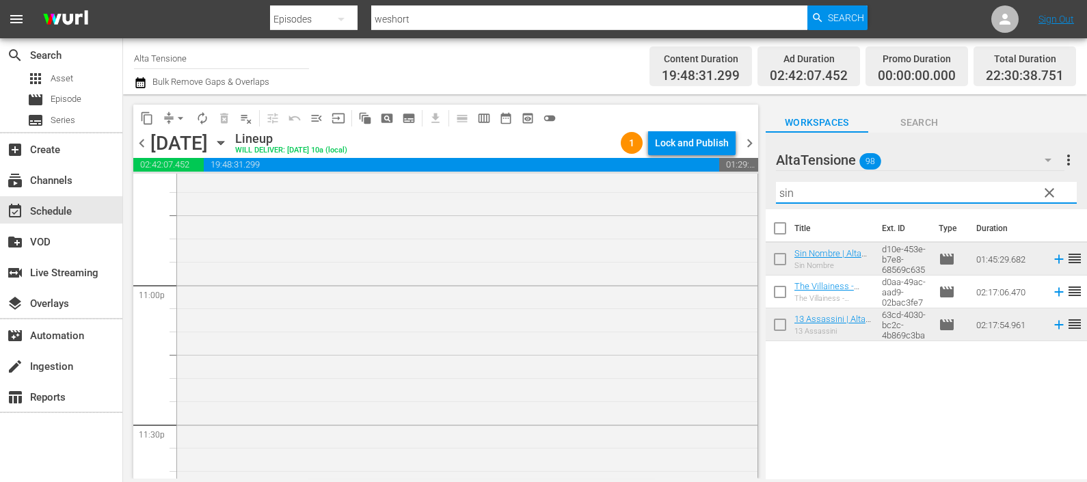
drag, startPoint x: 789, startPoint y: 178, endPoint x: 780, endPoint y: 178, distance: 8.9
click at [780, 178] on div "AltaTensione 98 AltaTensione more_vert clear Filter by Title sin" at bounding box center [925, 171] width 321 height 77
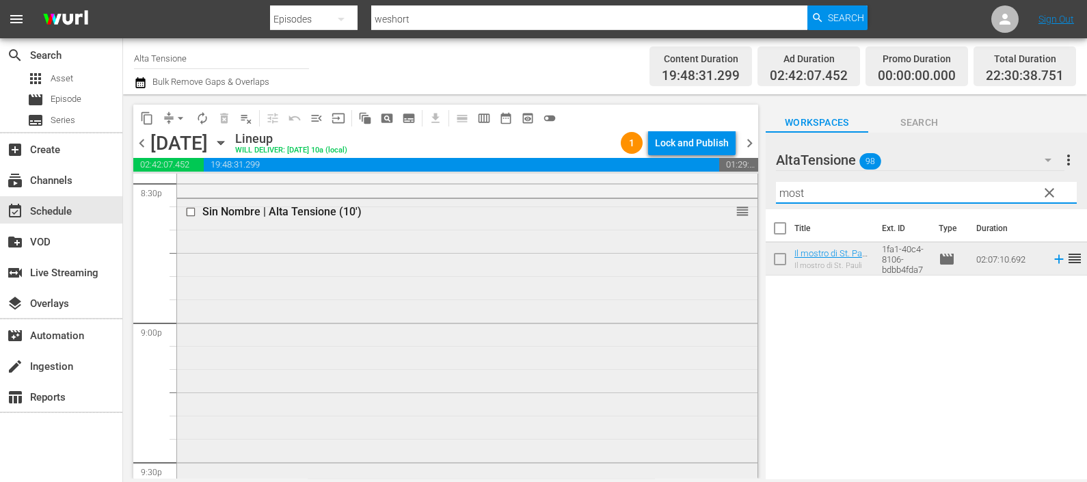
scroll to position [5704, 0]
drag, startPoint x: 824, startPoint y: 191, endPoint x: 722, endPoint y: 185, distance: 102.7
click at [726, 181] on div "content_copy compress arrow_drop_down autorenew_outlined delete_forever_outline…" at bounding box center [605, 286] width 964 height 384
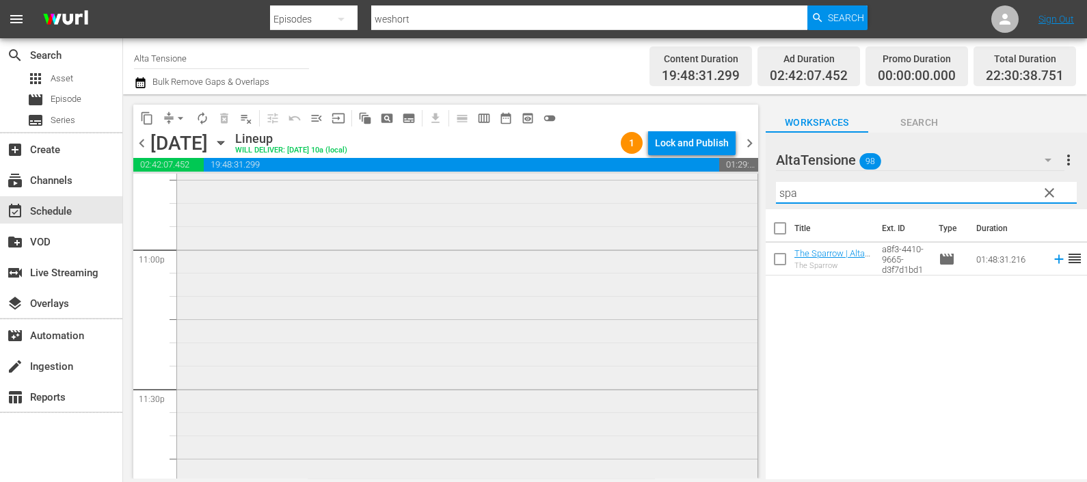
scroll to position [6387, 0]
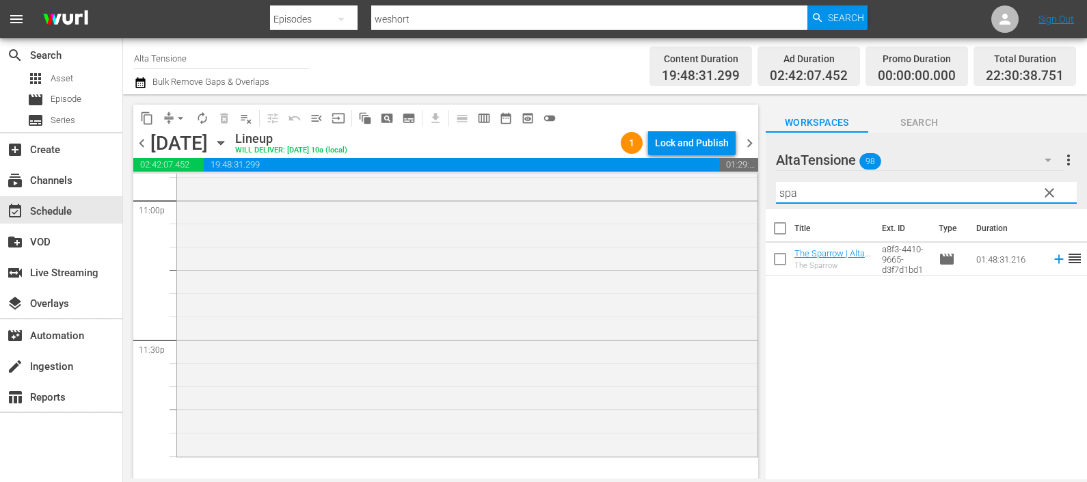
type input "spa"
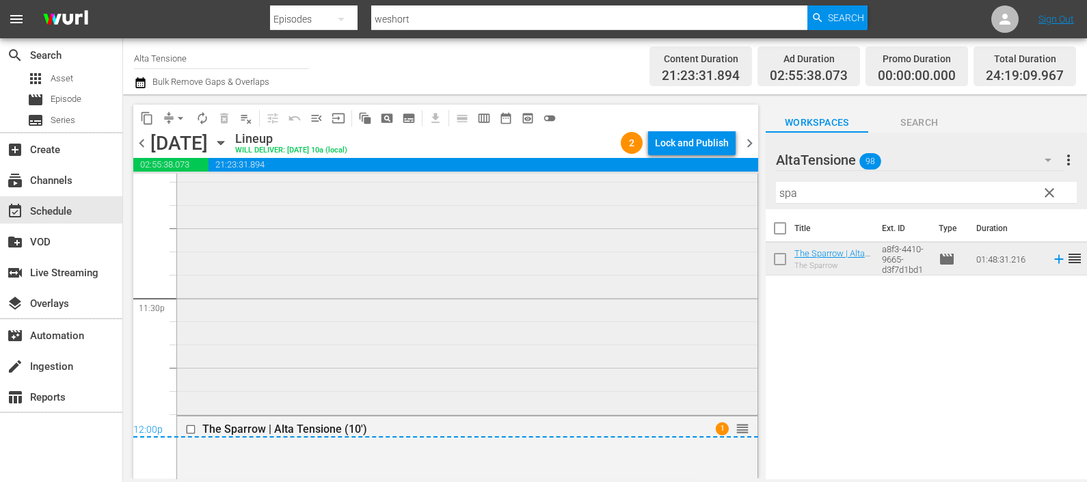
scroll to position [6529, 0]
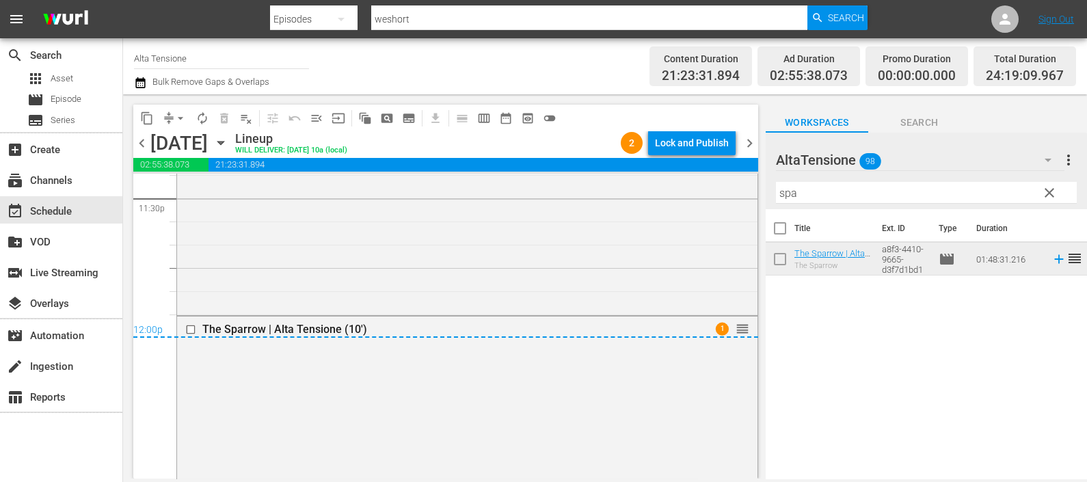
click at [496, 318] on div "The Sparrow | Alta Tensione (10') 1 reorder" at bounding box center [467, 329] width 580 height 26
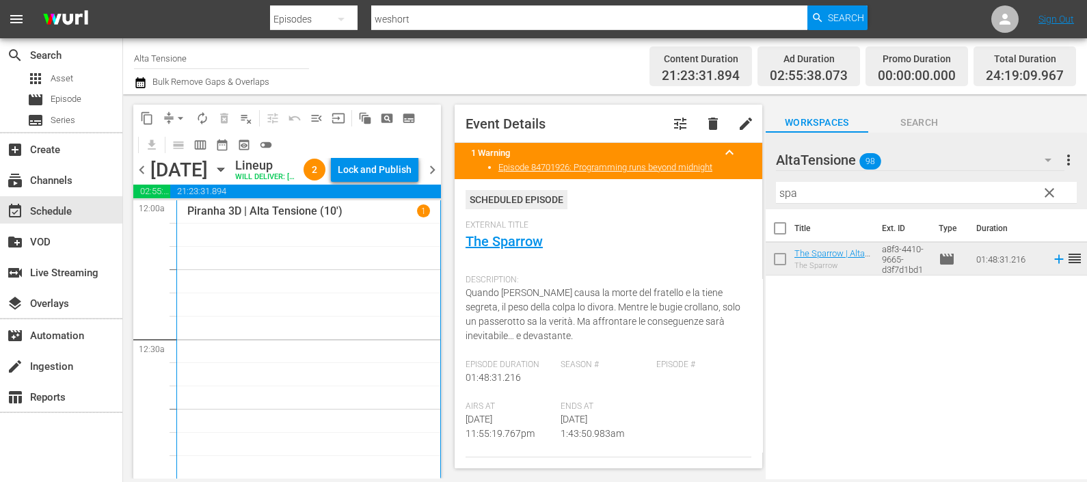
scroll to position [0, 0]
click at [134, 75] on icon "button" at bounding box center [140, 82] width 13 height 16
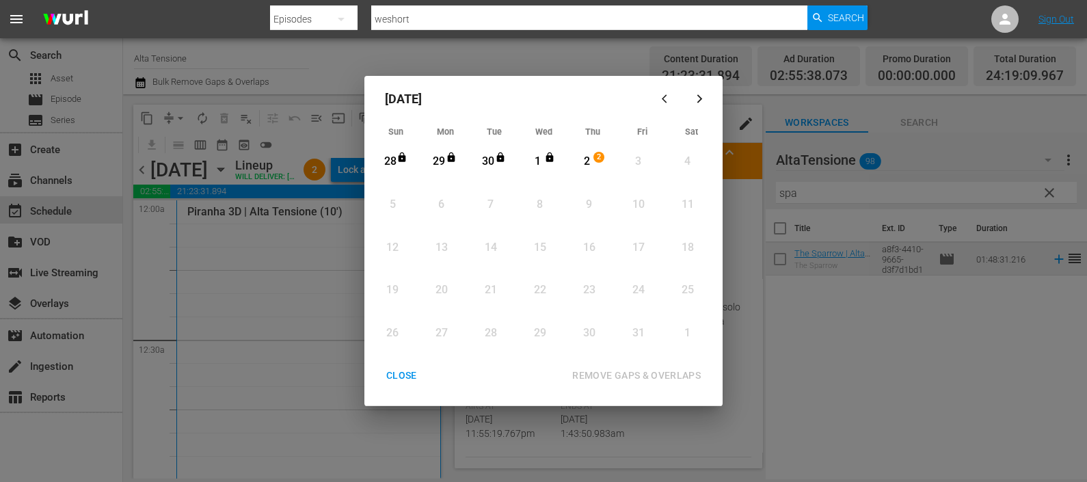
drag, startPoint x: 591, startPoint y: 151, endPoint x: 594, endPoint y: 172, distance: 20.7
click at [591, 152] on div "2" at bounding box center [586, 162] width 17 height 38
click at [631, 368] on div "REMOVE GAPS & OVERLAPS" at bounding box center [636, 375] width 150 height 17
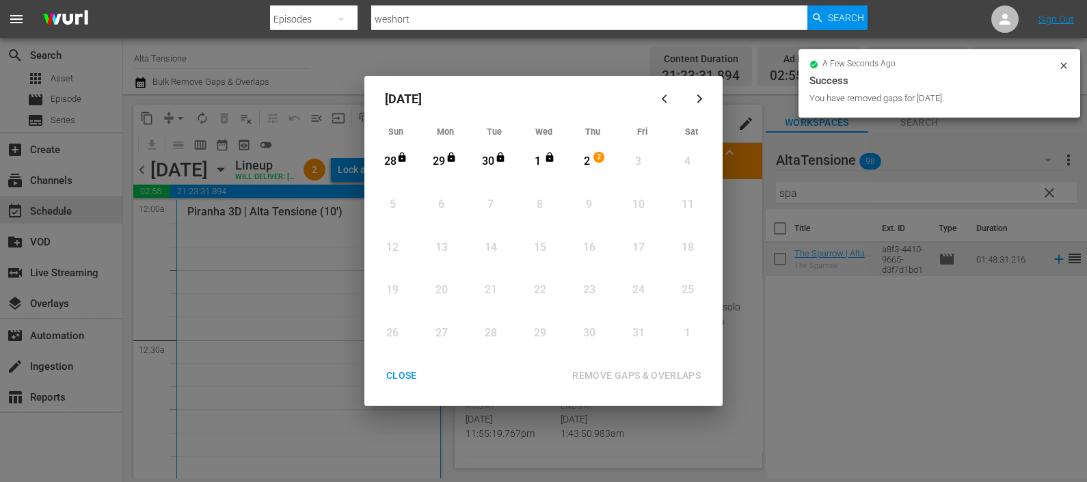
click at [407, 381] on div "CLOSE" at bounding box center [401, 375] width 53 height 17
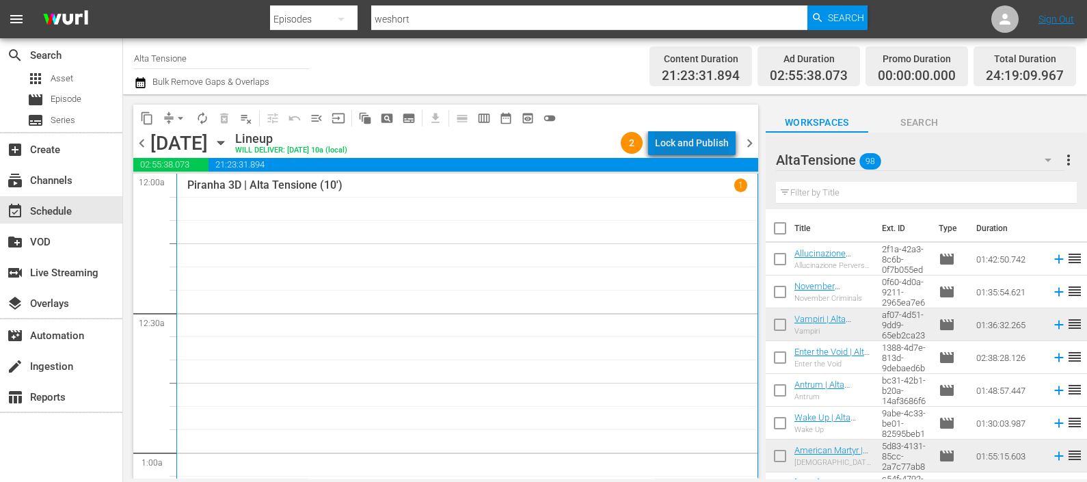
click at [705, 133] on div "Lock and Publish" at bounding box center [692, 143] width 74 height 25
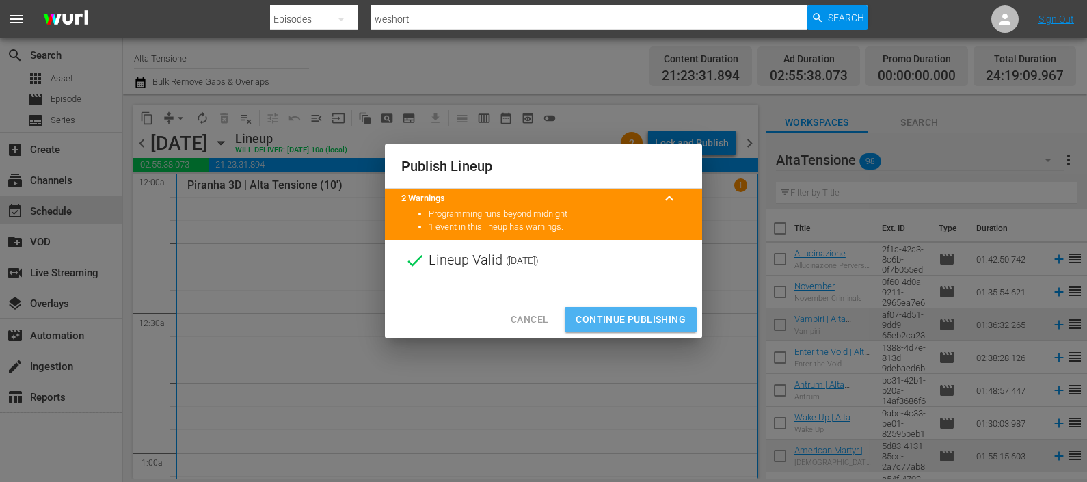
click at [663, 318] on span "Continue Publishing" at bounding box center [630, 319] width 110 height 17
